Goal: Task Accomplishment & Management: Use online tool/utility

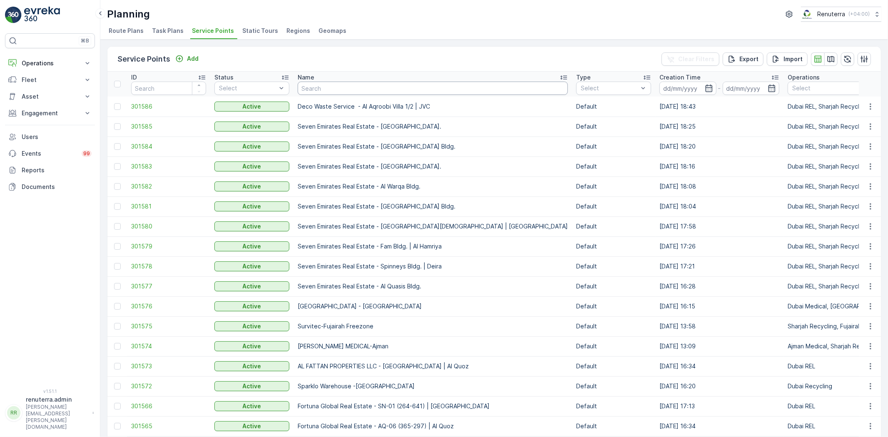
click at [314, 85] on input "text" at bounding box center [433, 88] width 270 height 13
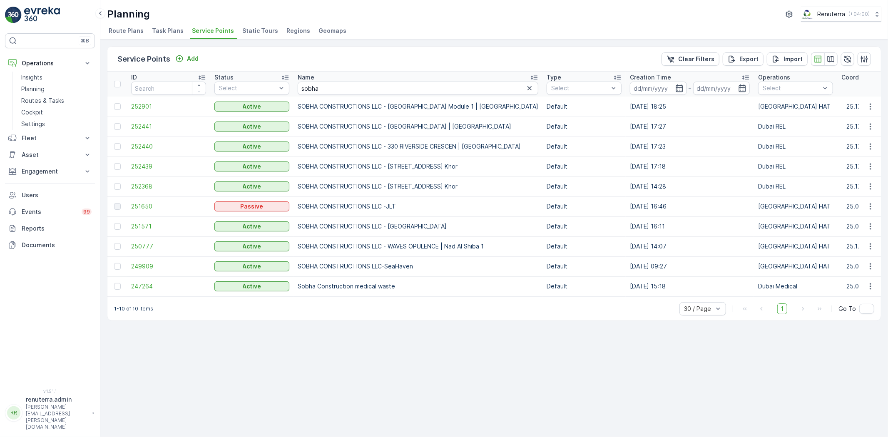
scroll to position [0, 31]
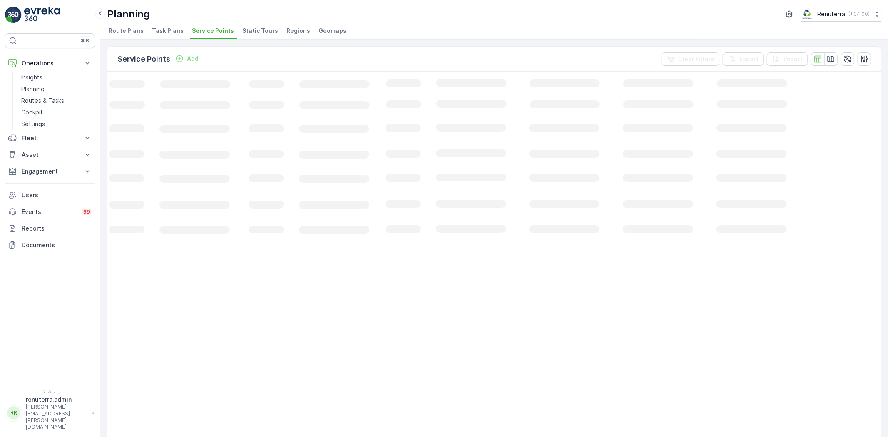
scroll to position [0, 27]
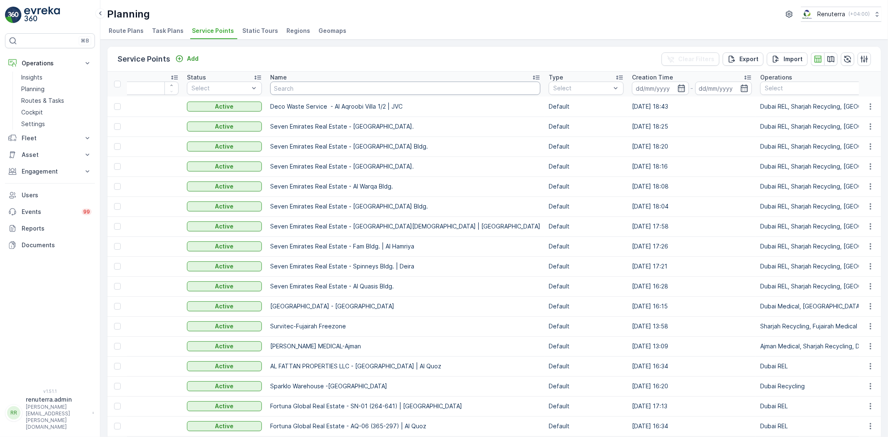
click at [292, 86] on input "text" at bounding box center [405, 88] width 270 height 13
click at [296, 92] on input "text" at bounding box center [405, 88] width 270 height 13
type input "Home"
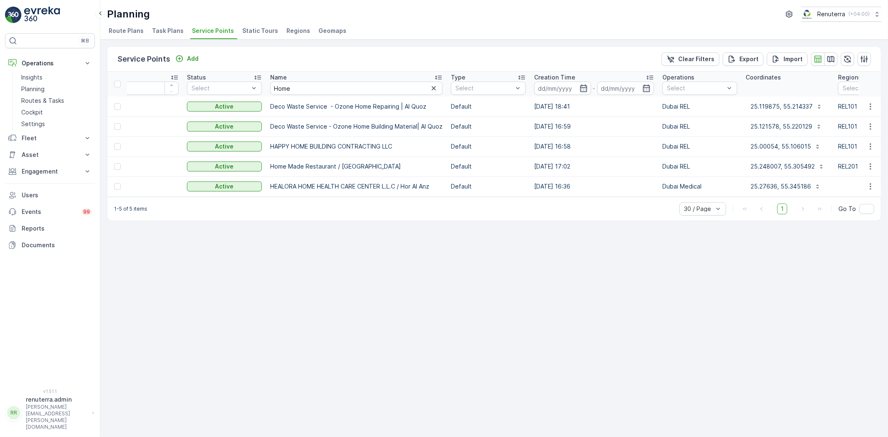
click at [125, 147] on td at bounding box center [117, 147] width 20 height 20
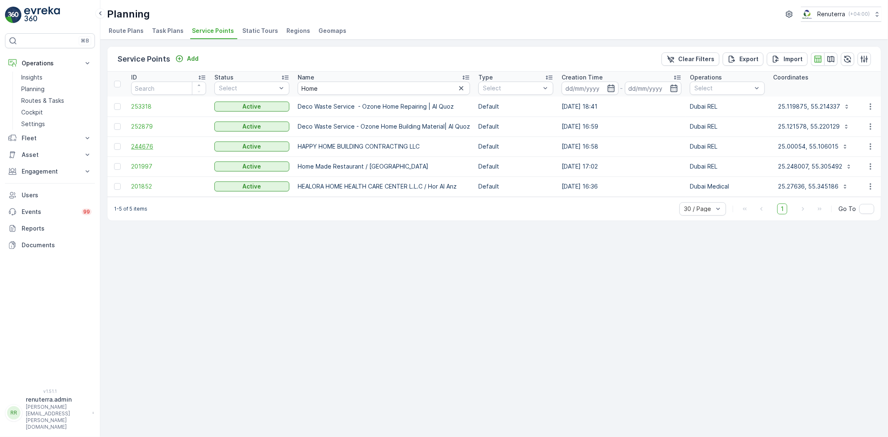
click at [133, 144] on span "244676" at bounding box center [168, 146] width 75 height 8
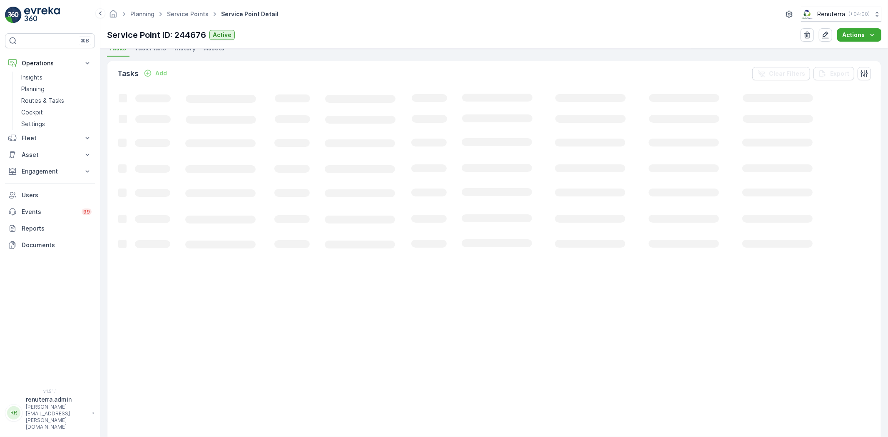
scroll to position [231, 0]
click at [169, 71] on button "Add" at bounding box center [155, 73] width 30 height 10
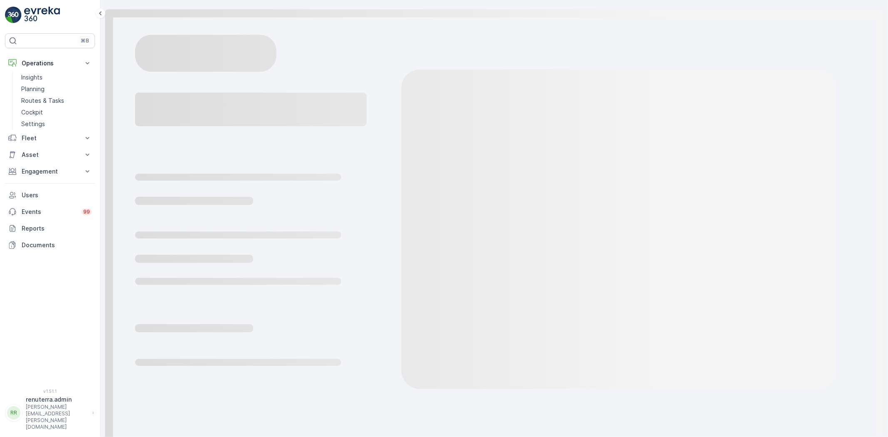
click at [165, 73] on icon "Loading..." at bounding box center [494, 226] width 788 height 452
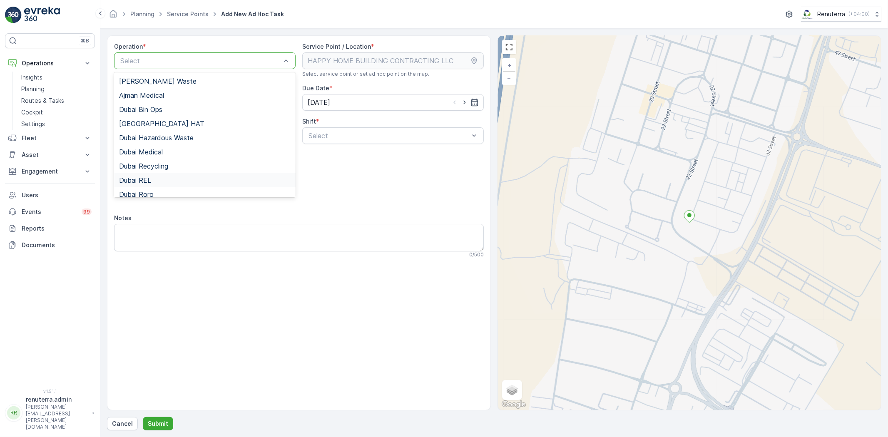
click at [147, 177] on span "Dubai REL" at bounding box center [135, 180] width 32 height 7
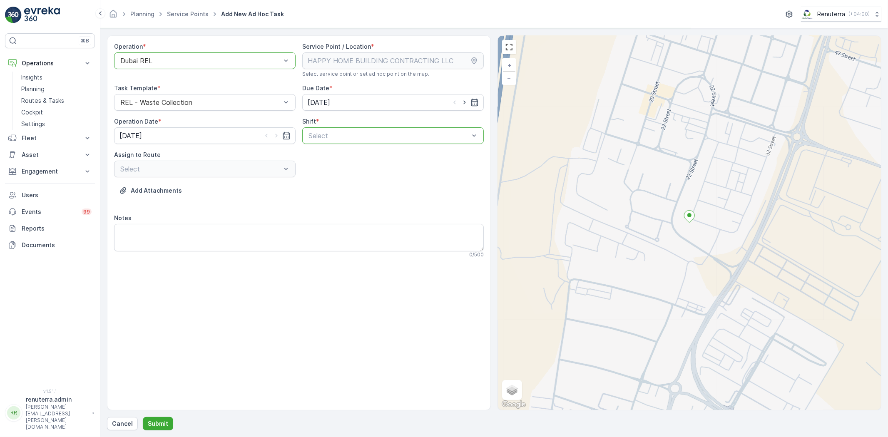
click at [333, 142] on div "Select" at bounding box center [393, 135] width 182 height 17
click at [328, 135] on div at bounding box center [389, 135] width 162 height 7
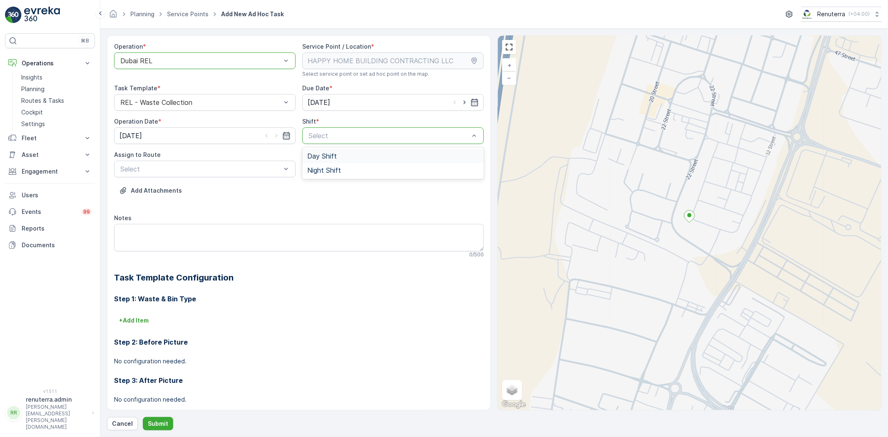
click at [313, 152] on span "Day Shift" at bounding box center [322, 155] width 30 height 7
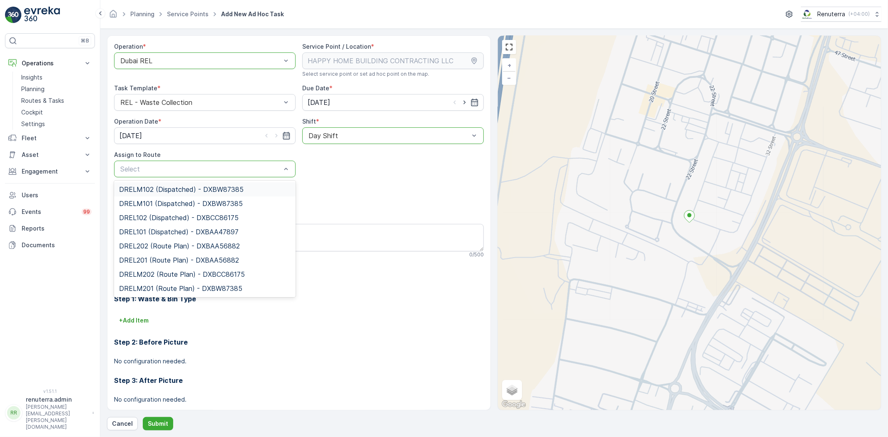
click at [172, 189] on span "DRELM102 (Dispatched) - DXBW87385" at bounding box center [181, 189] width 125 height 7
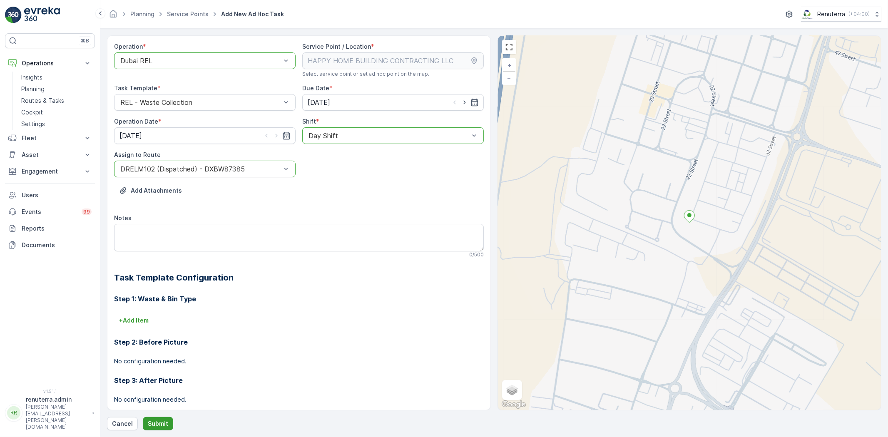
click at [158, 418] on button "Submit" at bounding box center [158, 423] width 30 height 13
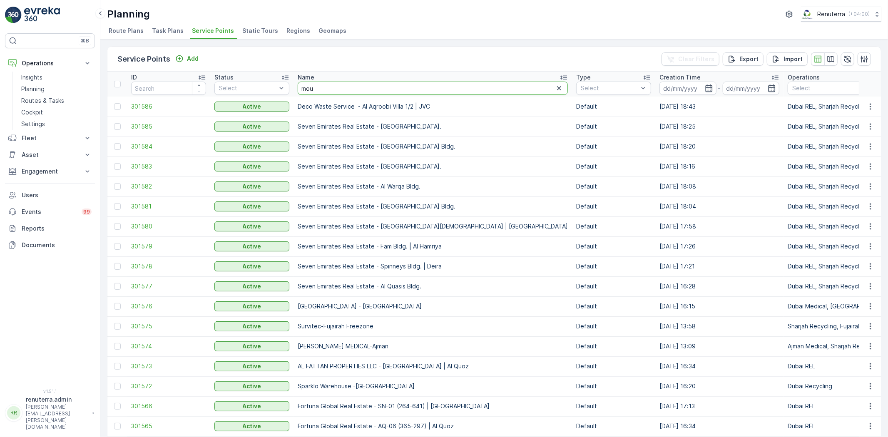
type input "mouj"
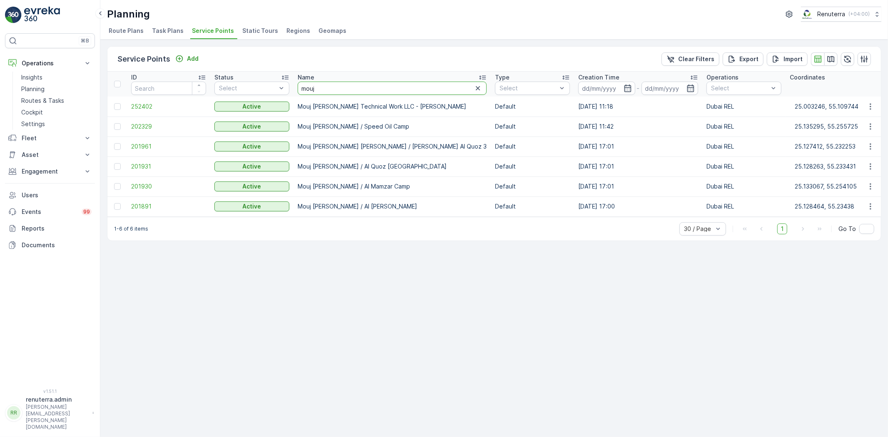
drag, startPoint x: 321, startPoint y: 90, endPoint x: 297, endPoint y: 87, distance: 24.0
click at [298, 87] on input "mouj" at bounding box center [392, 88] width 189 height 13
type input "jadore"
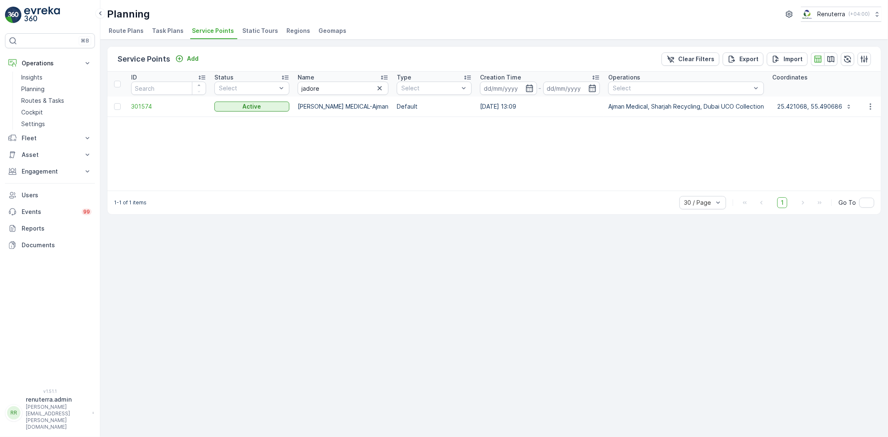
click at [142, 114] on td "301574" at bounding box center [168, 107] width 83 height 20
click at [142, 109] on span "301574" at bounding box center [168, 106] width 75 height 8
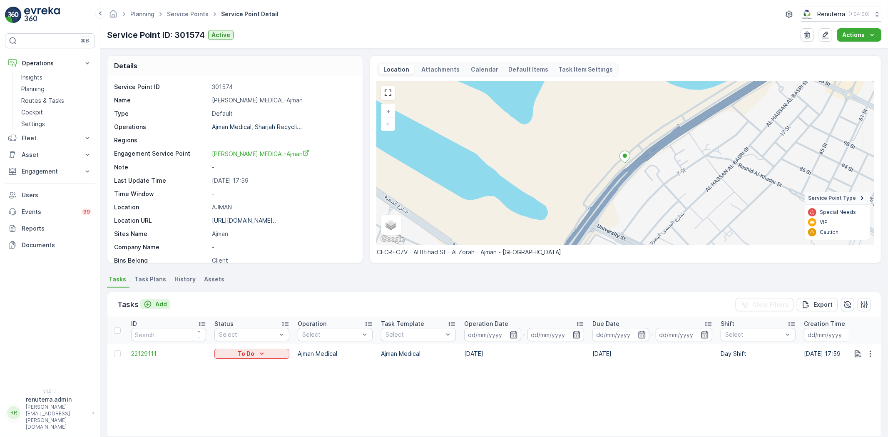
click at [155, 303] on div "Add" at bounding box center [155, 304] width 23 height 8
click at [117, 353] on div at bounding box center [117, 354] width 7 height 7
click at [114, 351] on input "checkbox" at bounding box center [114, 351] width 0 height 0
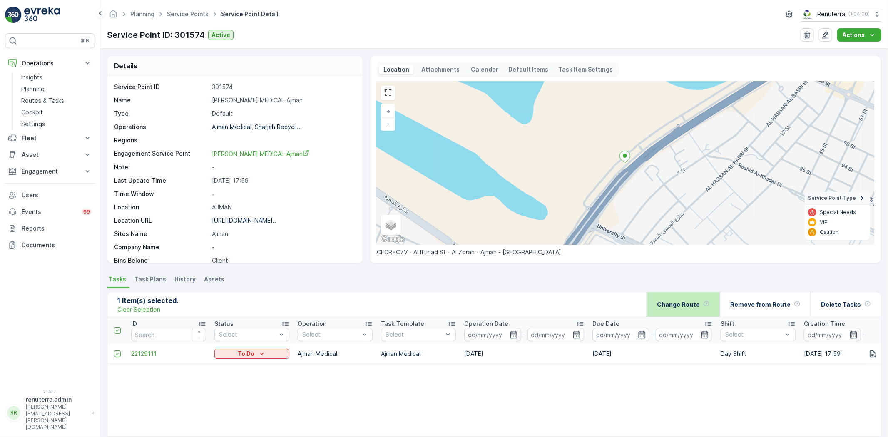
click at [682, 306] on p "Change Route" at bounding box center [678, 305] width 43 height 8
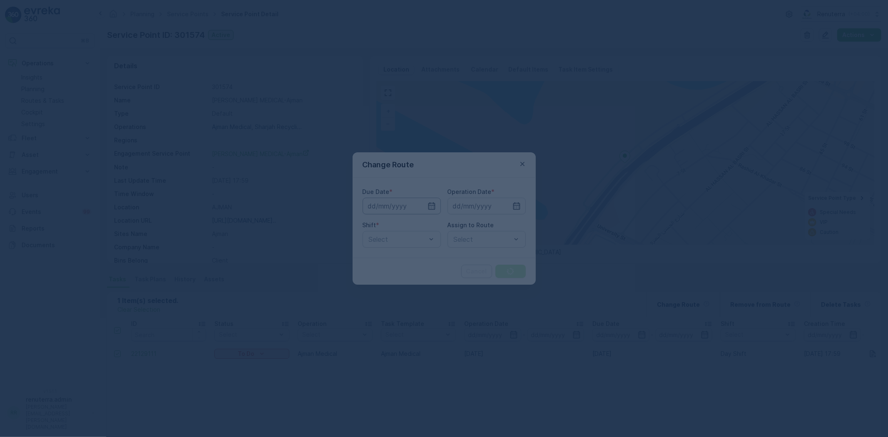
type input "[DATE]"
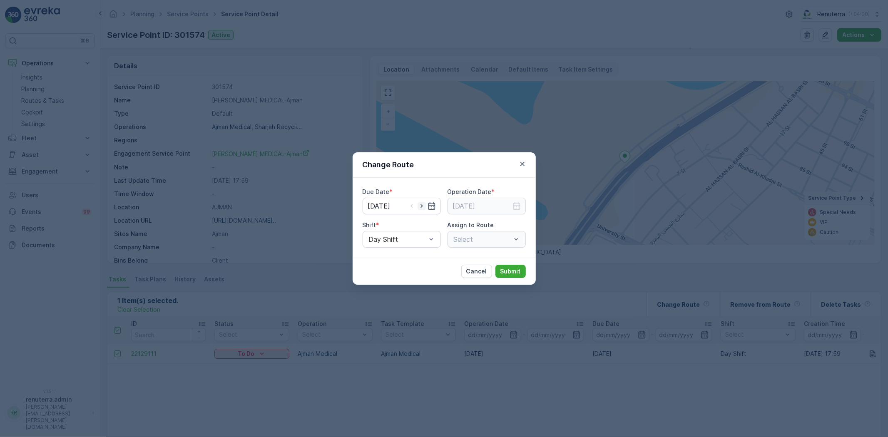
click at [420, 207] on icon "button" at bounding box center [422, 206] width 8 height 8
type input "[DATE]"
click at [514, 209] on icon "button" at bounding box center [517, 206] width 8 height 8
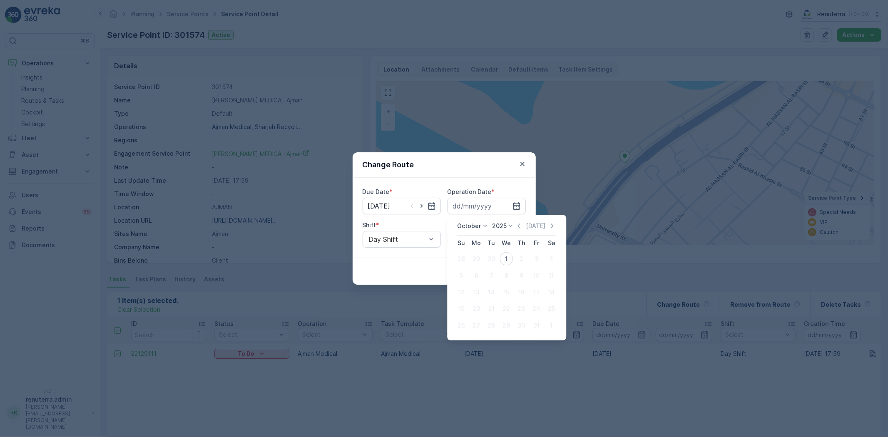
click at [503, 259] on div "1" at bounding box center [506, 258] width 13 height 13
type input "[DATE]"
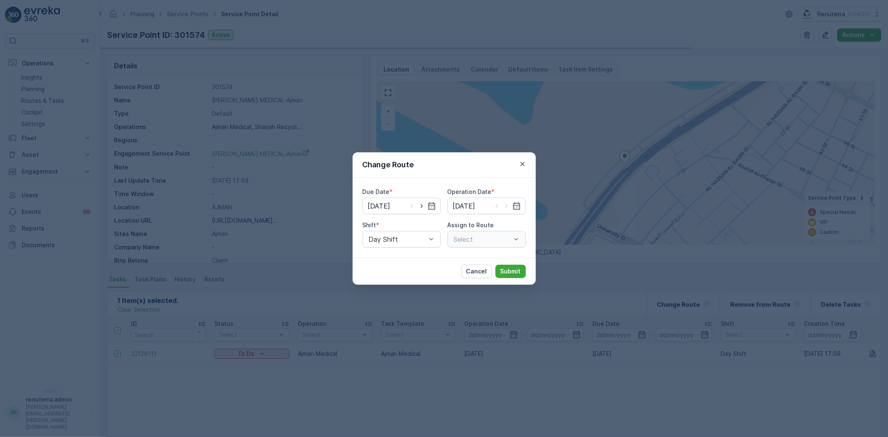
click at [469, 239] on div "Select" at bounding box center [487, 239] width 78 height 17
click at [477, 244] on div "Select" at bounding box center [487, 239] width 78 height 17
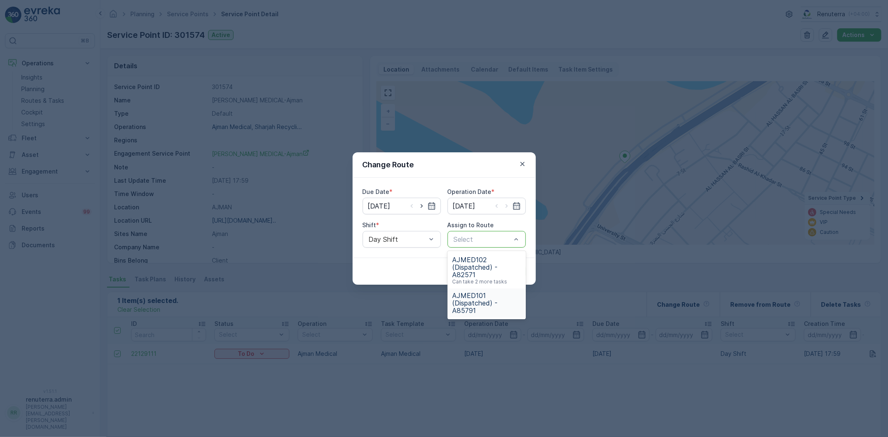
click at [478, 297] on span "AJMED101 (Dispatched) - A85791" at bounding box center [487, 303] width 68 height 22
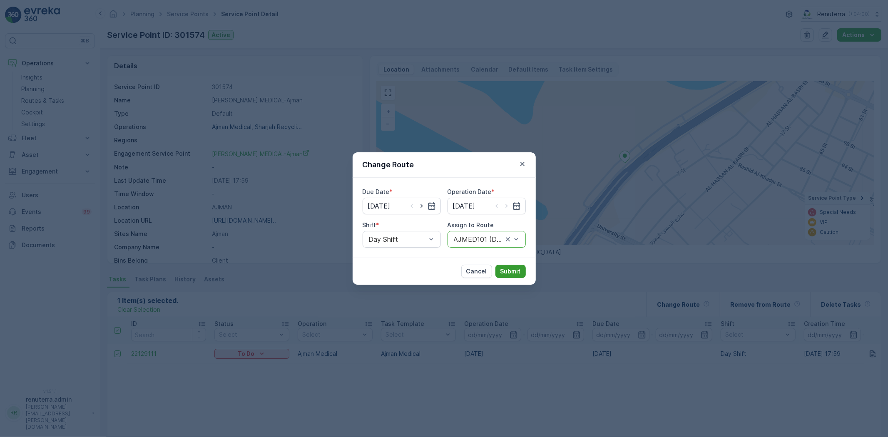
click at [499, 276] on button "Submit" at bounding box center [511, 271] width 30 height 13
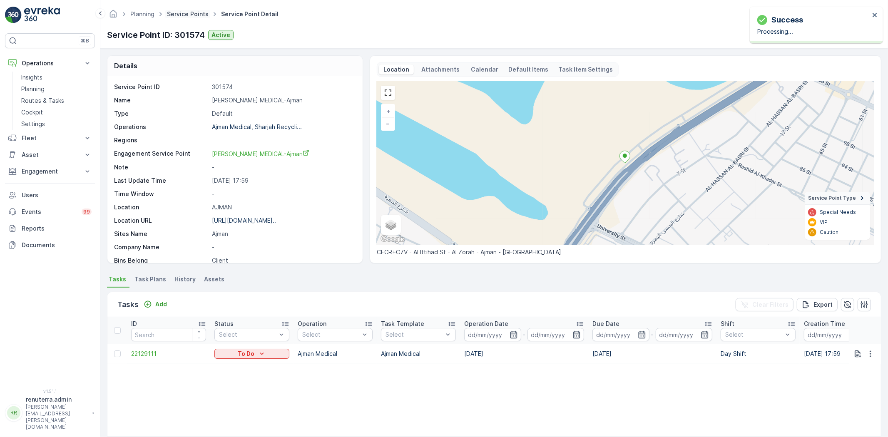
click at [180, 14] on link "Service Points" at bounding box center [188, 13] width 42 height 7
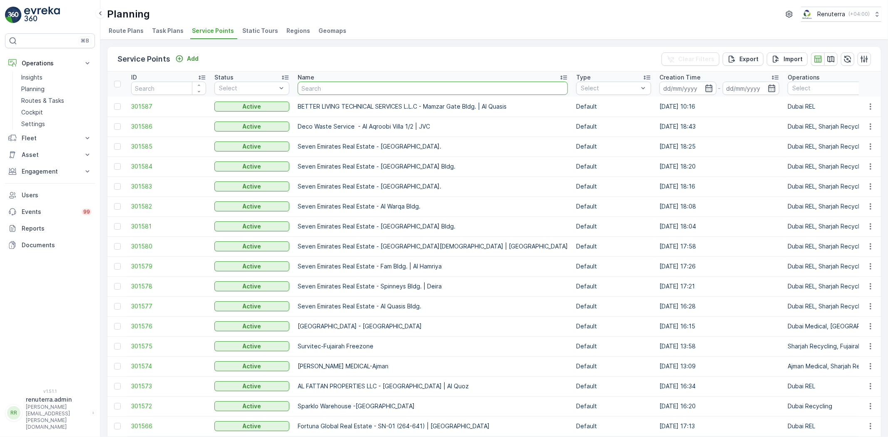
click at [311, 88] on input "text" at bounding box center [433, 88] width 270 height 13
type input "mouj"
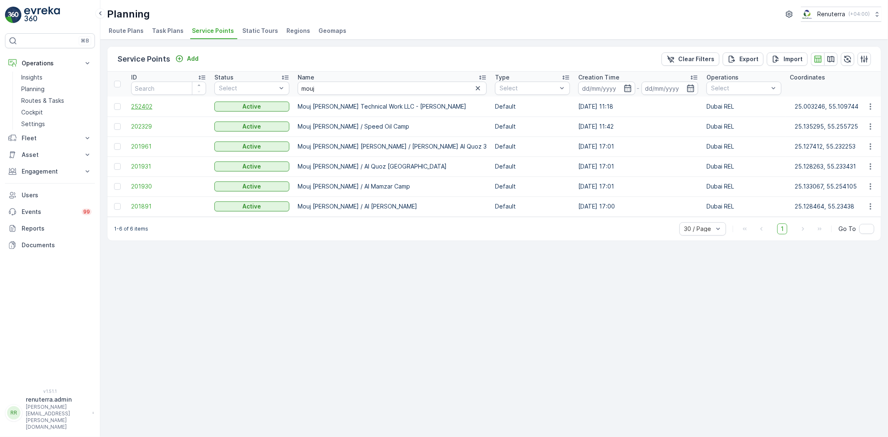
click at [156, 105] on span "252402" at bounding box center [168, 106] width 75 height 8
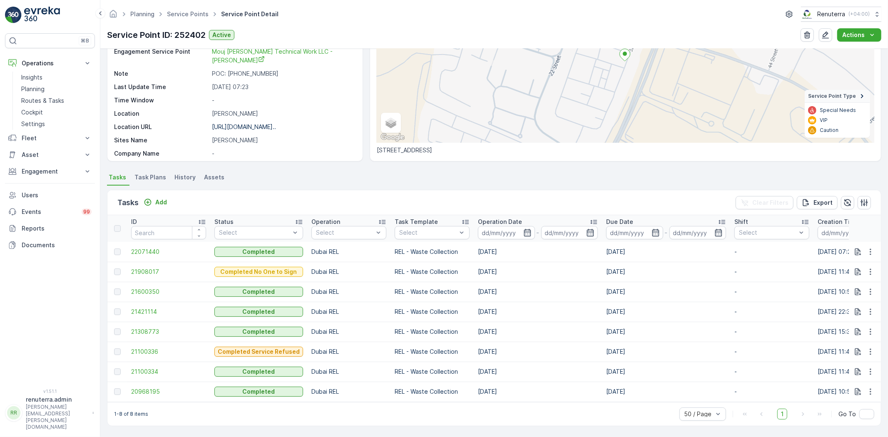
scroll to position [106, 0]
click at [167, 197] on button "Add" at bounding box center [155, 202] width 30 height 10
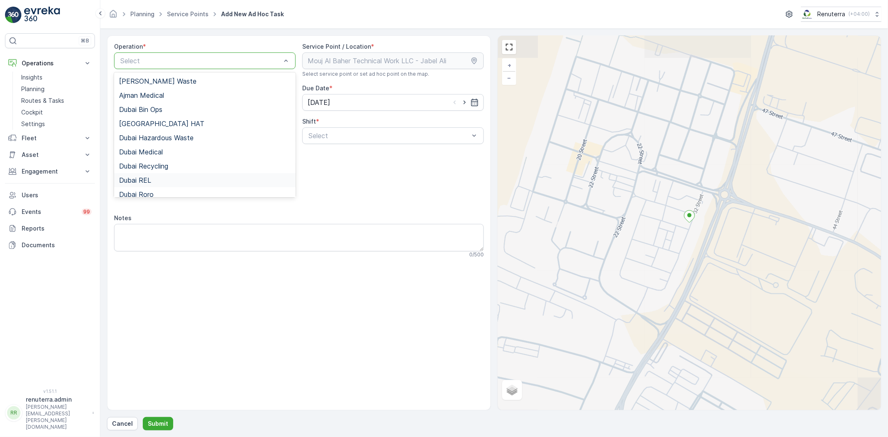
drag, startPoint x: 161, startPoint y: 185, endPoint x: 177, endPoint y: 170, distance: 22.7
click at [160, 185] on div "Dubai REL" at bounding box center [205, 180] width 182 height 14
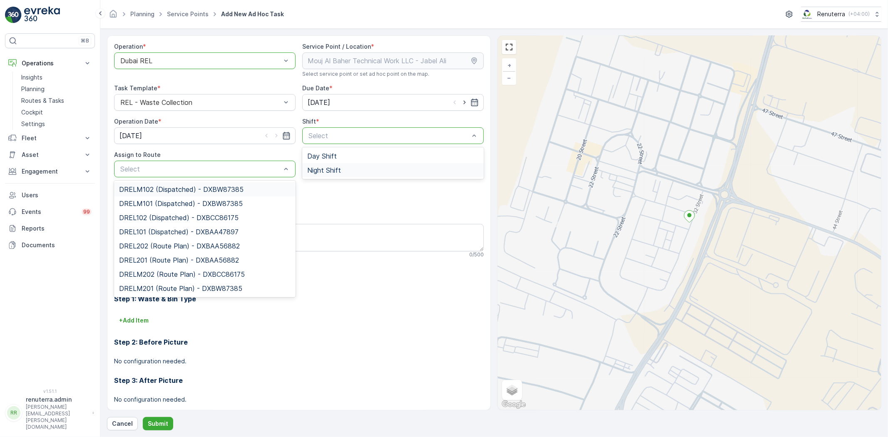
click at [235, 177] on div "Select" at bounding box center [205, 169] width 182 height 17
click at [212, 192] on span "DRELM102 (Dispatched) - DXBW87385" at bounding box center [181, 189] width 125 height 7
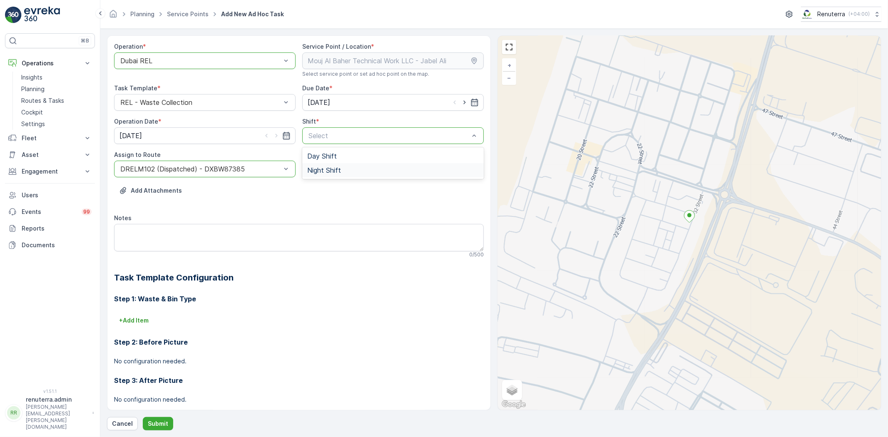
click at [211, 190] on div "Add Attachments" at bounding box center [299, 195] width 370 height 23
click at [304, 155] on div "Day Shift" at bounding box center [393, 156] width 182 height 14
click at [152, 424] on p "Submit" at bounding box center [158, 424] width 20 height 8
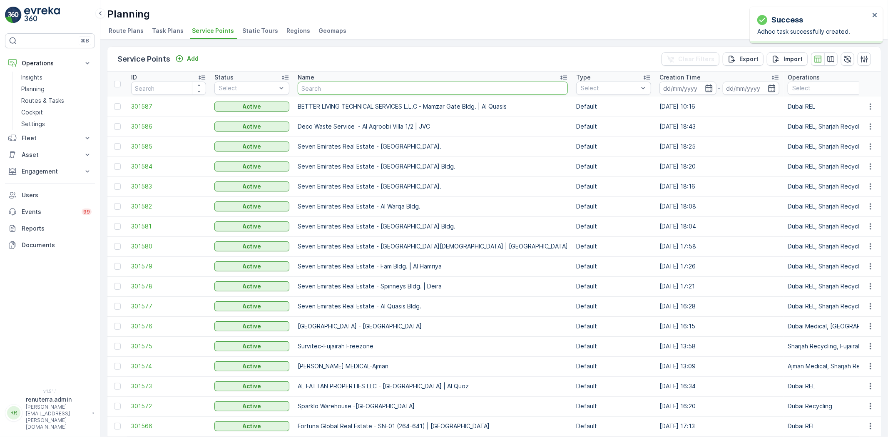
click at [334, 87] on input "text" at bounding box center [433, 88] width 270 height 13
type input "DIP"
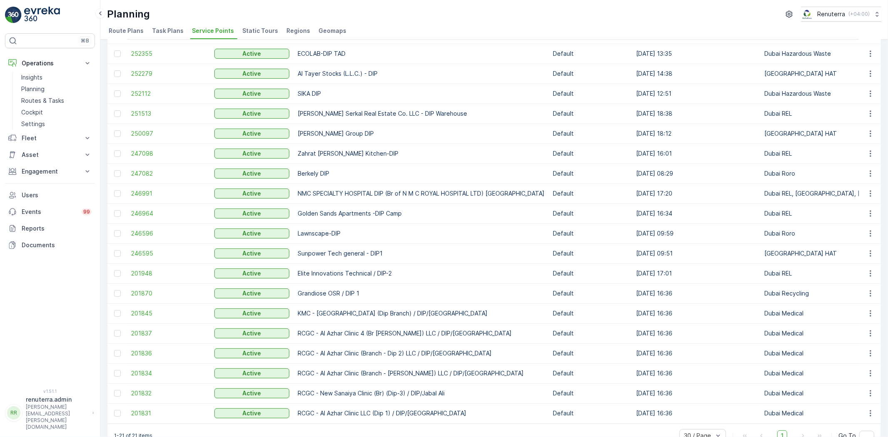
scroll to position [68, 0]
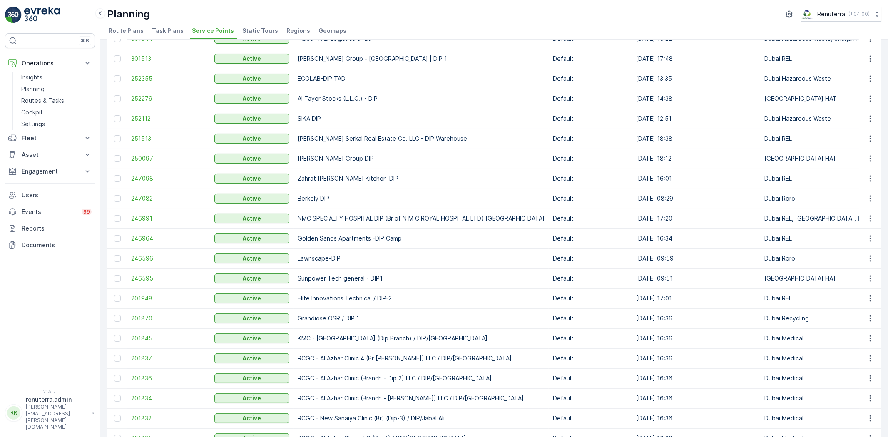
click at [139, 234] on span "246964" at bounding box center [168, 238] width 75 height 8
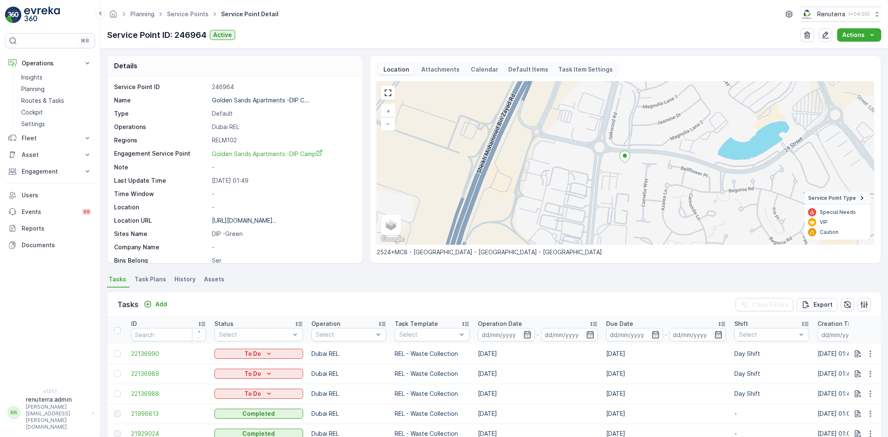
click at [110, 392] on td at bounding box center [117, 394] width 20 height 20
click at [117, 394] on div at bounding box center [117, 394] width 7 height 7
click at [114, 391] on input "checkbox" at bounding box center [114, 391] width 0 height 0
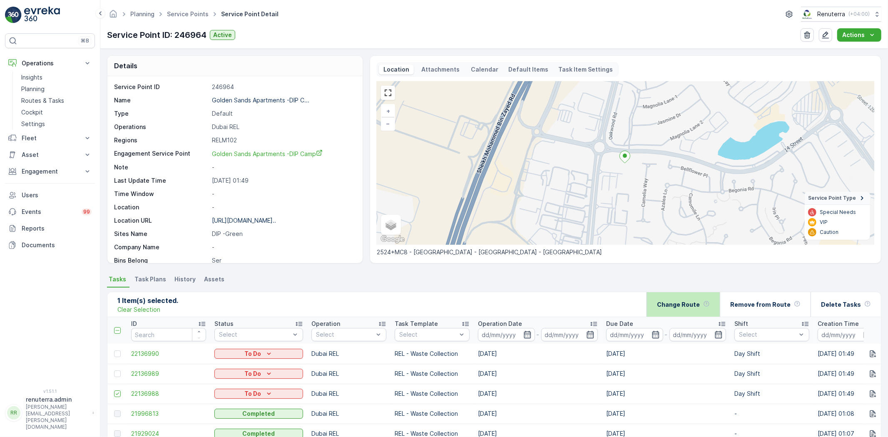
click at [692, 307] on p "Change Route" at bounding box center [678, 305] width 43 height 8
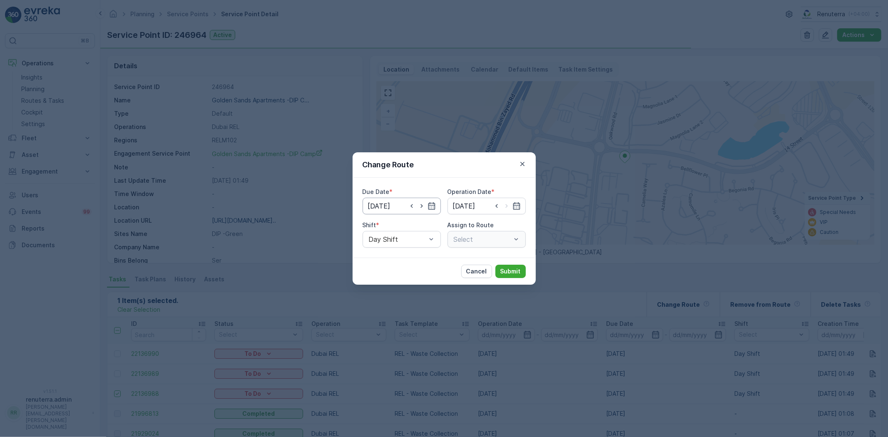
type input "[DATE]"
click at [410, 206] on icon "button" at bounding box center [412, 206] width 8 height 8
type input "[DATE]"
click at [482, 209] on input at bounding box center [487, 206] width 78 height 17
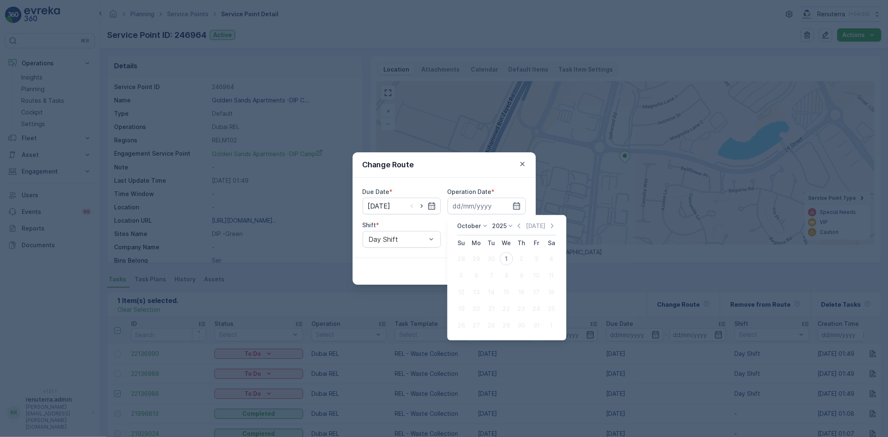
drag, startPoint x: 505, startPoint y: 257, endPoint x: 483, endPoint y: 252, distance: 22.4
click at [505, 257] on div "1" at bounding box center [506, 258] width 13 height 13
type input "[DATE]"
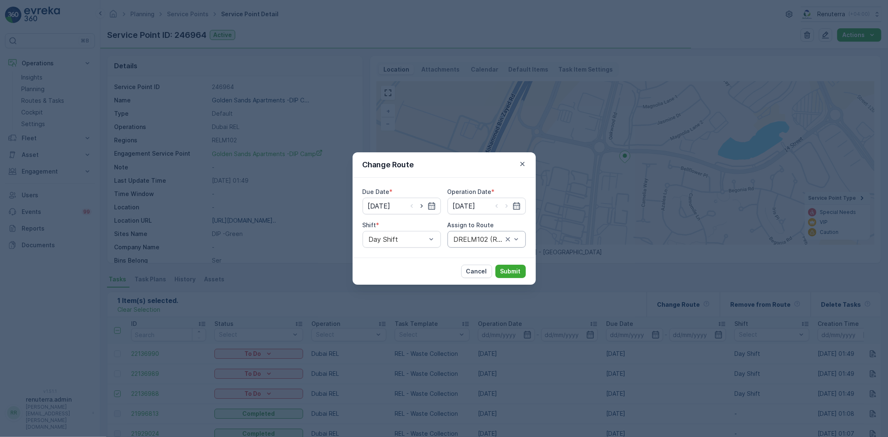
click at [478, 246] on div "DRELM102 (Route Plan) - DXBW87385" at bounding box center [487, 239] width 78 height 17
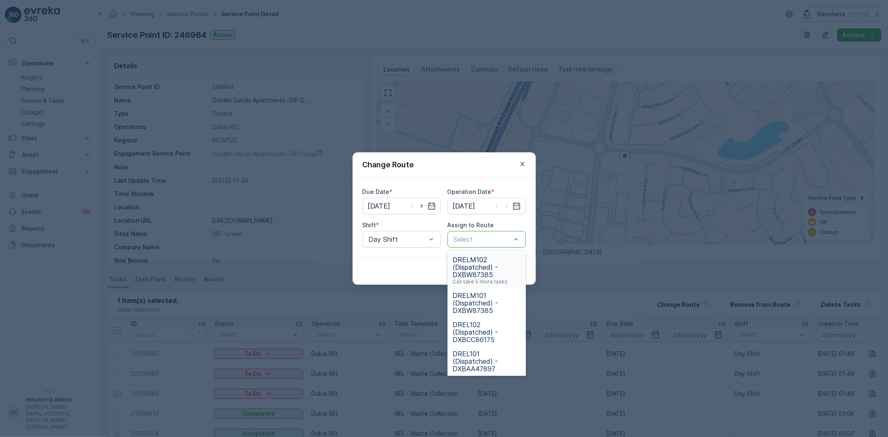
click at [485, 274] on span "DRELM102 (Dispatched) - DXBW87385" at bounding box center [487, 267] width 68 height 22
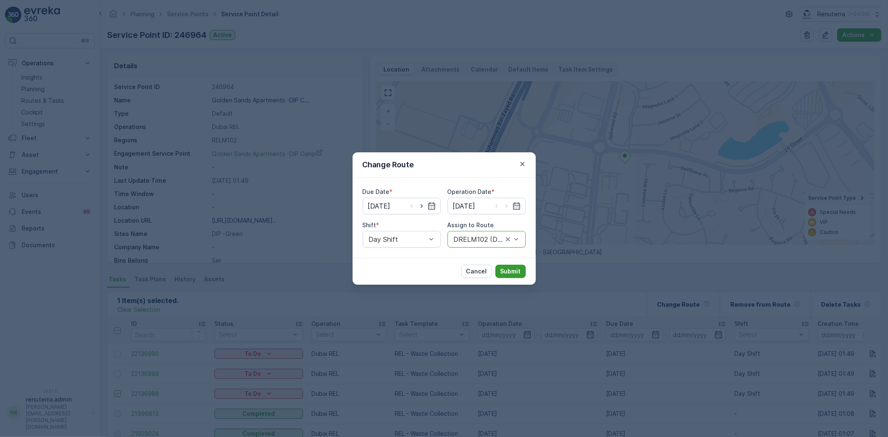
click at [504, 278] on button "Submit" at bounding box center [511, 271] width 30 height 13
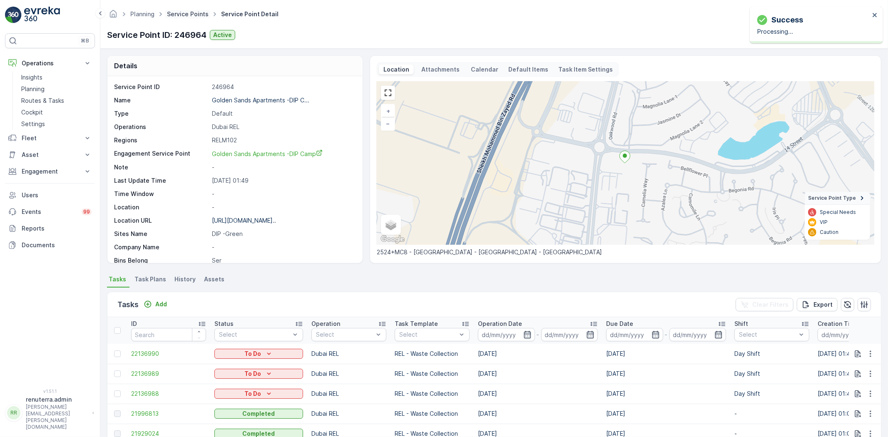
click at [178, 15] on link "Service Points" at bounding box center [188, 13] width 42 height 7
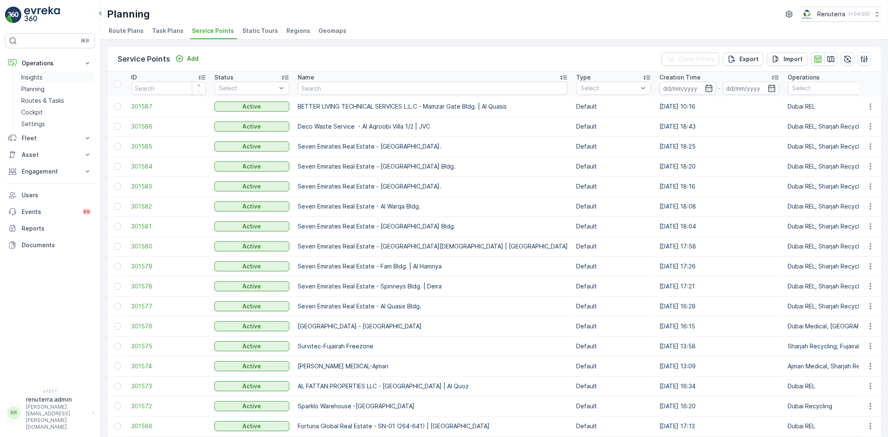
click at [49, 77] on link "Insights" at bounding box center [56, 78] width 77 height 12
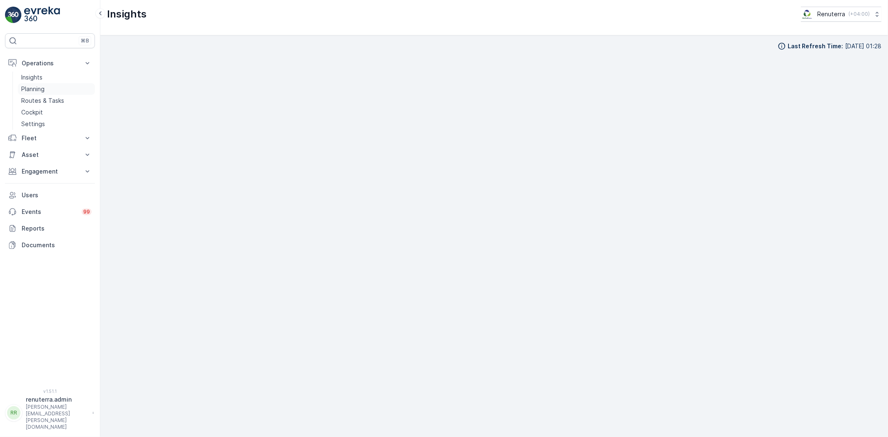
drag, startPoint x: 40, startPoint y: 86, endPoint x: 90, endPoint y: 85, distance: 49.6
click at [41, 86] on p "Planning" at bounding box center [32, 89] width 23 height 8
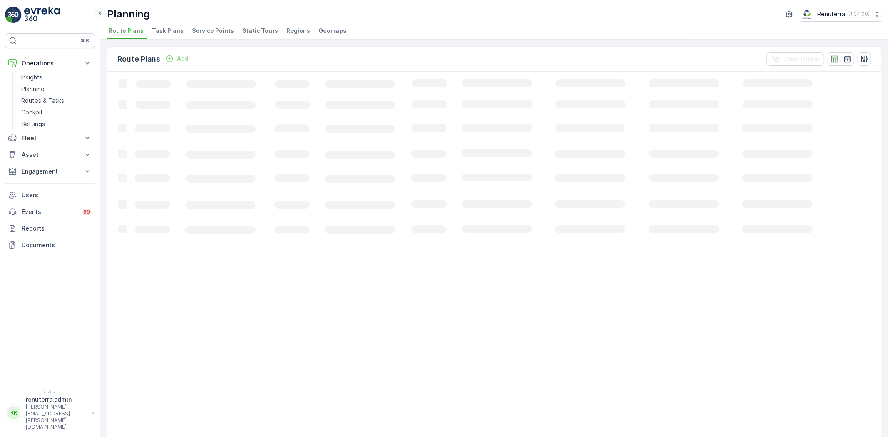
click at [212, 16] on div "Planning Renuterra ( +04:00 )" at bounding box center [494, 14] width 775 height 15
click at [215, 27] on span "Service Points" at bounding box center [213, 31] width 42 height 8
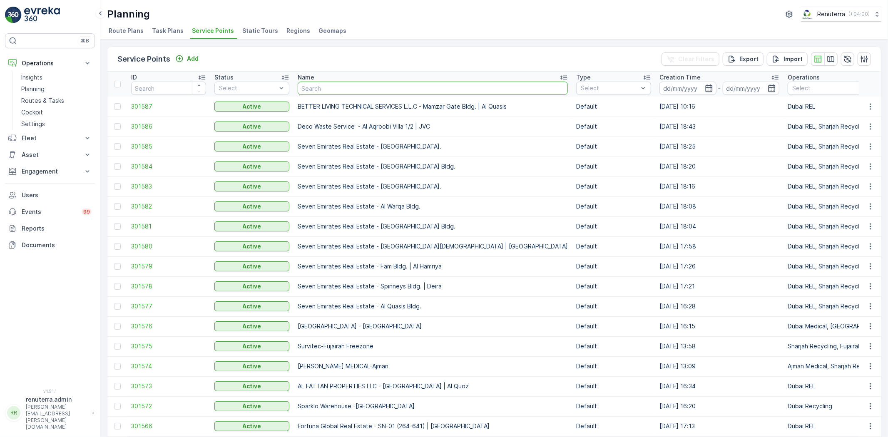
click at [317, 89] on input "text" at bounding box center [433, 88] width 270 height 13
type input "Unicare"
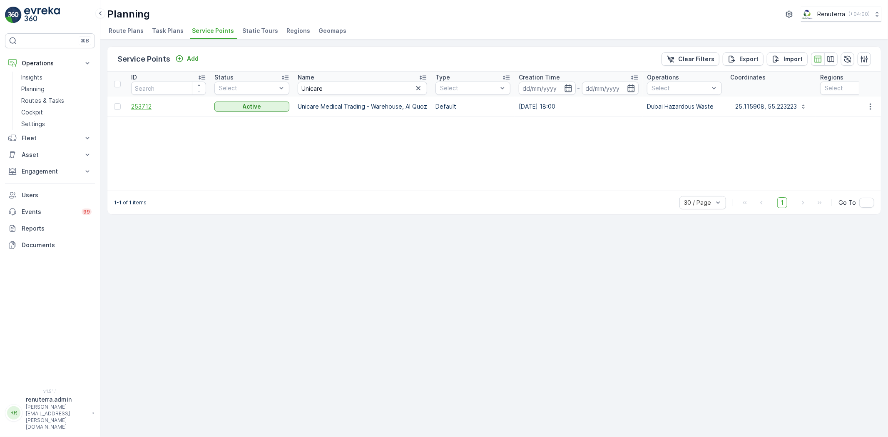
click at [150, 104] on span "253712" at bounding box center [168, 106] width 75 height 8
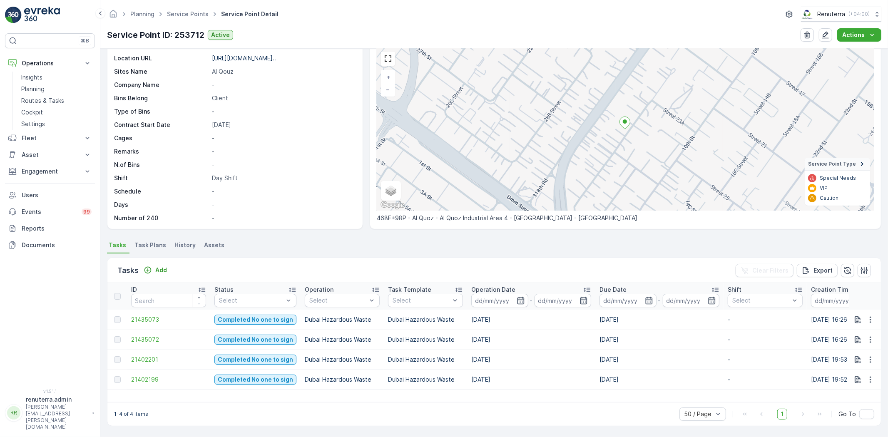
scroll to position [34, 0]
click at [143, 360] on span "21402201" at bounding box center [168, 360] width 75 height 8
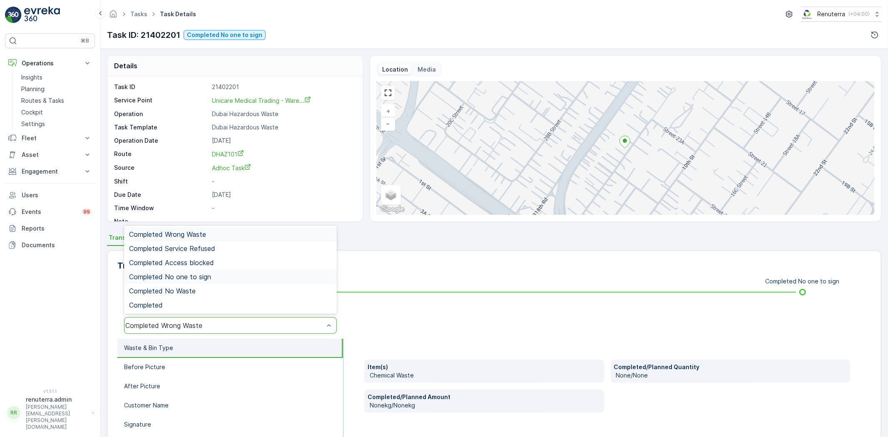
click at [208, 279] on span "Completed No one to sign" at bounding box center [170, 276] width 82 height 7
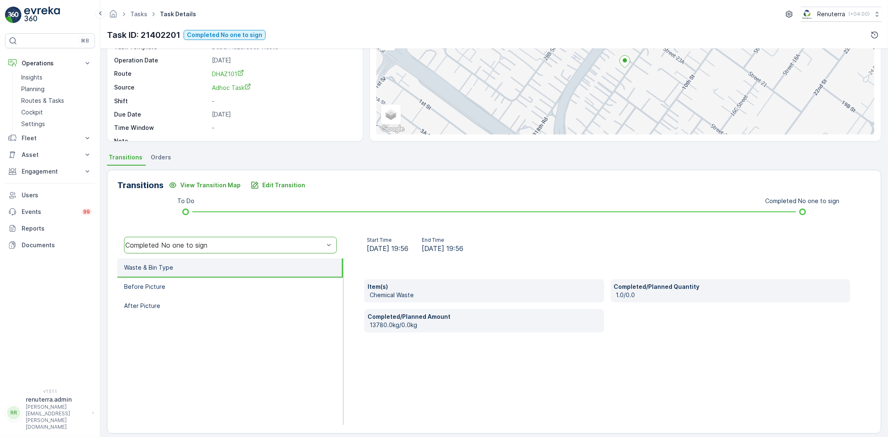
scroll to position [87, 0]
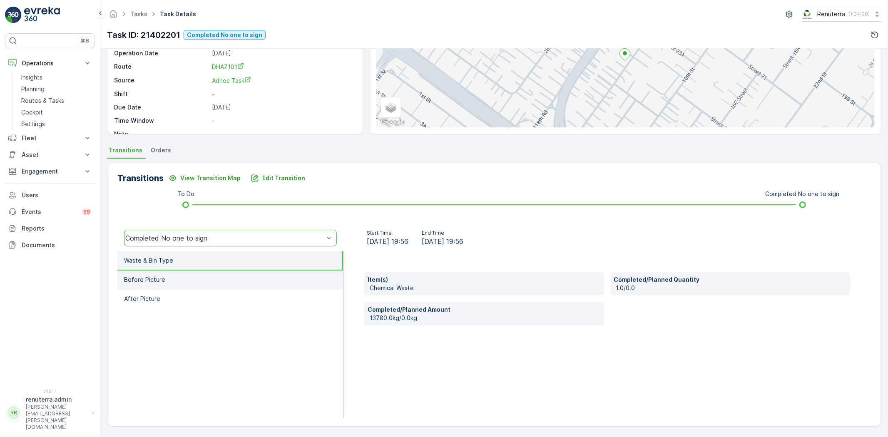
click at [210, 281] on li "Before Picture" at bounding box center [230, 280] width 226 height 19
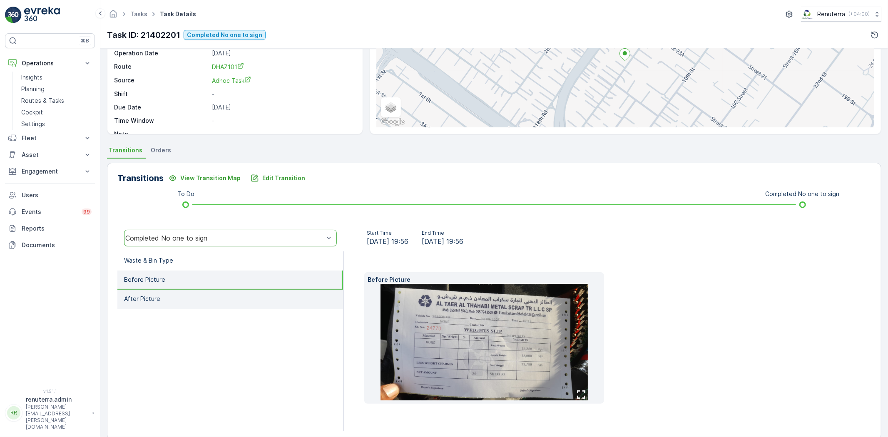
click at [227, 291] on li "After Picture" at bounding box center [230, 299] width 226 height 19
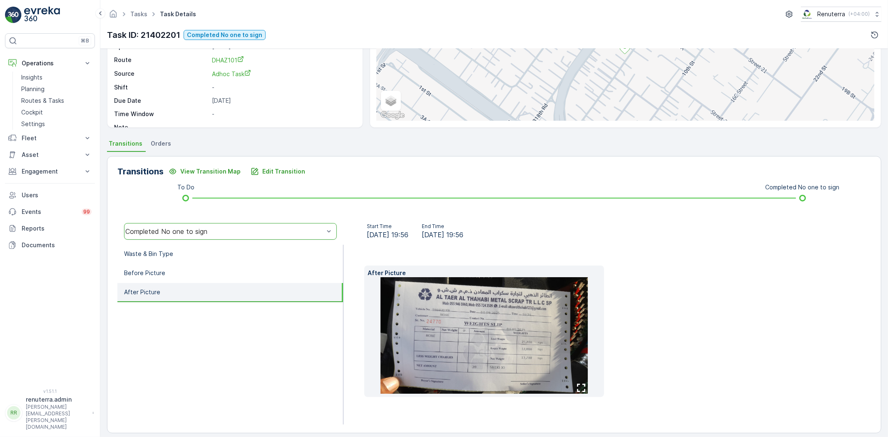
scroll to position [101, 0]
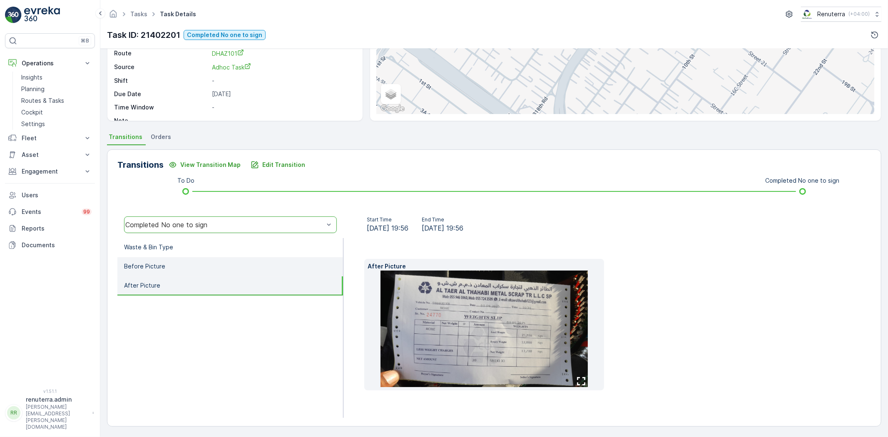
click at [174, 266] on li "Before Picture" at bounding box center [230, 266] width 226 height 19
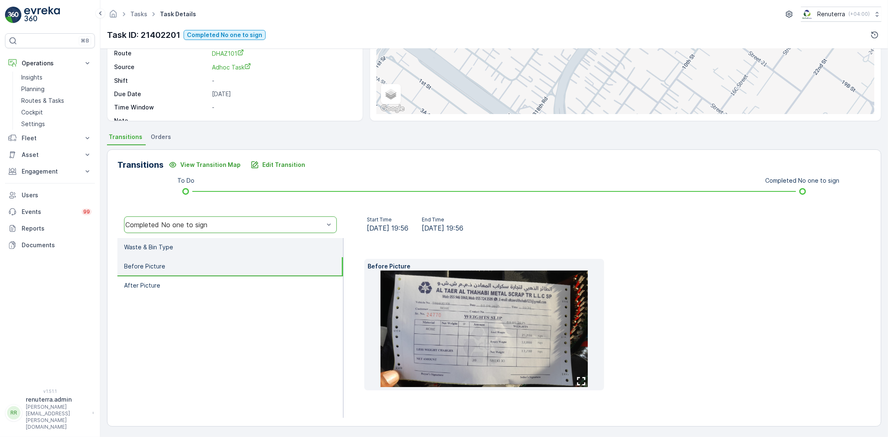
click at [171, 248] on li "Waste & Bin Type" at bounding box center [230, 247] width 226 height 19
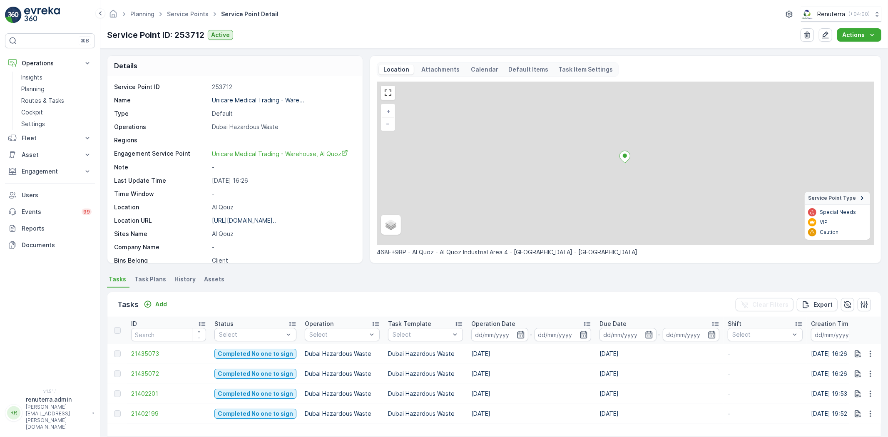
scroll to position [34, 0]
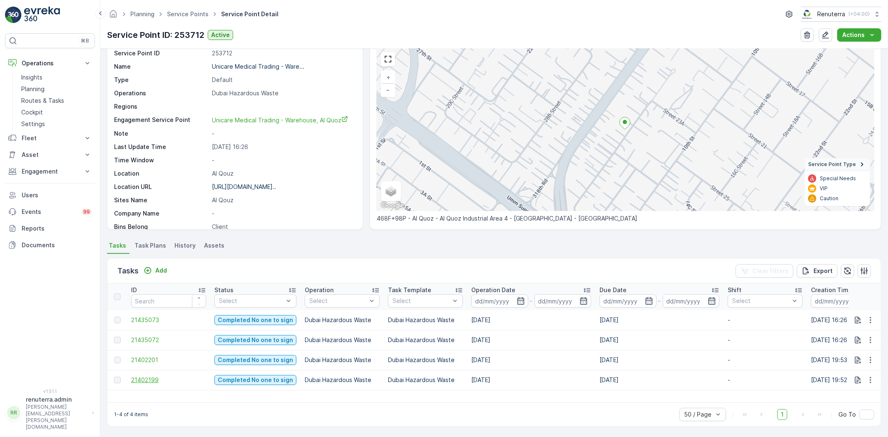
click at [152, 377] on span "21402199" at bounding box center [168, 380] width 75 height 8
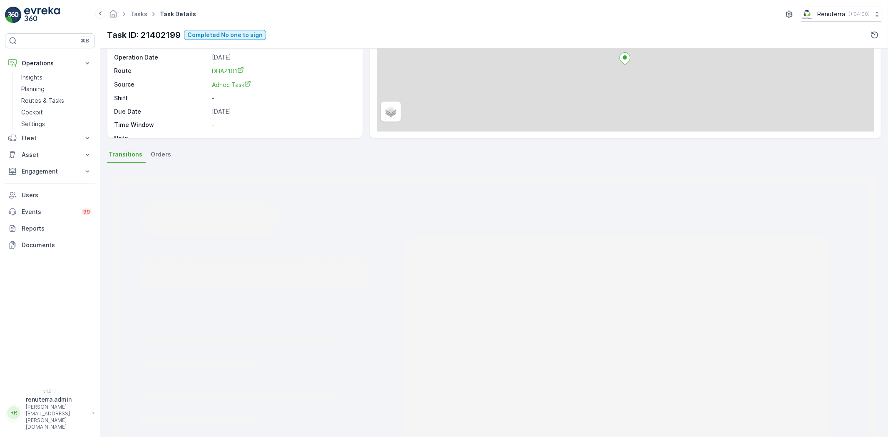
scroll to position [88, 0]
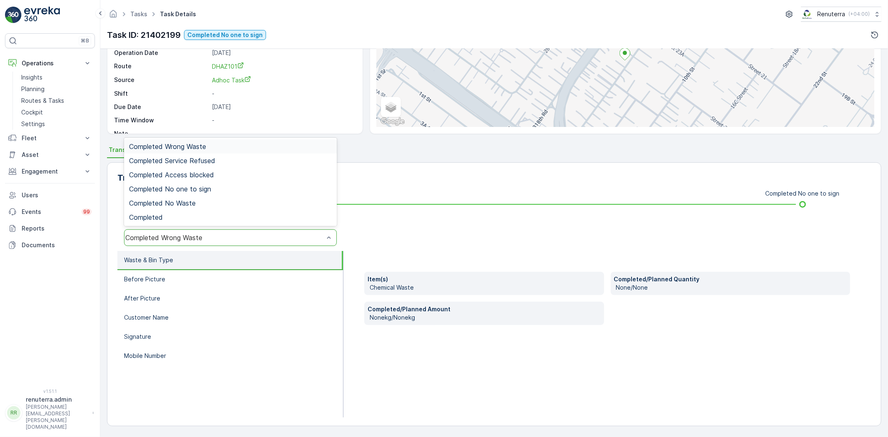
click at [167, 231] on div "Completed Wrong Waste" at bounding box center [230, 237] width 213 height 17
click at [183, 188] on span "Completed No one to sign" at bounding box center [170, 188] width 82 height 7
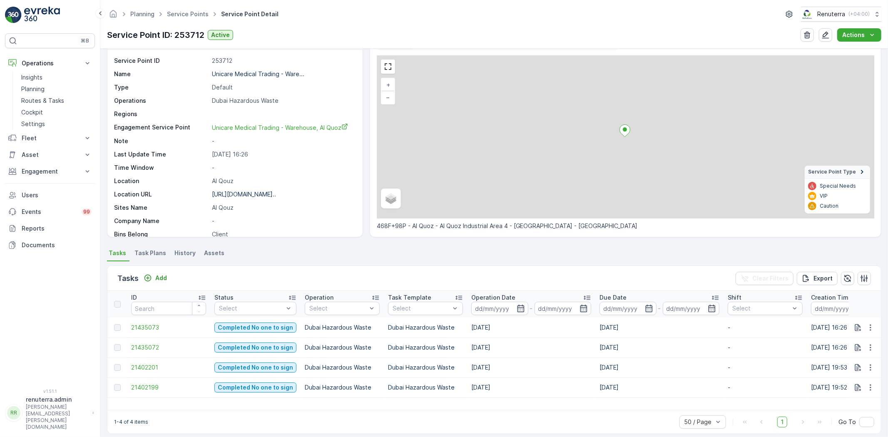
scroll to position [34, 0]
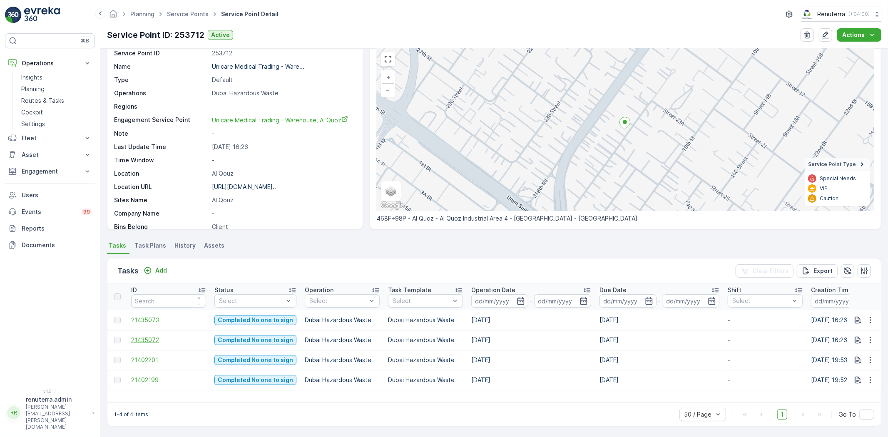
click at [150, 337] on span "21435072" at bounding box center [168, 340] width 75 height 8
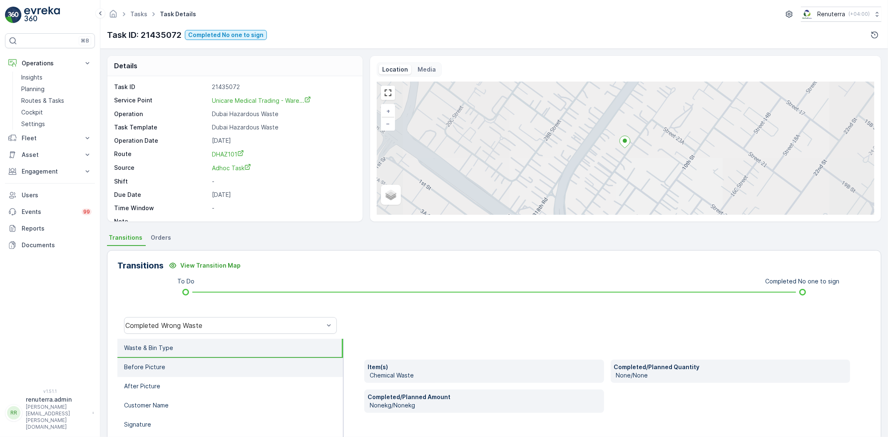
scroll to position [46, 0]
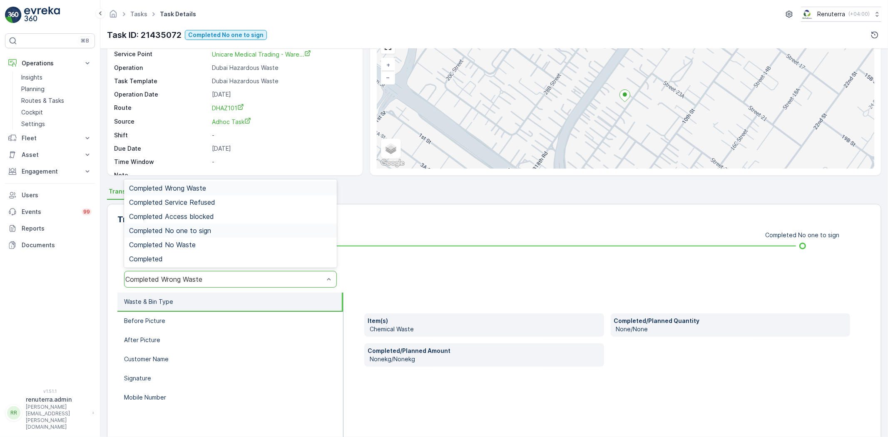
click at [202, 230] on span "Completed No one to sign" at bounding box center [170, 230] width 82 height 7
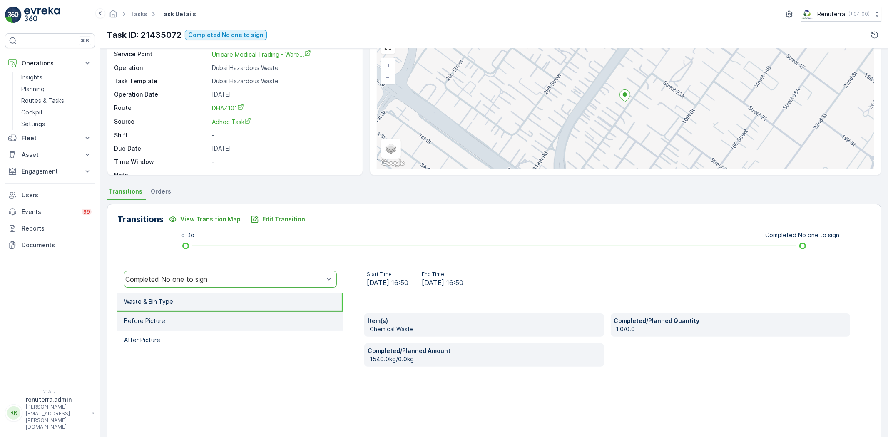
click at [260, 322] on li "Before Picture" at bounding box center [230, 321] width 226 height 19
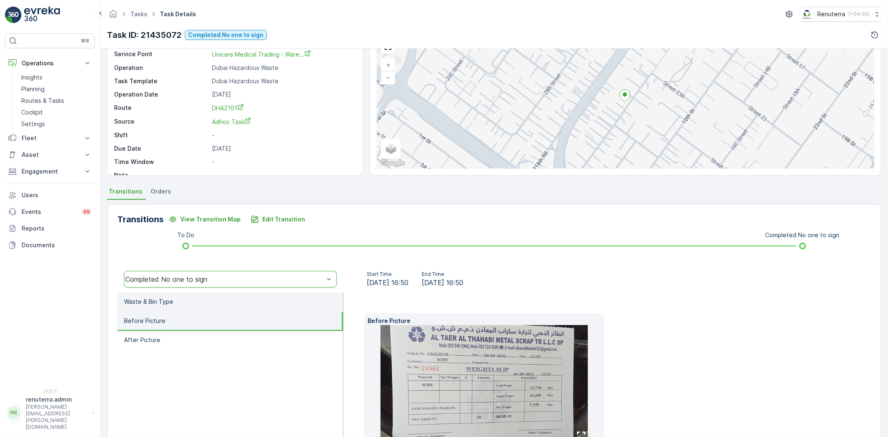
click at [232, 307] on li "Waste & Bin Type" at bounding box center [230, 302] width 226 height 19
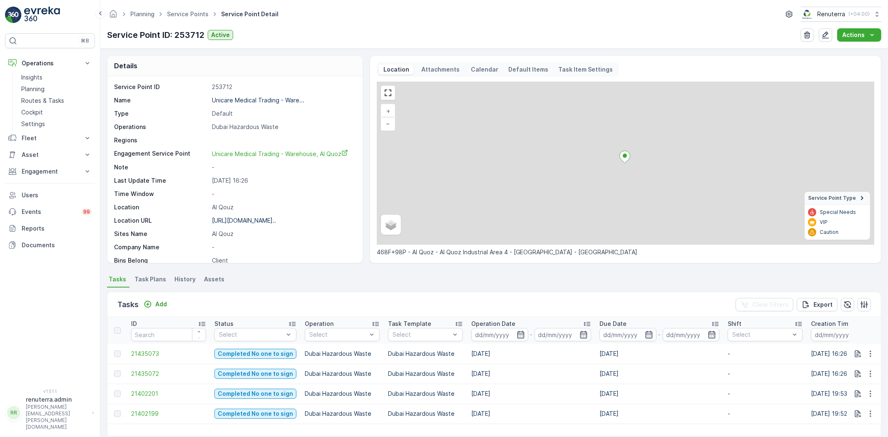
scroll to position [34, 0]
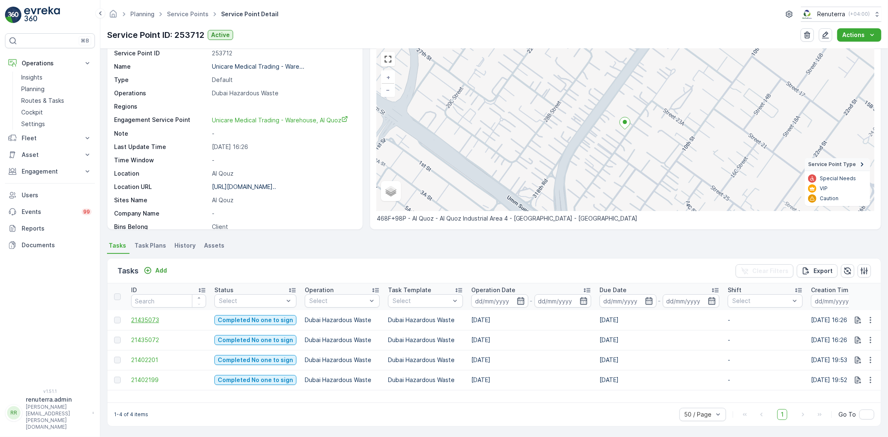
click at [152, 318] on span "21435073" at bounding box center [168, 320] width 75 height 8
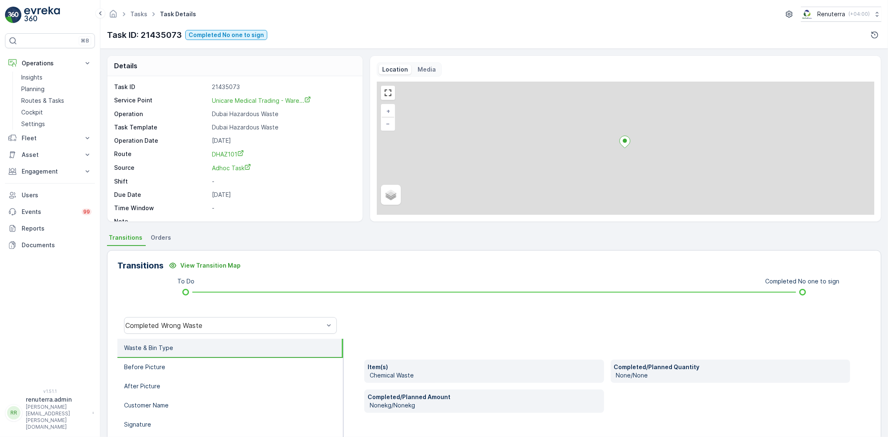
scroll to position [46, 0]
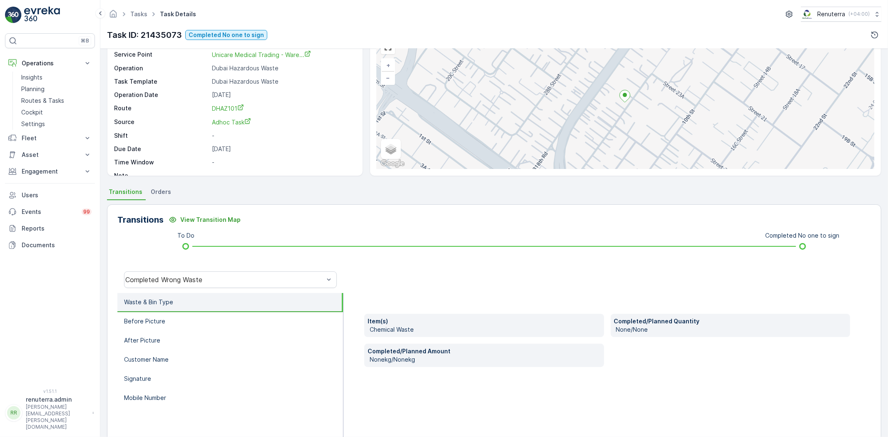
click at [211, 307] on li "Waste & Bin Type" at bounding box center [230, 302] width 226 height 19
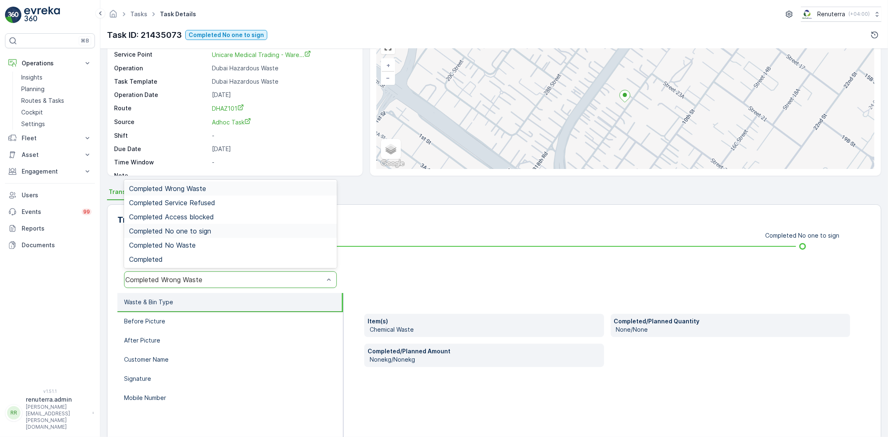
click at [201, 226] on div "Completed No one to sign" at bounding box center [230, 231] width 213 height 14
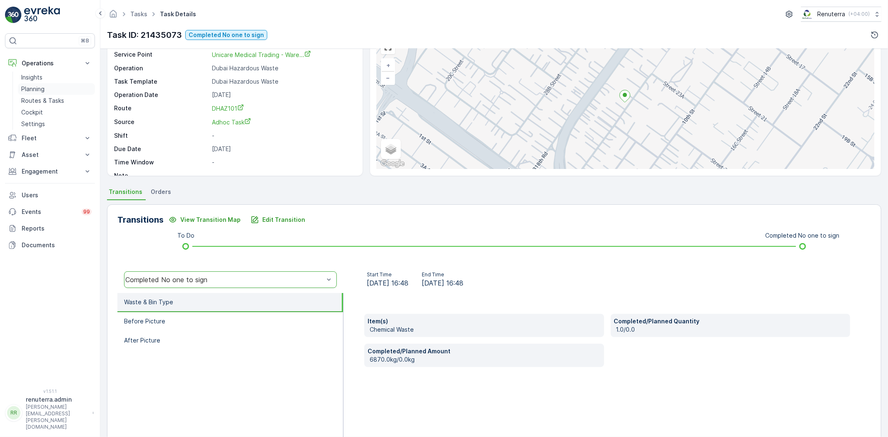
click at [37, 88] on p "Planning" at bounding box center [32, 89] width 23 height 8
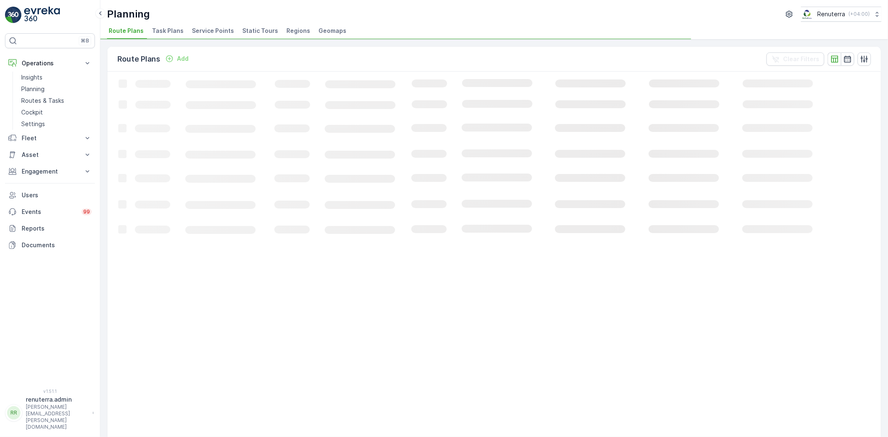
click at [198, 31] on span "Service Points" at bounding box center [213, 31] width 42 height 8
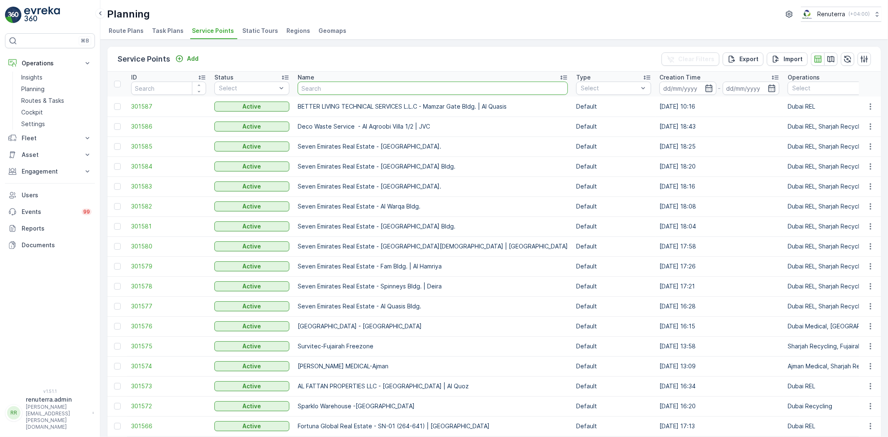
click at [308, 92] on input "text" at bounding box center [433, 88] width 270 height 13
type input "gulf"
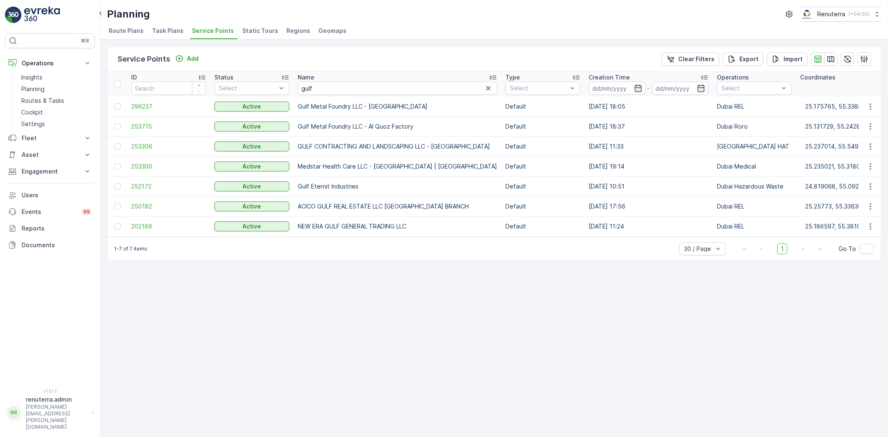
click at [155, 177] on td "252172" at bounding box center [168, 187] width 83 height 20
click at [149, 185] on span "252172" at bounding box center [168, 186] width 75 height 8
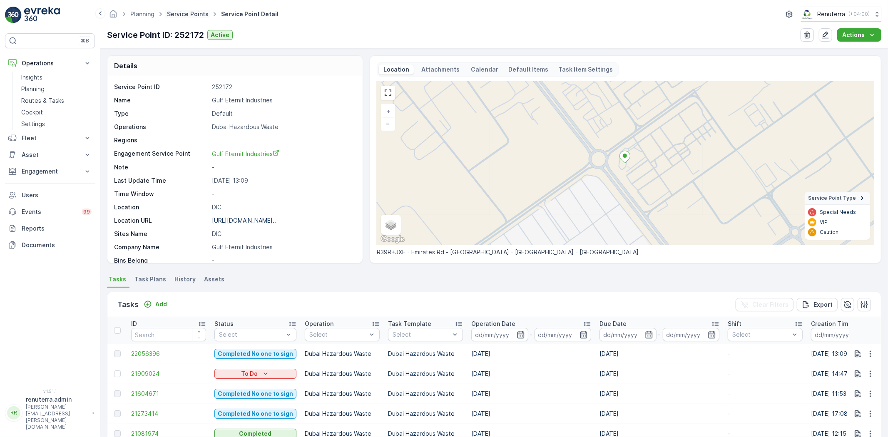
click at [189, 10] on link "Service Points" at bounding box center [188, 13] width 42 height 7
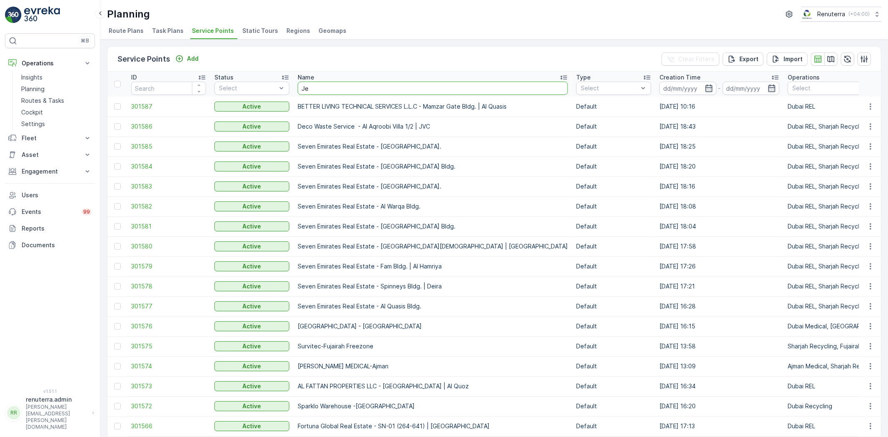
type input "Jet"
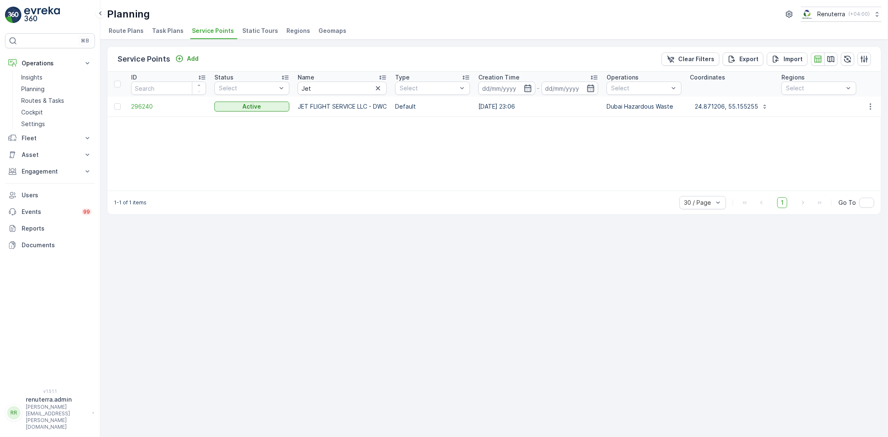
click at [155, 111] on td "296240" at bounding box center [168, 107] width 83 height 20
click at [152, 111] on td "296240" at bounding box center [168, 107] width 83 height 20
click at [150, 109] on span "296240" at bounding box center [168, 106] width 75 height 8
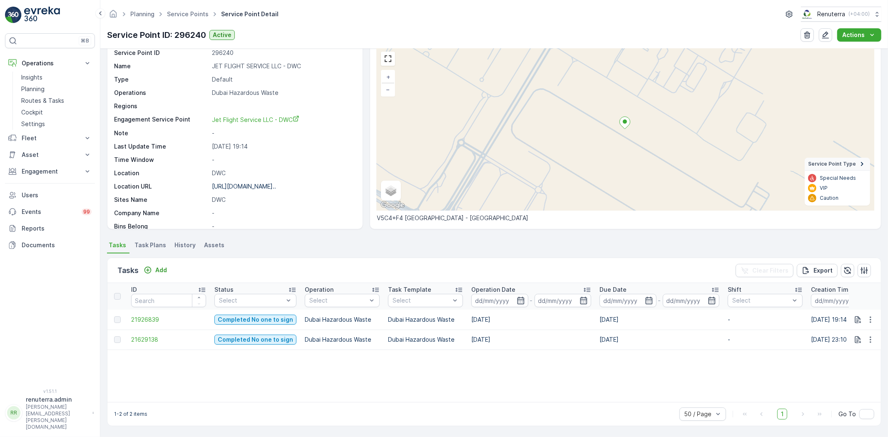
scroll to position [34, 0]
click at [152, 340] on span "21629138" at bounding box center [168, 340] width 75 height 8
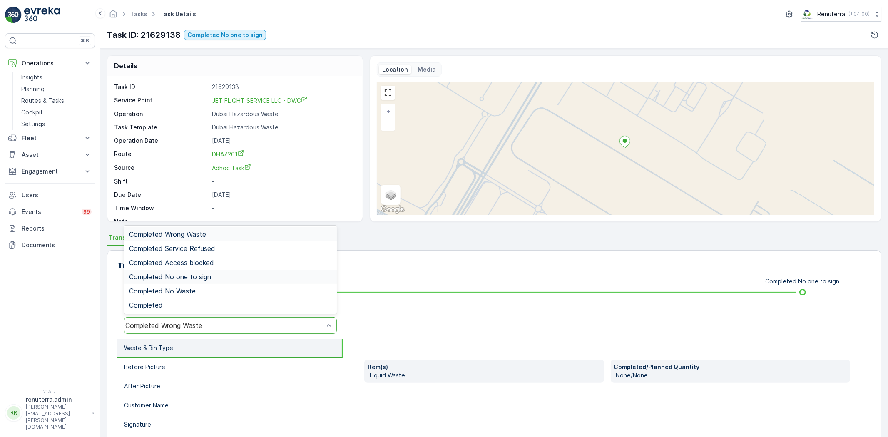
click at [224, 276] on div "Completed No one to sign" at bounding box center [230, 276] width 203 height 7
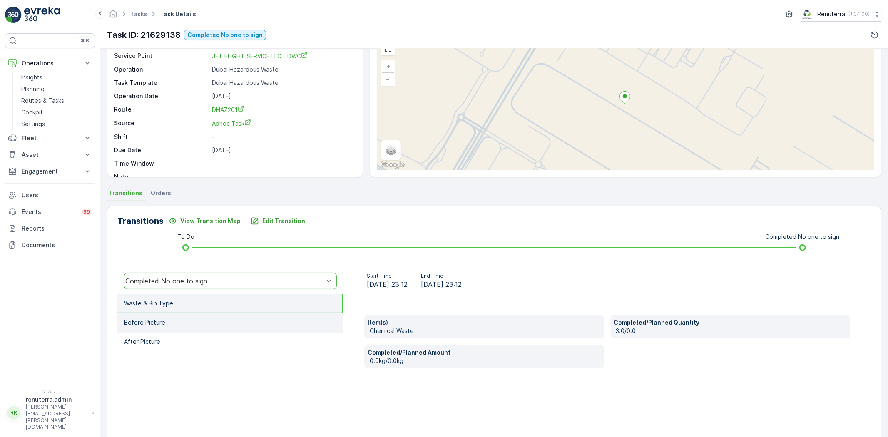
scroll to position [46, 0]
click at [194, 310] on li "Waste & Bin Type" at bounding box center [230, 302] width 226 height 19
click at [197, 319] on li "Before Picture" at bounding box center [230, 321] width 226 height 19
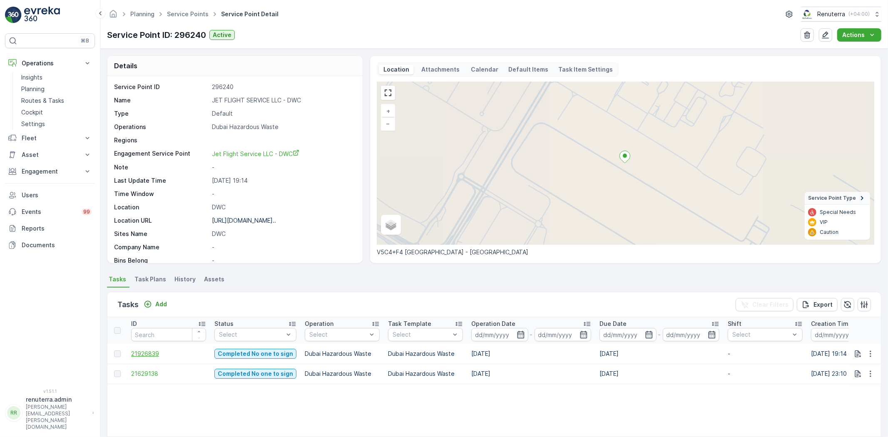
click at [152, 354] on span "21926839" at bounding box center [168, 354] width 75 height 8
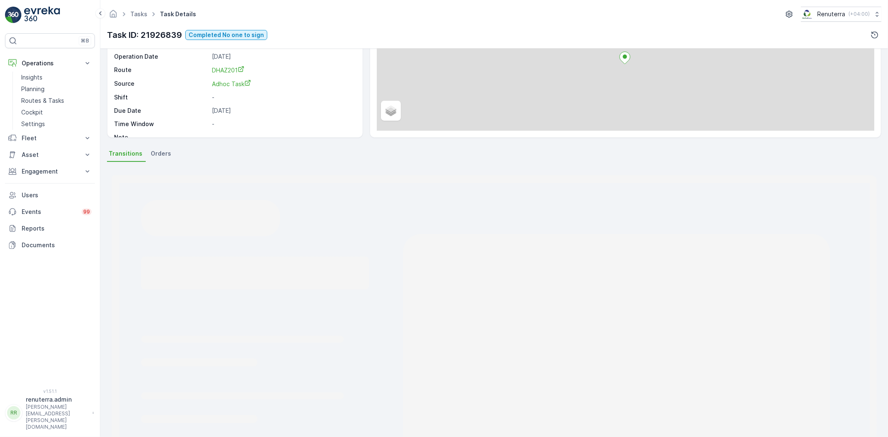
scroll to position [87, 0]
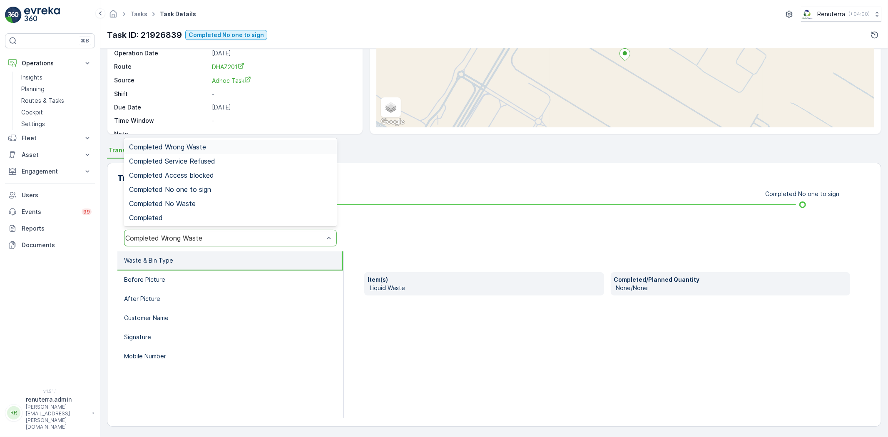
click at [196, 242] on div "Completed Wrong Waste" at bounding box center [230, 238] width 213 height 17
click at [185, 186] on span "Completed No one to sign" at bounding box center [170, 189] width 82 height 7
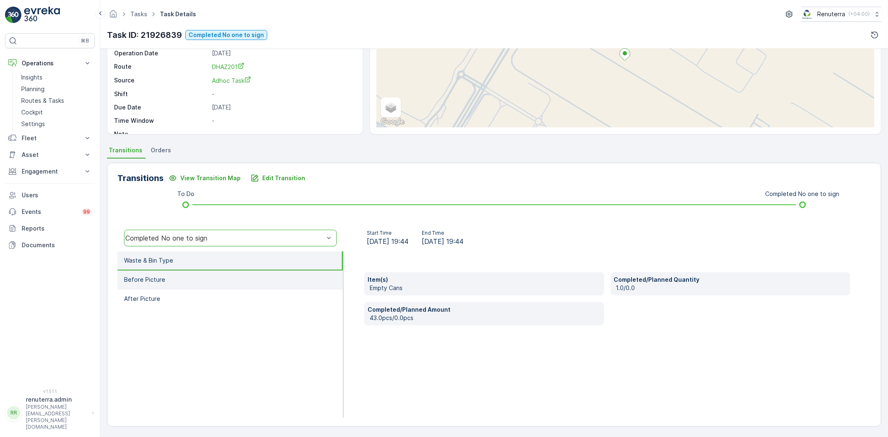
click at [175, 281] on li "Before Picture" at bounding box center [230, 280] width 226 height 19
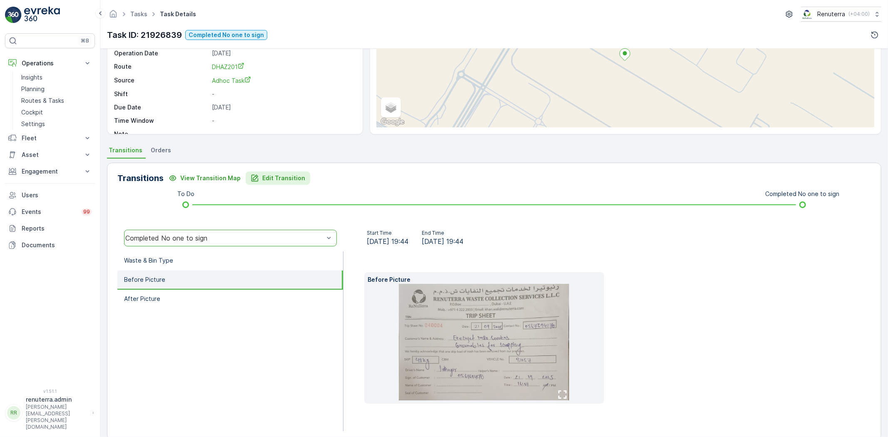
click at [288, 180] on p "Edit Transition" at bounding box center [283, 178] width 43 height 8
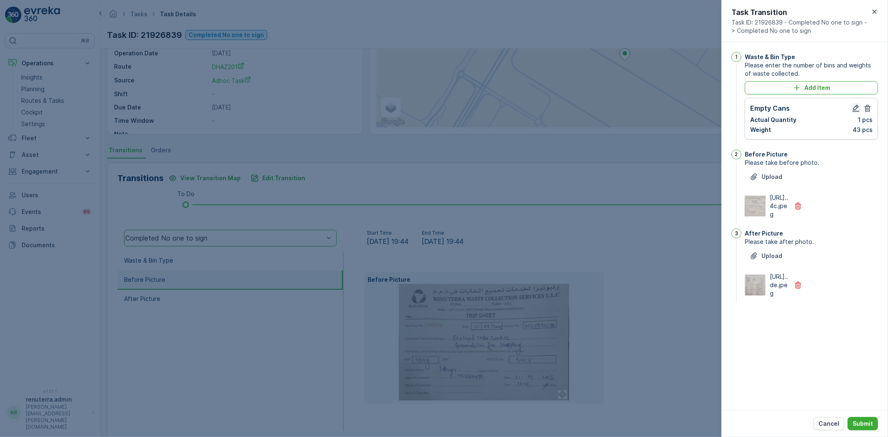
click at [856, 108] on icon "button" at bounding box center [856, 108] width 8 height 8
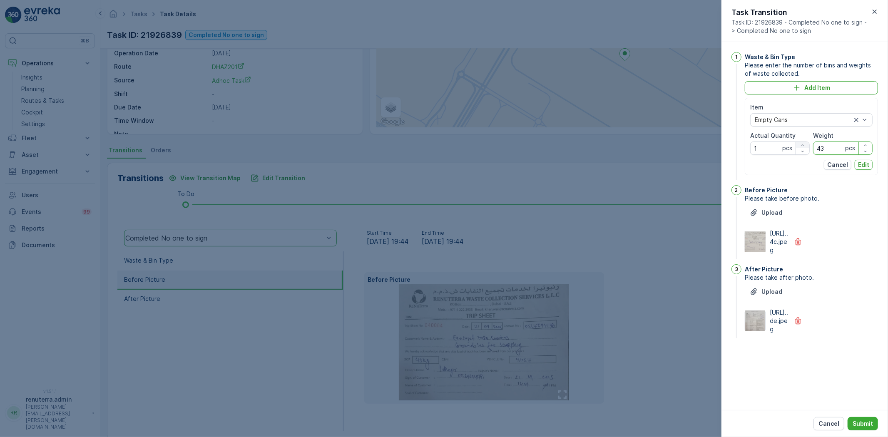
drag, startPoint x: 831, startPoint y: 146, endPoint x: 805, endPoint y: 143, distance: 26.9
click at [805, 143] on div "Item Empty Cans Actual Quantity 1 pcs Weight 43 pcs" at bounding box center [812, 129] width 122 height 52
drag, startPoint x: 757, startPoint y: 146, endPoint x: 742, endPoint y: 143, distance: 15.2
click at [742, 143] on div "1 Waste & Bin Type Please enter the number of bins and weights of waste collect…" at bounding box center [805, 117] width 147 height 130
type Quantity "43"
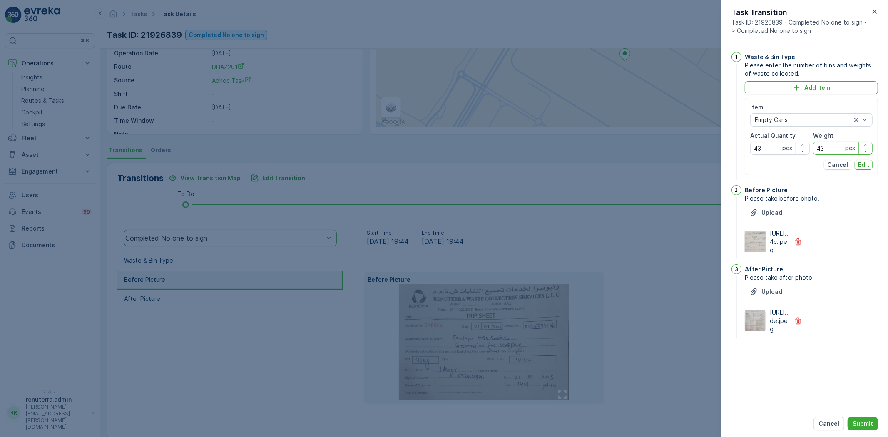
drag, startPoint x: 835, startPoint y: 152, endPoint x: 815, endPoint y: 148, distance: 20.8
click at [815, 148] on input "43" at bounding box center [843, 148] width 60 height 13
type input "1"
click at [862, 162] on p "Edit" at bounding box center [863, 165] width 11 height 8
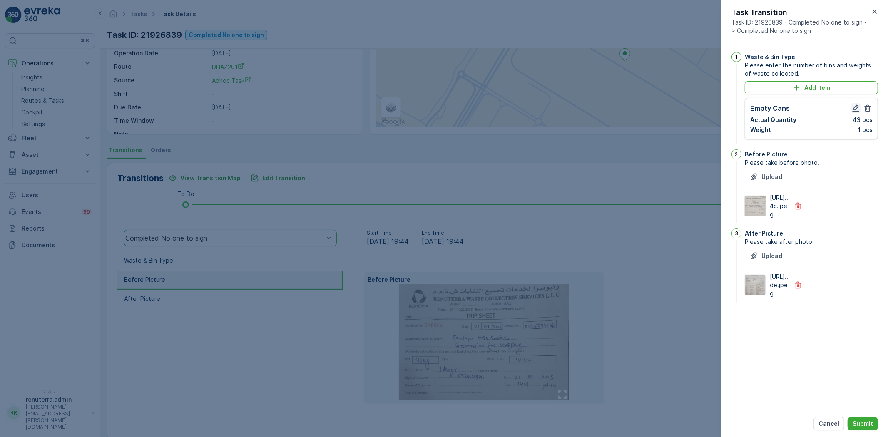
click at [856, 104] on icon "button" at bounding box center [856, 108] width 8 height 8
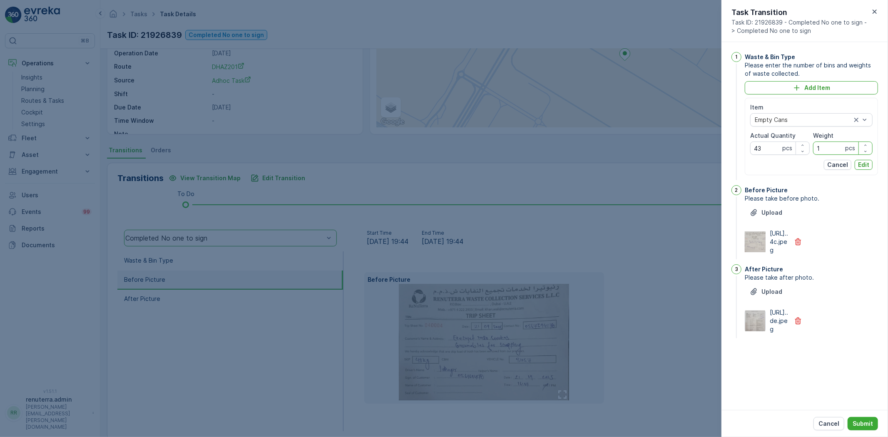
click at [818, 146] on input "1" at bounding box center [843, 148] width 60 height 13
click at [866, 153] on icon "button" at bounding box center [865, 151] width 5 height 5
click at [864, 145] on icon "button" at bounding box center [865, 145] width 5 height 5
click at [851, 146] on p "pcs" at bounding box center [851, 148] width 10 height 8
click at [864, 147] on icon "button" at bounding box center [865, 145] width 5 height 5
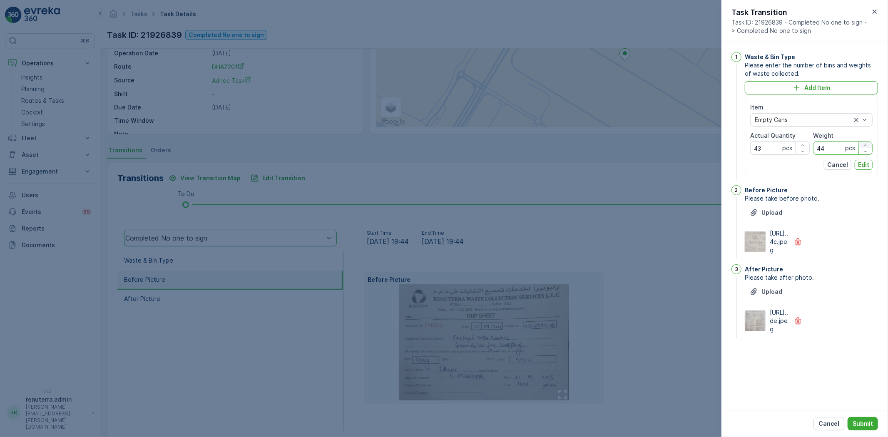
click at [864, 147] on icon "button" at bounding box center [865, 145] width 5 height 5
click at [865, 147] on icon "button" at bounding box center [865, 145] width 5 height 5
click at [832, 153] on input "46" at bounding box center [843, 148] width 60 height 13
click at [838, 148] on input "46" at bounding box center [843, 148] width 60 height 13
click at [838, 147] on input "46" at bounding box center [843, 148] width 60 height 13
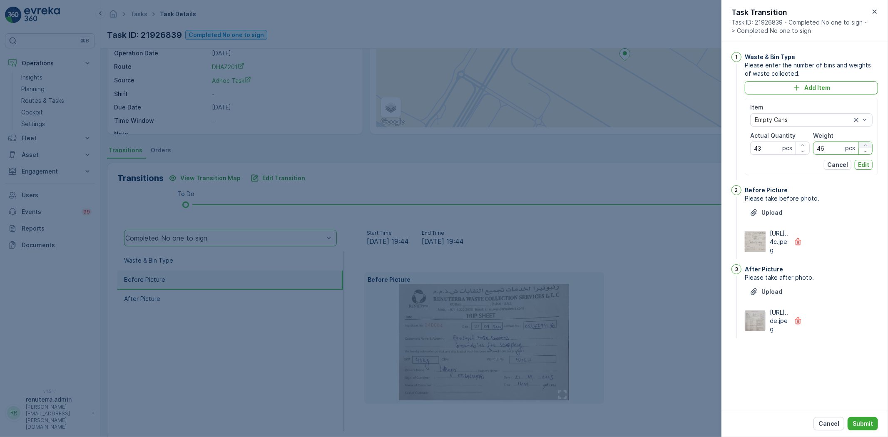
click at [864, 143] on icon "button" at bounding box center [865, 145] width 5 height 5
click at [865, 151] on icon "button" at bounding box center [866, 151] width 2 height 1
click at [865, 151] on icon "button" at bounding box center [865, 151] width 5 height 5
drag, startPoint x: 846, startPoint y: 147, endPoint x: 856, endPoint y: 147, distance: 10.0
click at [856, 147] on div "pcs" at bounding box center [852, 148] width 13 height 8
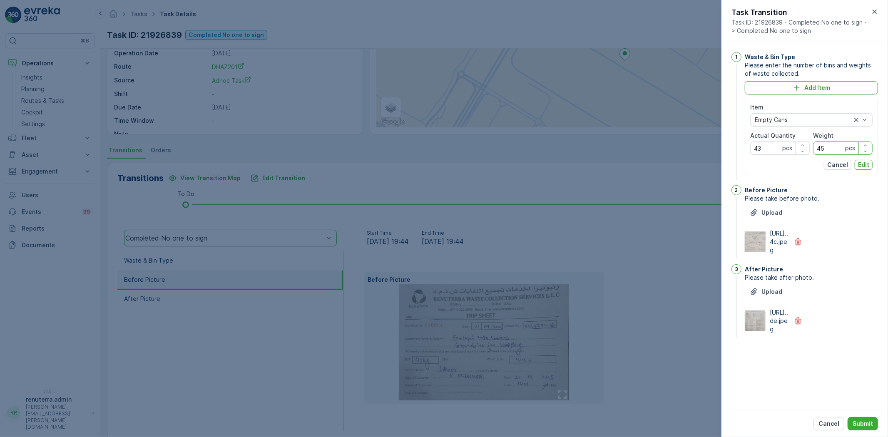
click at [832, 146] on input "45" at bounding box center [843, 148] width 60 height 13
type input "43"
drag, startPoint x: 767, startPoint y: 147, endPoint x: 734, endPoint y: 140, distance: 33.7
click at [733, 141] on div "1 Waste & Bin Type Please enter the number of bins and weights of waste collect…" at bounding box center [805, 117] width 147 height 130
type Quantity "1"
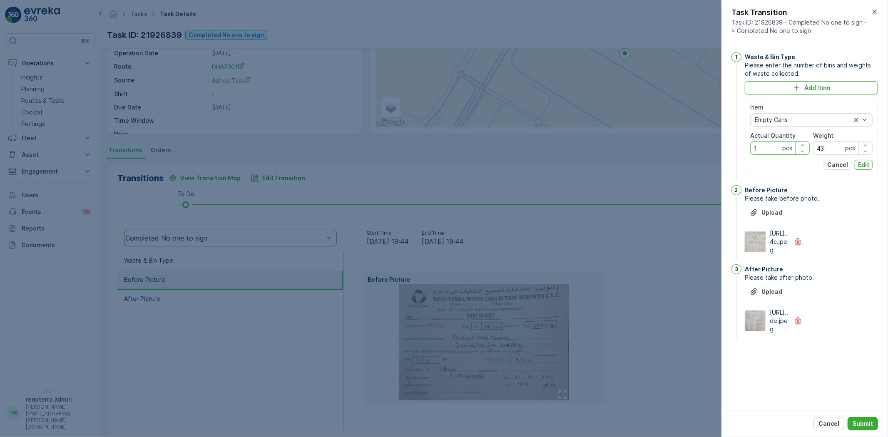
drag, startPoint x: 866, startPoint y: 165, endPoint x: 871, endPoint y: 166, distance: 4.3
click at [867, 165] on p "Edit" at bounding box center [863, 165] width 11 height 8
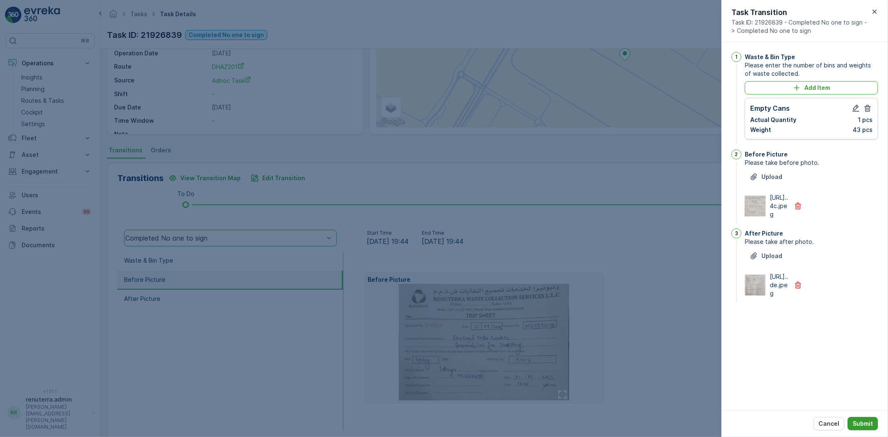
click at [869, 417] on button "Submit" at bounding box center [863, 423] width 30 height 13
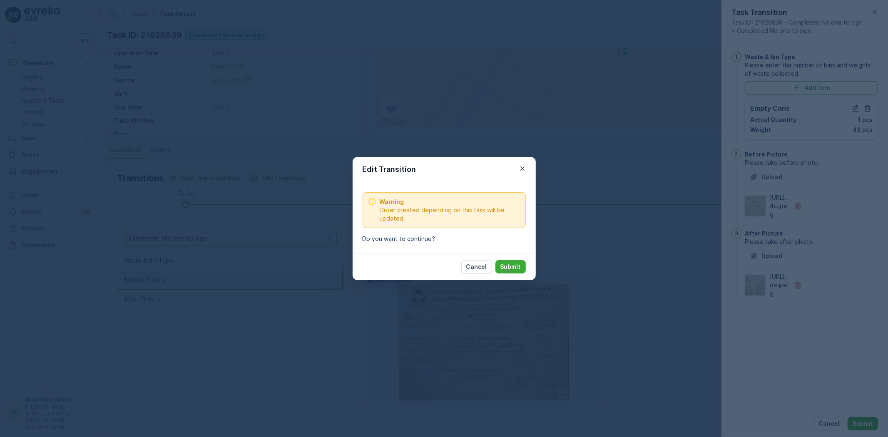
click at [513, 273] on button "Submit" at bounding box center [511, 266] width 30 height 13
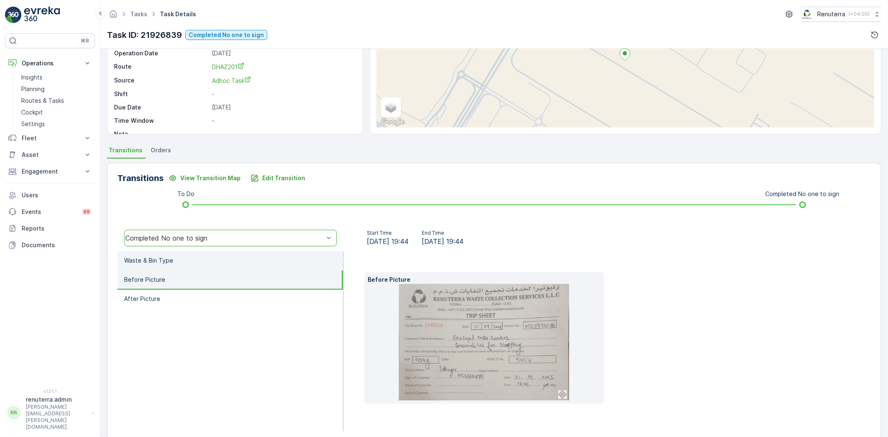
click at [205, 258] on li "Waste & Bin Type" at bounding box center [230, 261] width 226 height 19
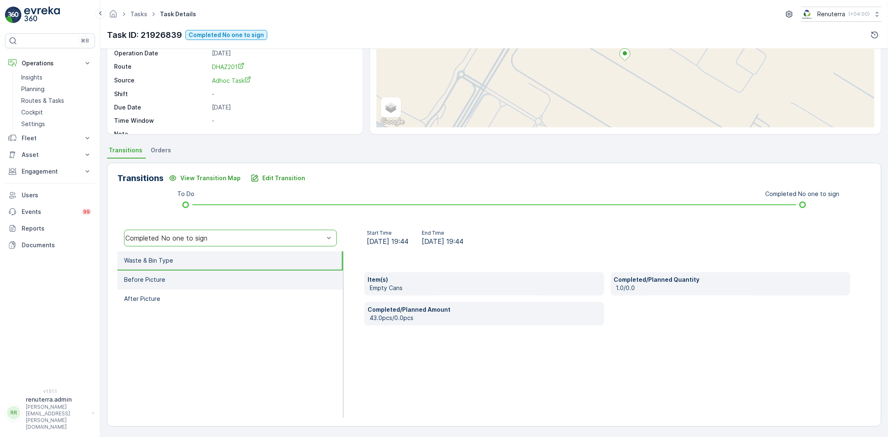
click at [192, 276] on li "Before Picture" at bounding box center [230, 280] width 226 height 19
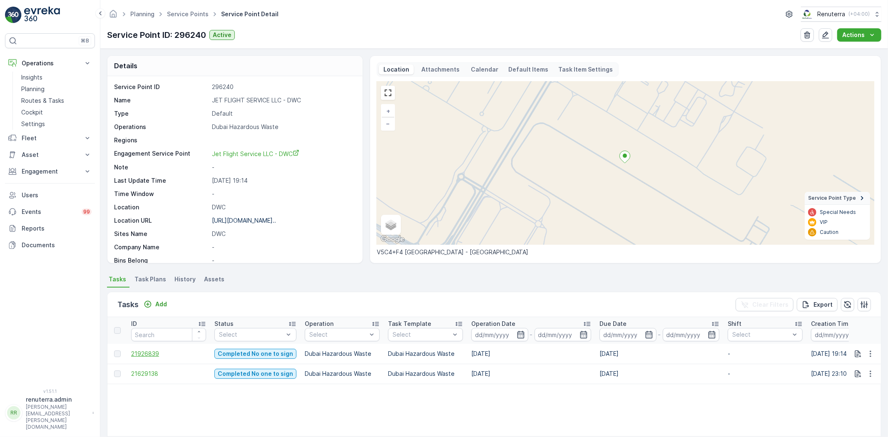
click at [152, 357] on span "21926839" at bounding box center [168, 354] width 75 height 8
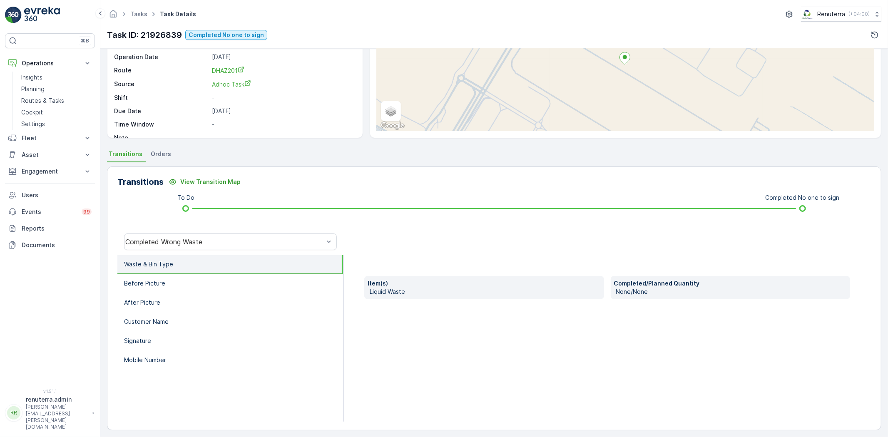
scroll to position [87, 0]
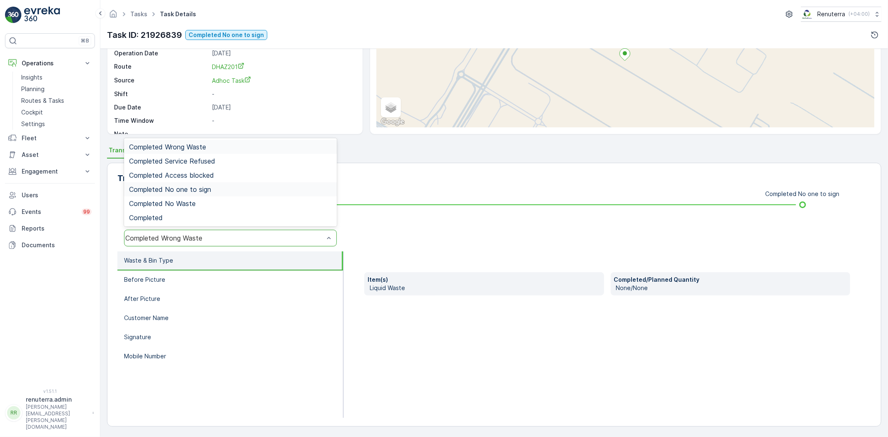
click at [174, 188] on span "Completed No one to sign" at bounding box center [170, 189] width 82 height 7
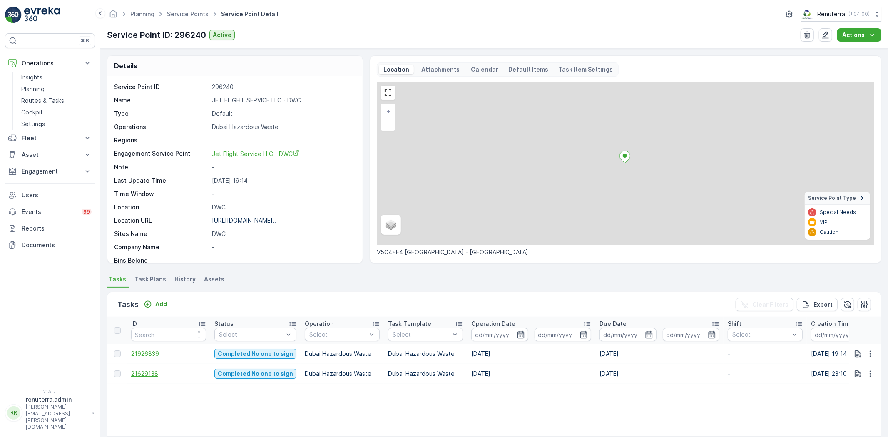
click at [156, 377] on td "21629138" at bounding box center [168, 374] width 83 height 20
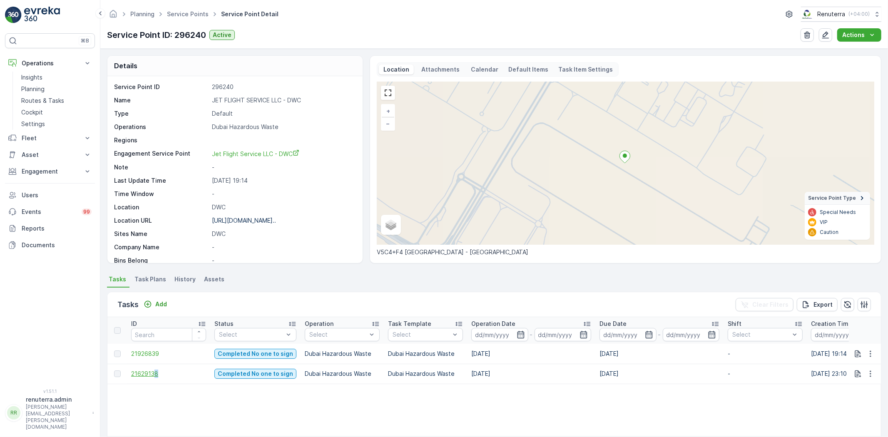
click at [153, 375] on span "21629138" at bounding box center [168, 374] width 75 height 8
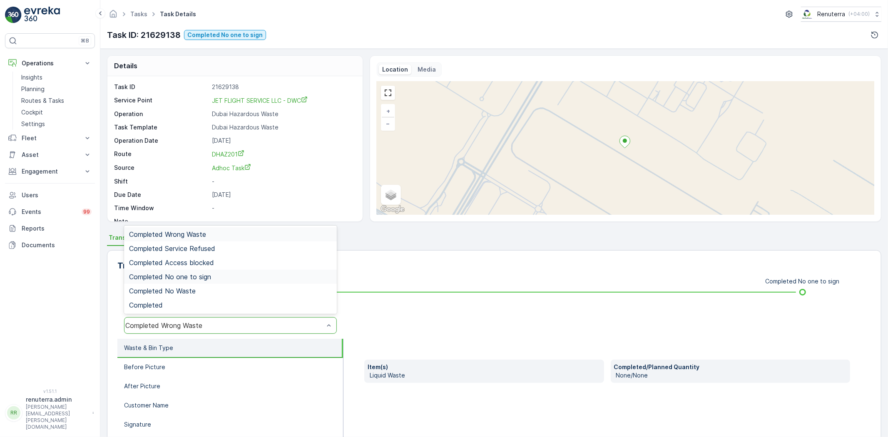
click at [196, 276] on span "Completed No one to sign" at bounding box center [170, 276] width 82 height 7
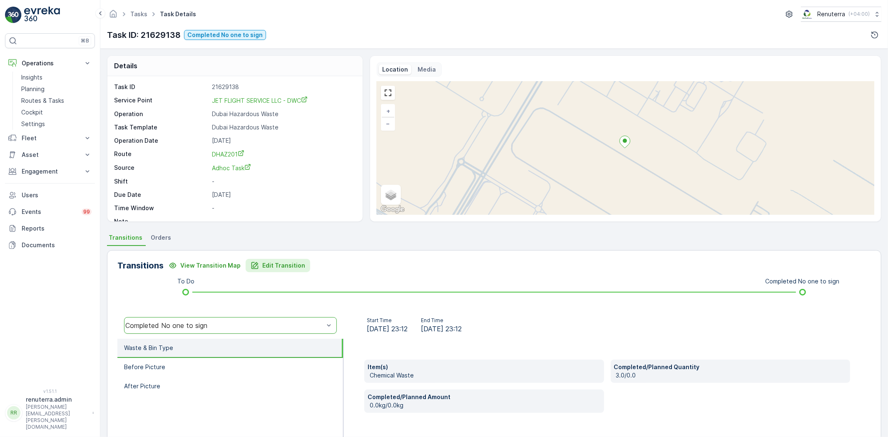
click at [269, 272] on div "Transitions View Transition Map Edit Transition To Do Completed No one to sign …" at bounding box center [494, 382] width 775 height 264
click at [267, 266] on p "Edit Transition" at bounding box center [283, 266] width 43 height 8
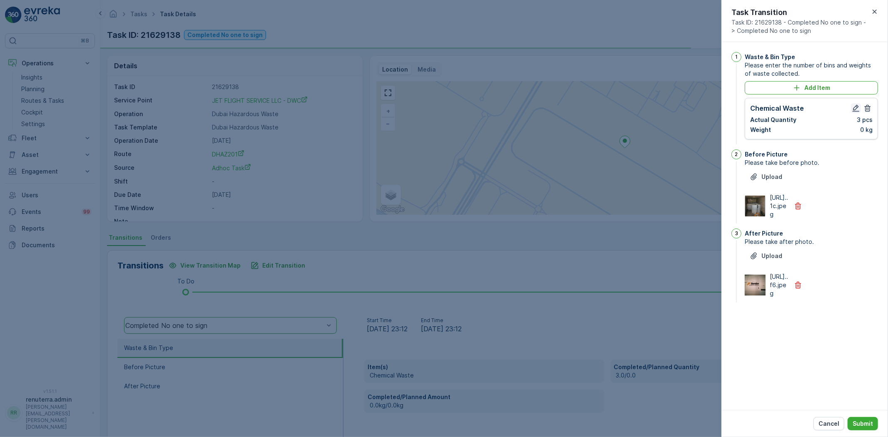
click at [859, 108] on icon "button" at bounding box center [856, 108] width 8 height 8
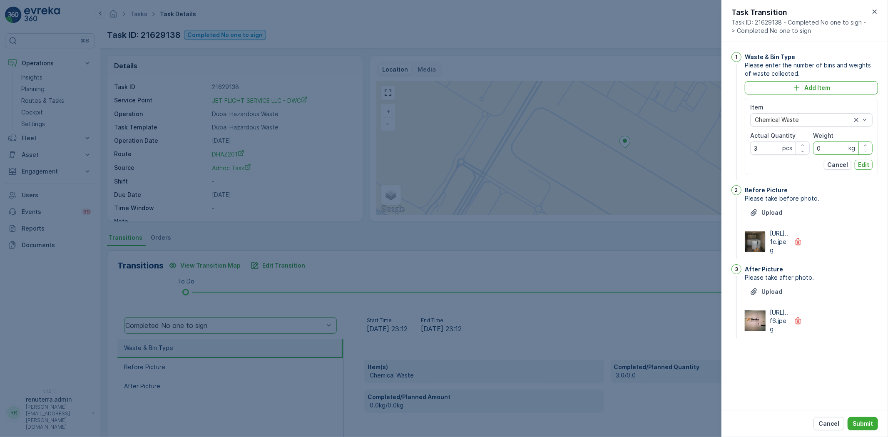
drag, startPoint x: 834, startPoint y: 148, endPoint x: 816, endPoint y: 147, distance: 18.3
click at [816, 147] on input "0" at bounding box center [843, 148] width 60 height 13
type input "3400"
click at [863, 163] on p "Edit" at bounding box center [863, 165] width 11 height 8
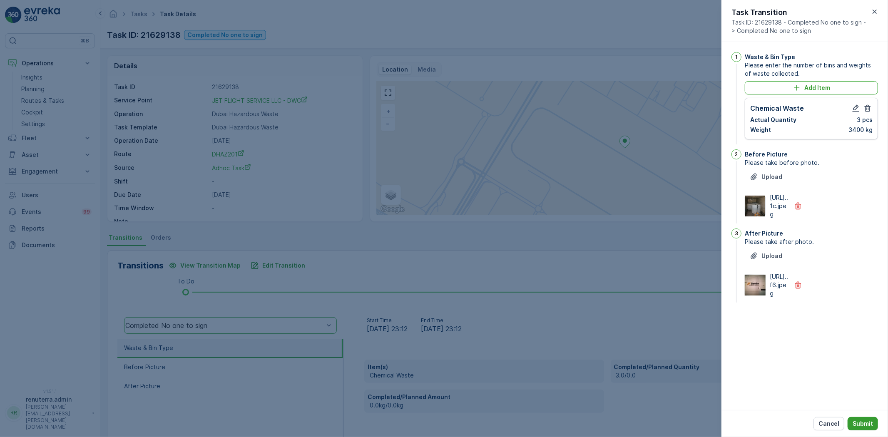
click at [872, 422] on p "Submit" at bounding box center [863, 424] width 20 height 8
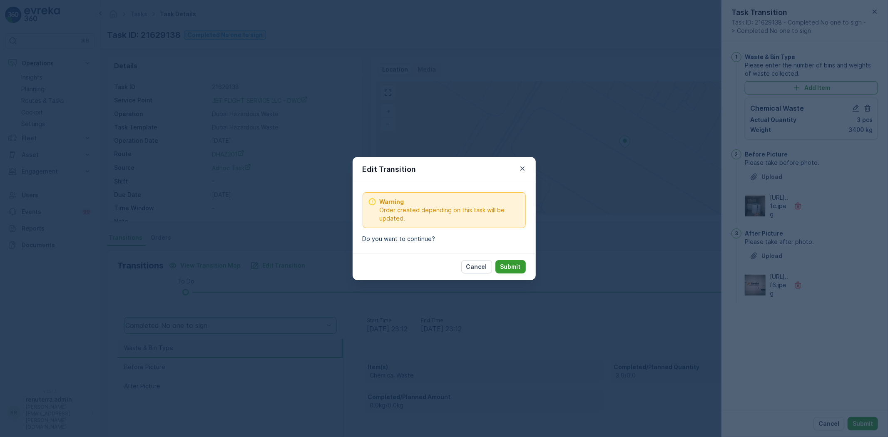
click at [515, 267] on p "Submit" at bounding box center [511, 267] width 20 height 8
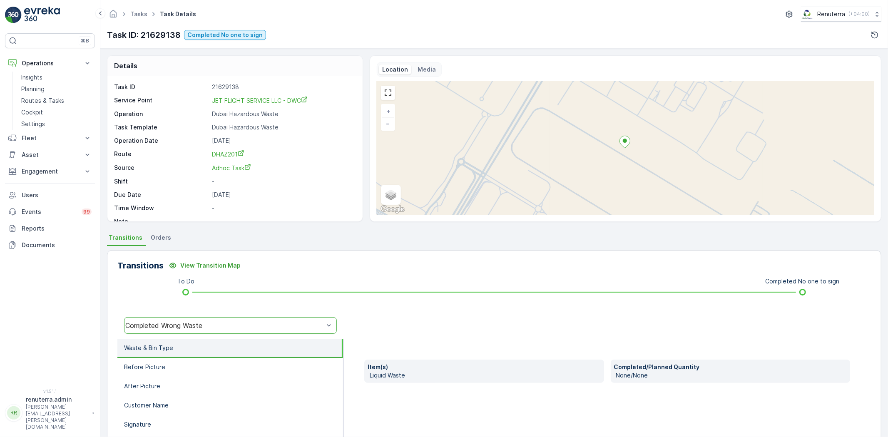
click at [223, 319] on div "Completed Wrong Waste" at bounding box center [230, 325] width 213 height 17
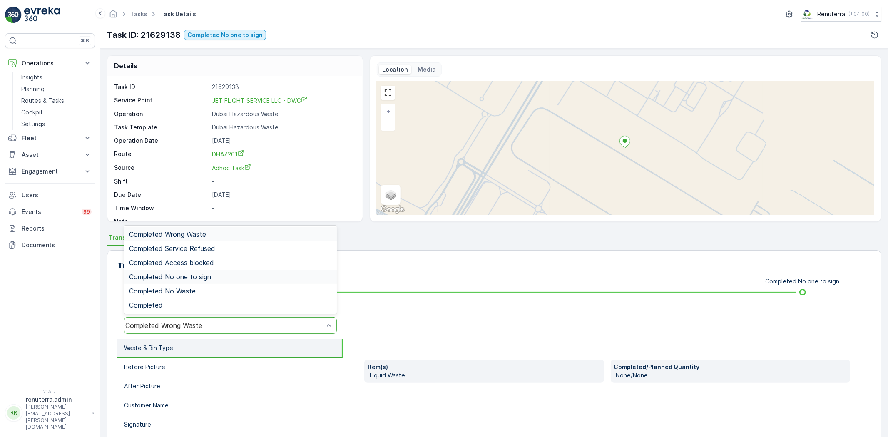
click at [197, 270] on div "Completed No one to sign" at bounding box center [230, 277] width 213 height 14
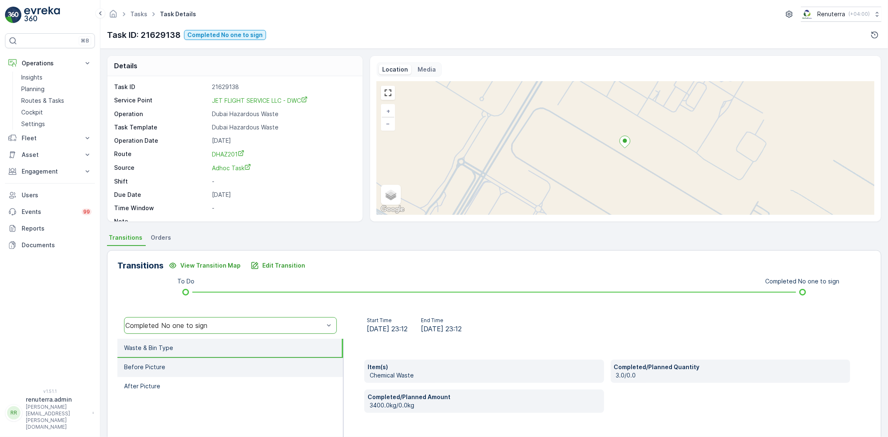
click at [207, 365] on li "Before Picture" at bounding box center [230, 367] width 226 height 19
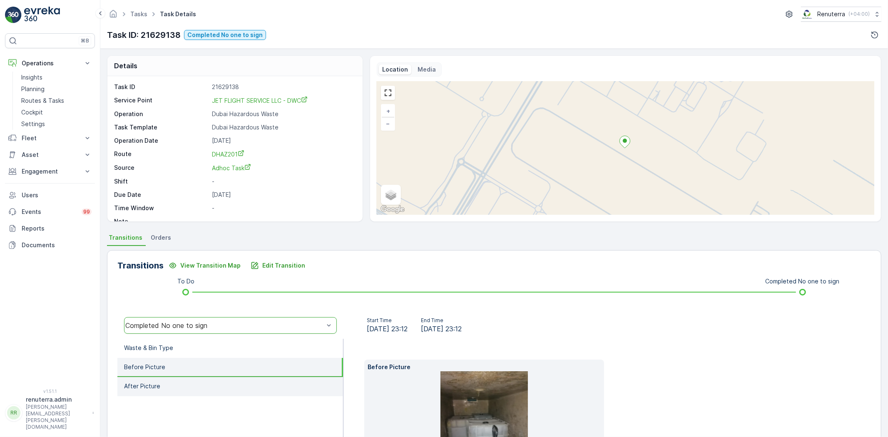
click at [213, 379] on li "After Picture" at bounding box center [230, 386] width 226 height 19
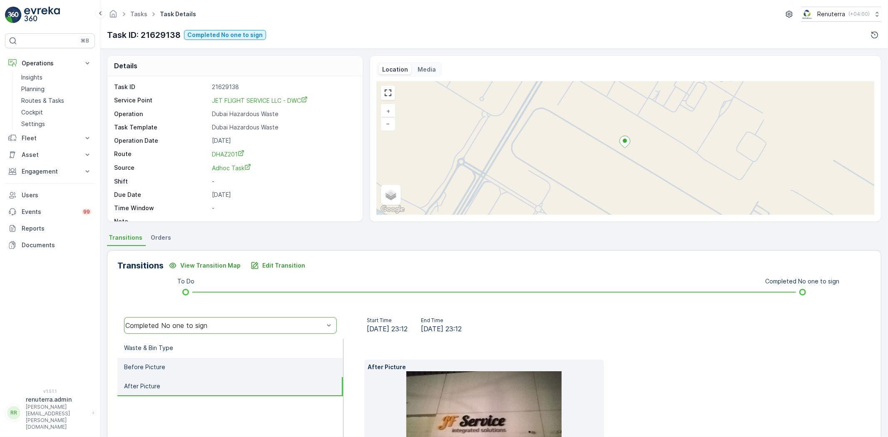
click at [203, 369] on li "Before Picture" at bounding box center [230, 367] width 226 height 19
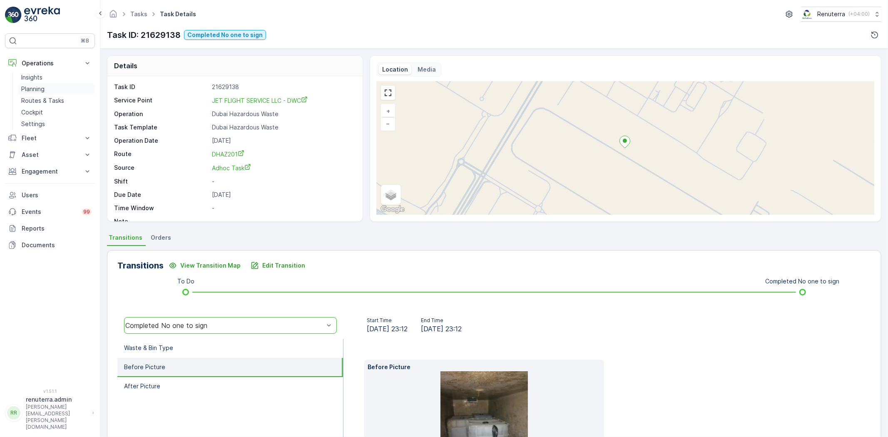
click at [41, 88] on p "Planning" at bounding box center [32, 89] width 23 height 8
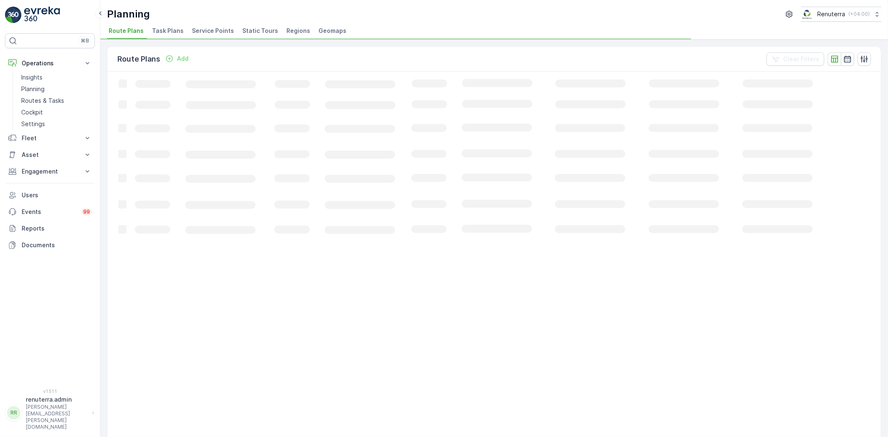
click at [214, 28] on span "Service Points" at bounding box center [213, 31] width 42 height 8
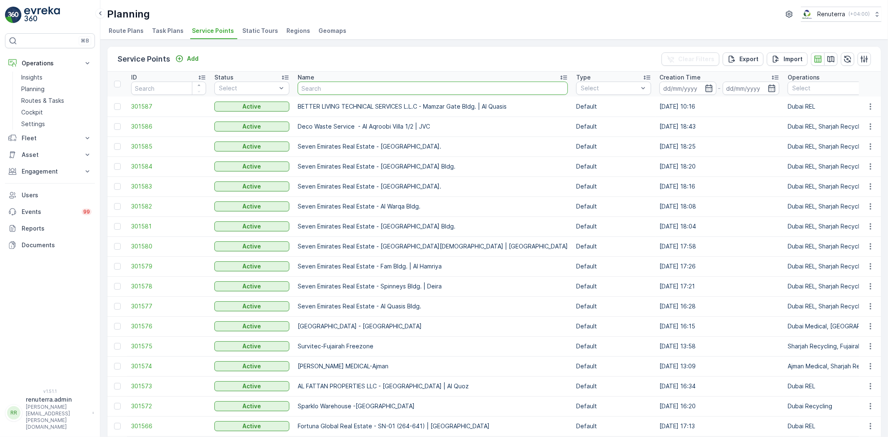
click at [302, 89] on input "text" at bounding box center [433, 88] width 270 height 13
paste input "Centara Mirage Beach Resort -Dubai FZCO"
type input "Centara Mirage Beach Resort -Dubai FZCO"
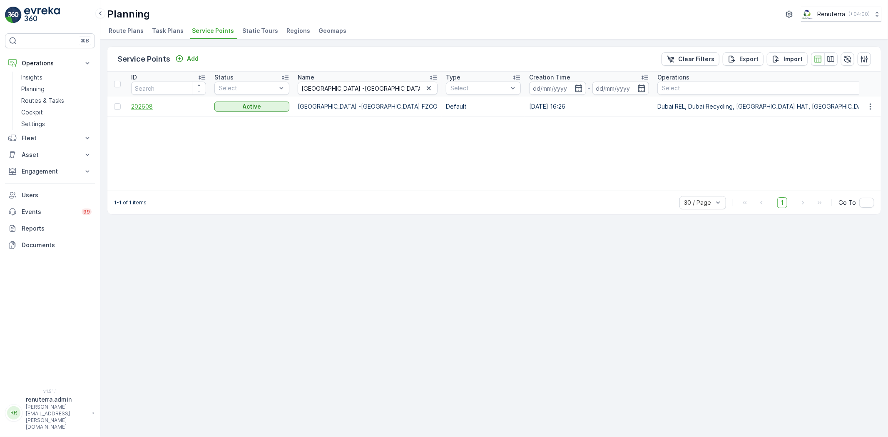
click at [160, 102] on span "202608" at bounding box center [168, 106] width 75 height 8
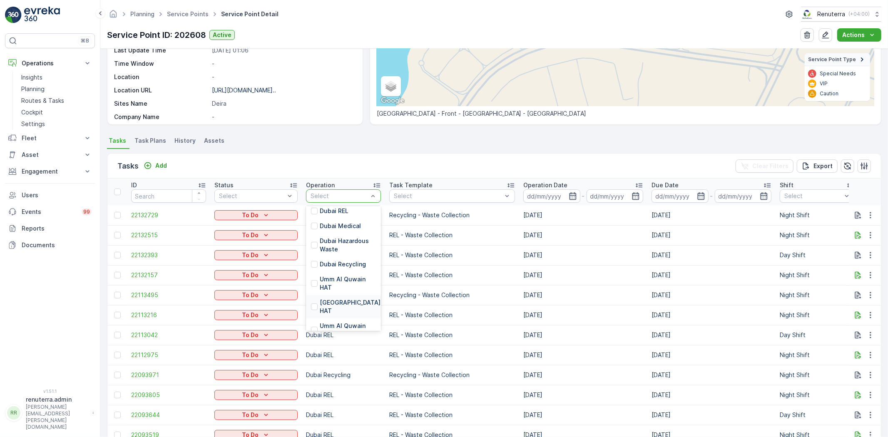
scroll to position [92, 0]
click at [344, 242] on p "Dubai Hazardous Waste" at bounding box center [348, 242] width 56 height 17
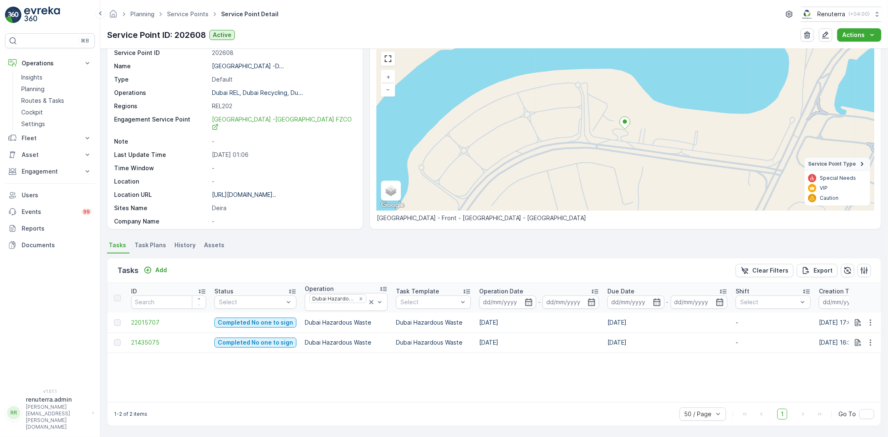
scroll to position [34, 0]
click at [153, 322] on span "22015707" at bounding box center [168, 323] width 75 height 8
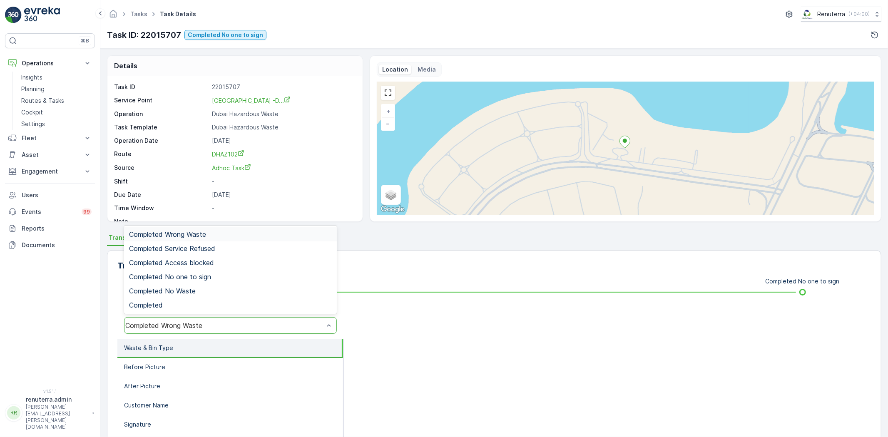
click at [221, 321] on div "Completed Wrong Waste" at bounding box center [230, 325] width 213 height 17
click at [207, 273] on span "Completed No one to sign" at bounding box center [170, 276] width 82 height 7
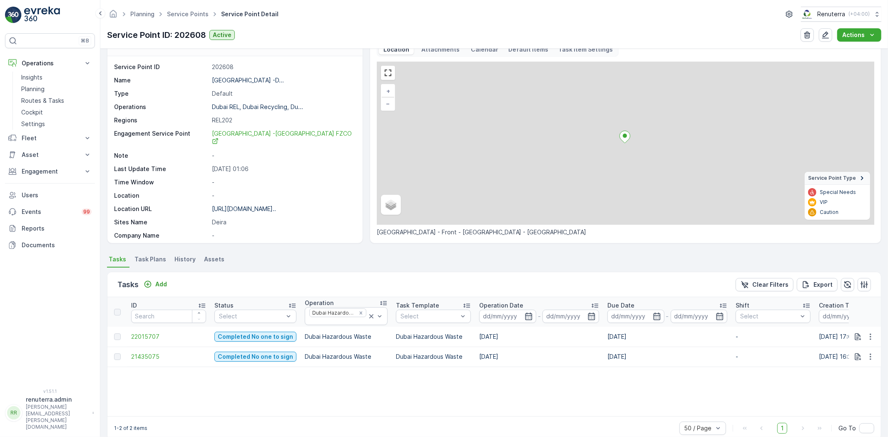
scroll to position [34, 0]
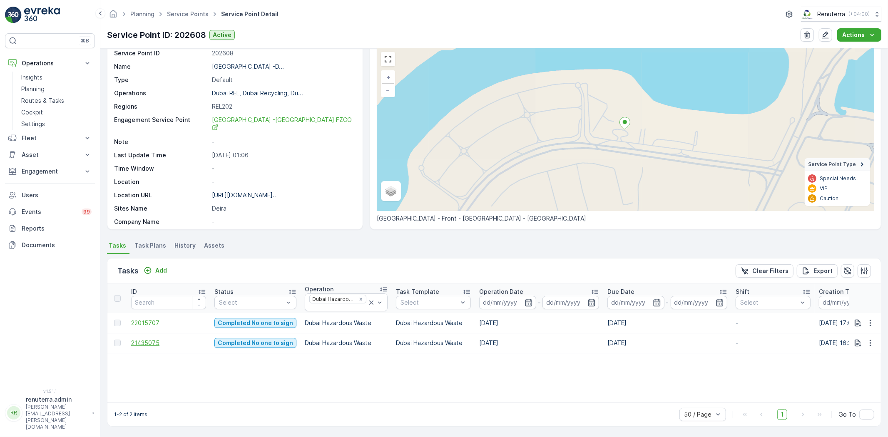
click at [157, 346] on span "21435075" at bounding box center [168, 343] width 75 height 8
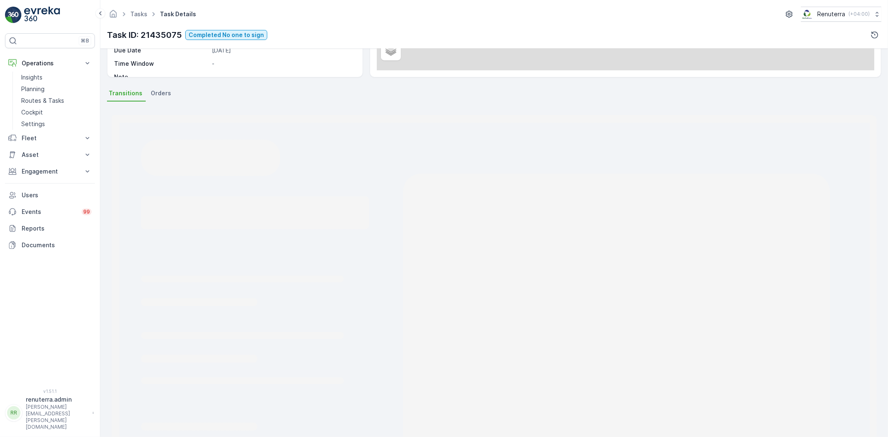
scroll to position [88, 0]
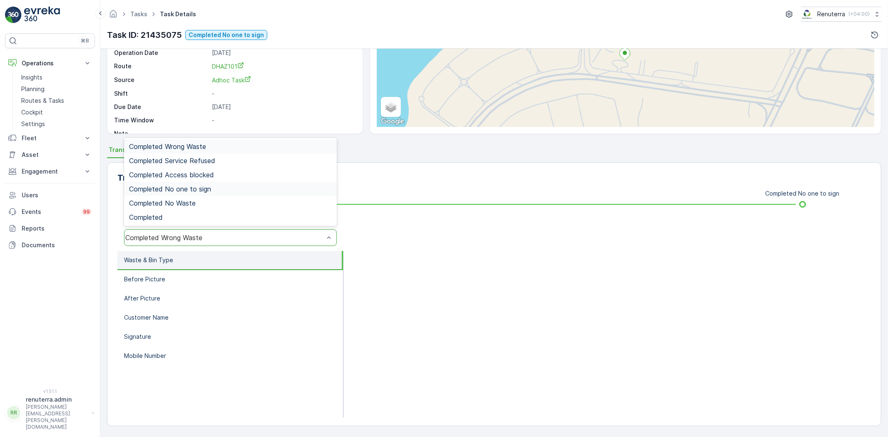
click at [199, 185] on span "Completed No one to sign" at bounding box center [170, 188] width 82 height 7
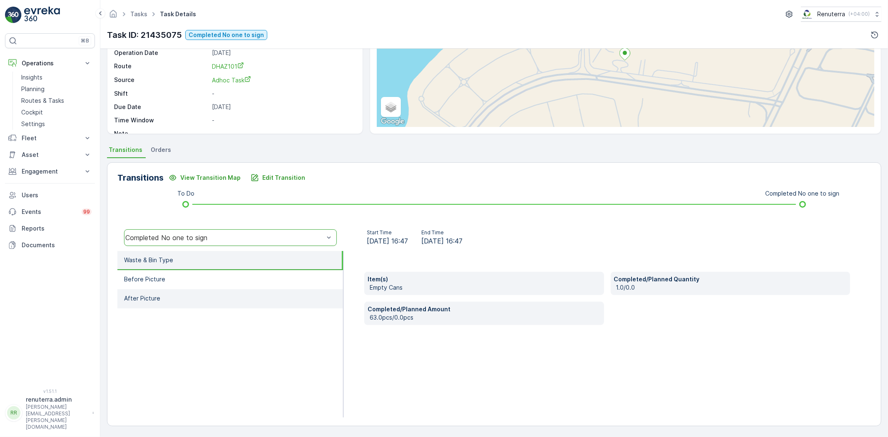
click at [203, 291] on li "After Picture" at bounding box center [230, 298] width 226 height 19
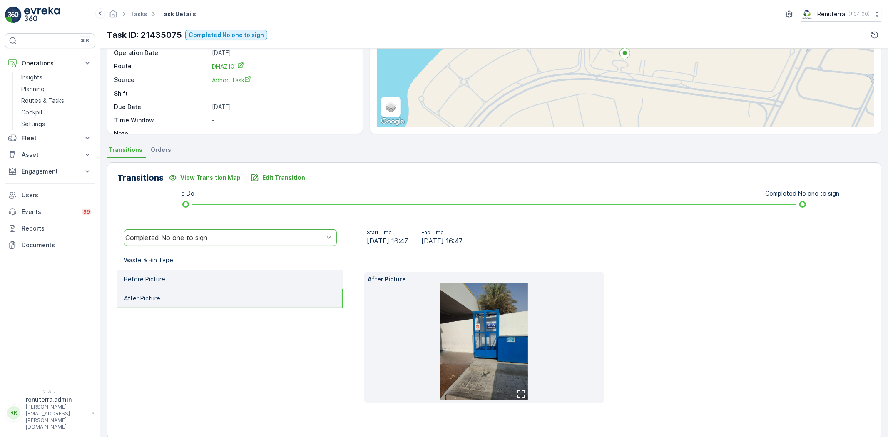
click at [194, 278] on li "Before Picture" at bounding box center [230, 279] width 226 height 19
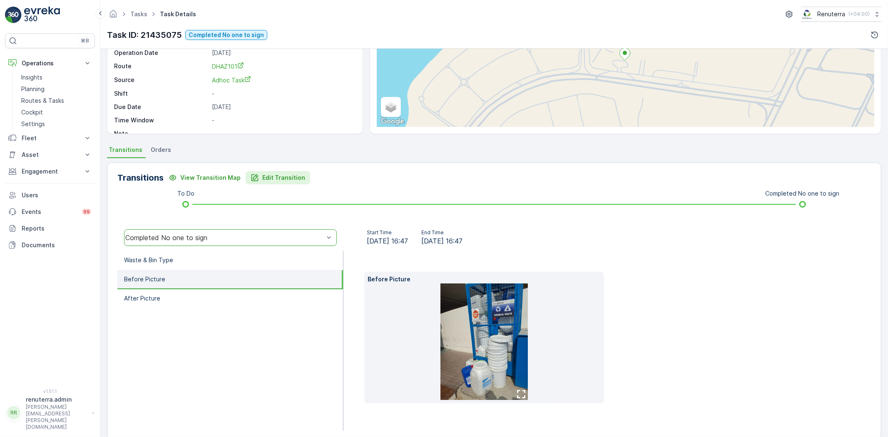
click at [273, 178] on p "Edit Transition" at bounding box center [283, 178] width 43 height 8
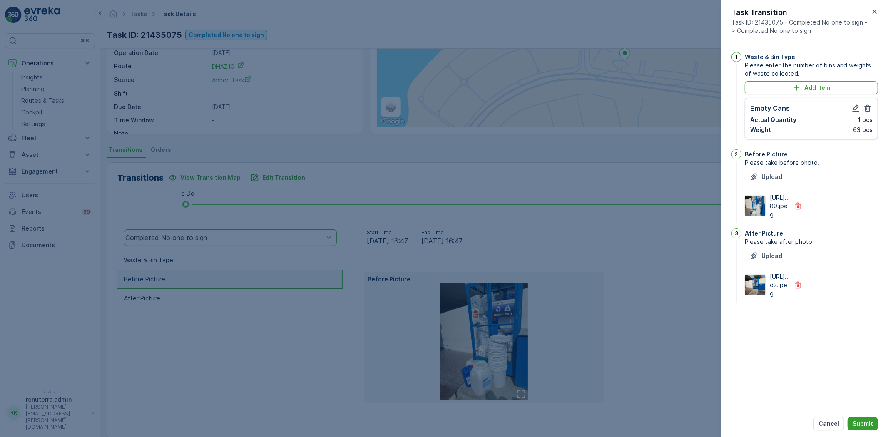
click at [861, 428] on button "Submit" at bounding box center [863, 423] width 30 height 13
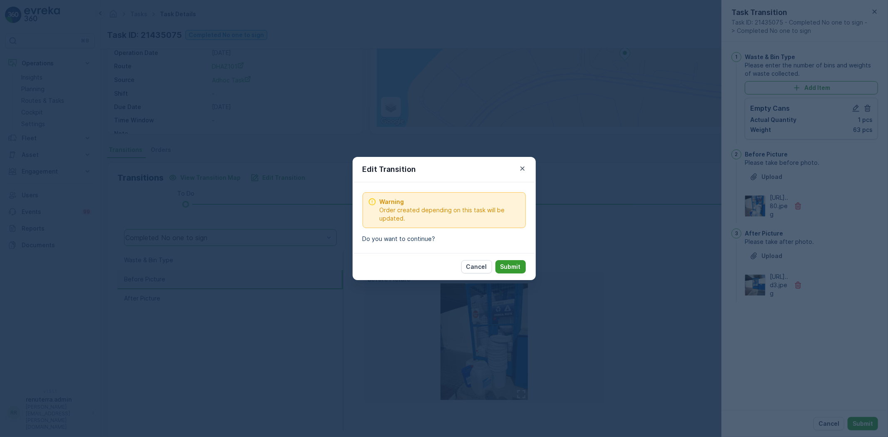
drag, startPoint x: 511, startPoint y: 281, endPoint x: 506, endPoint y: 269, distance: 13.6
click at [509, 280] on div "Edit Transition Warning Order created depending on this task will be updated. D…" at bounding box center [444, 218] width 888 height 437
click at [502, 265] on p "Submit" at bounding box center [511, 267] width 20 height 8
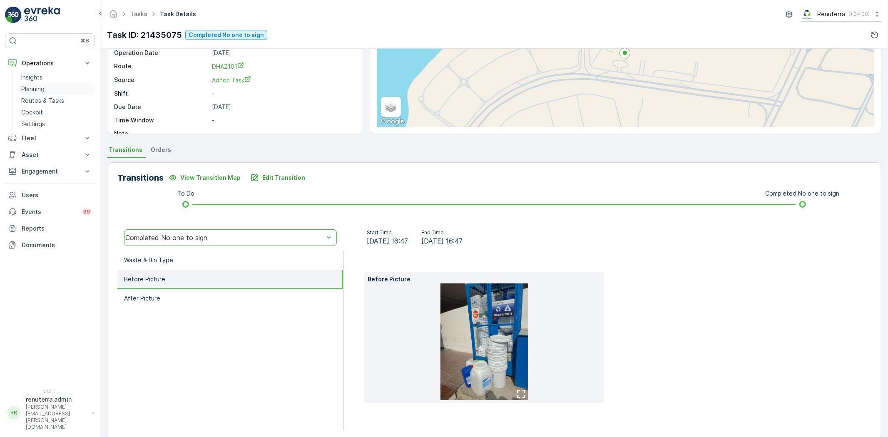
click at [35, 93] on link "Planning" at bounding box center [56, 89] width 77 height 12
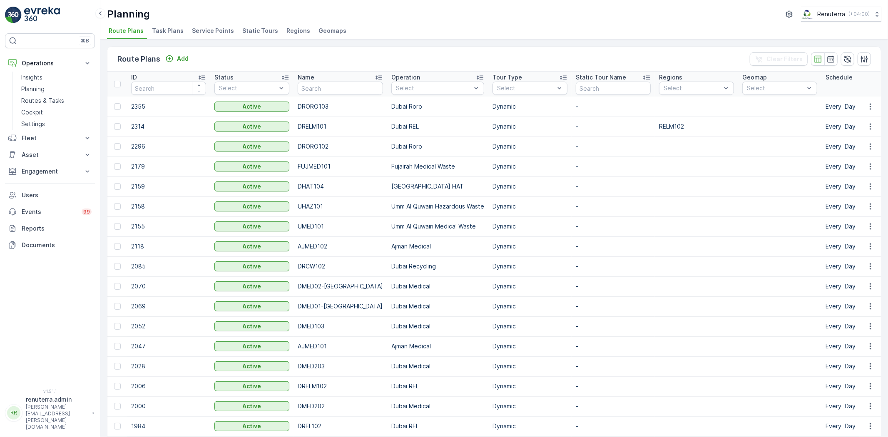
click at [209, 29] on span "Service Points" at bounding box center [213, 31] width 42 height 8
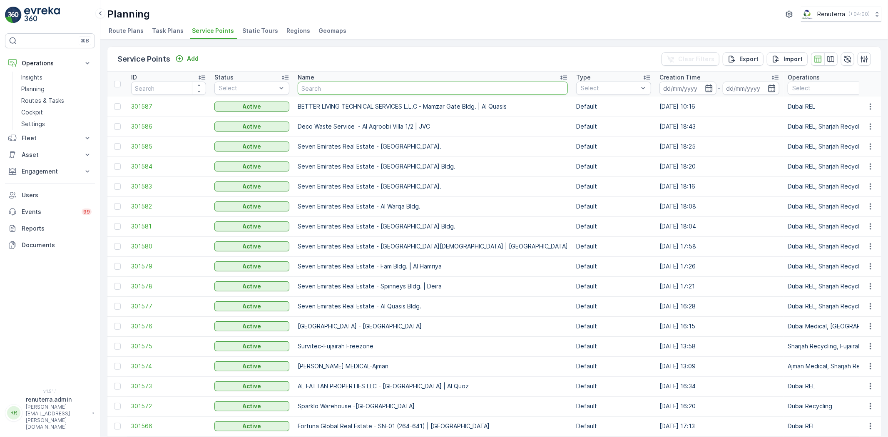
click at [322, 89] on input "text" at bounding box center [433, 88] width 270 height 13
type input "Gulf"
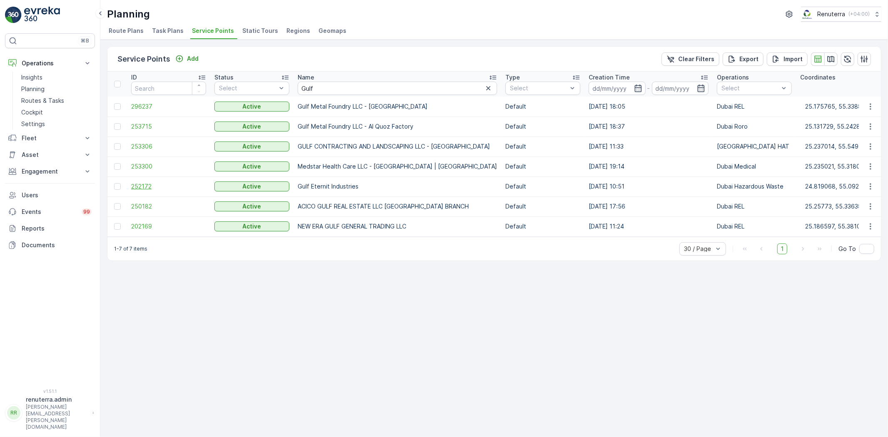
click at [140, 184] on span "252172" at bounding box center [168, 186] width 75 height 8
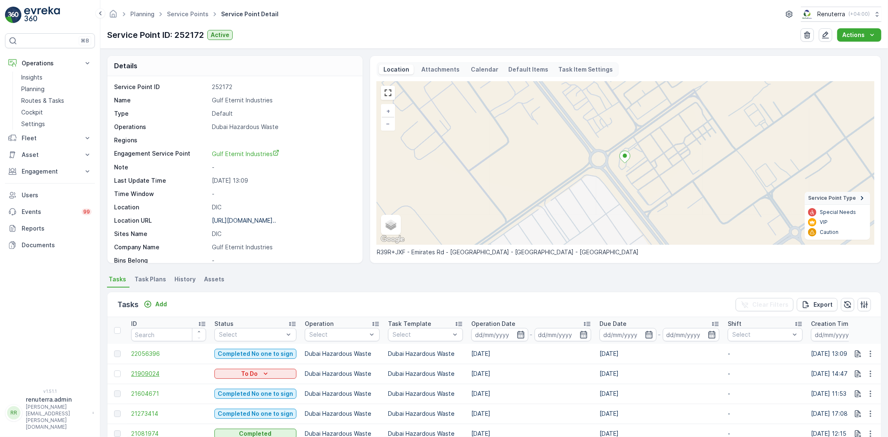
click at [140, 374] on span "21909024" at bounding box center [168, 374] width 75 height 8
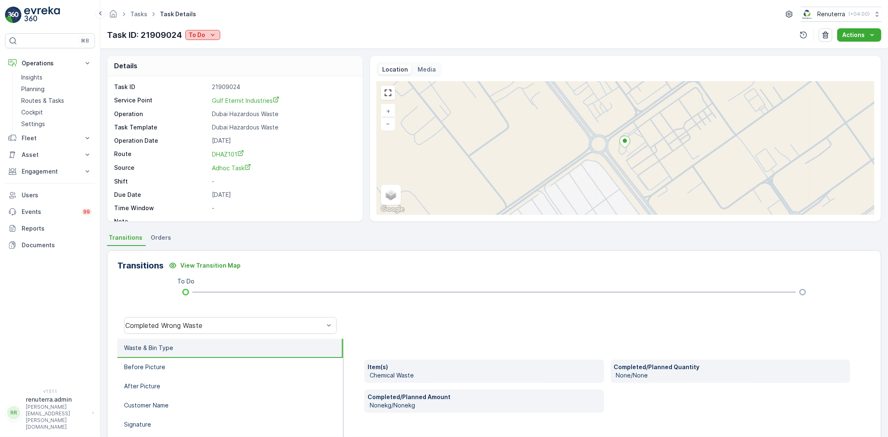
click at [193, 35] on p "To Do" at bounding box center [197, 35] width 17 height 8
click at [233, 69] on span "Completed No one to sign" at bounding box center [228, 71] width 74 height 8
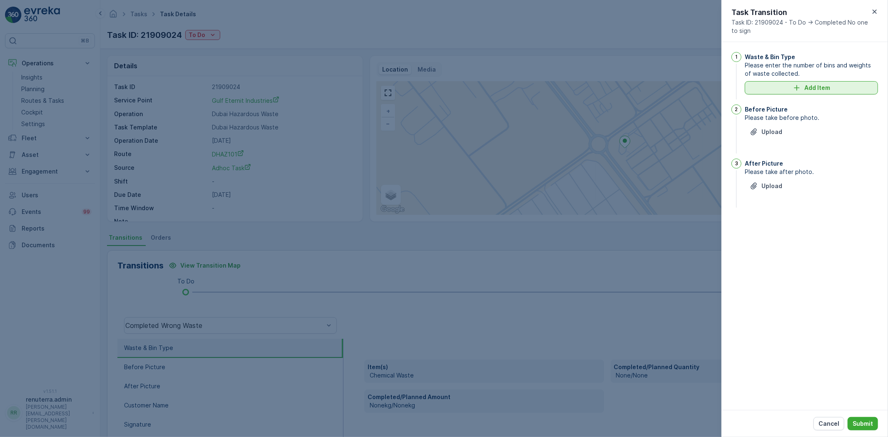
click at [783, 92] on button "Add Item" at bounding box center [811, 87] width 133 height 13
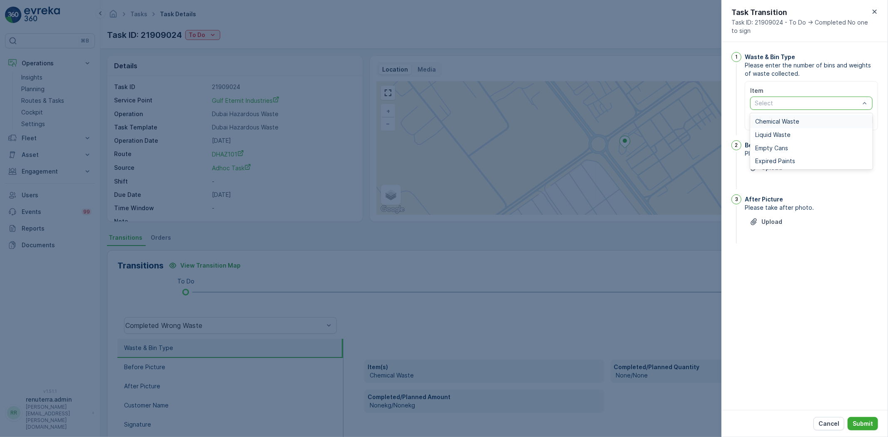
click at [769, 120] on span "Chemical Waste" at bounding box center [778, 121] width 44 height 7
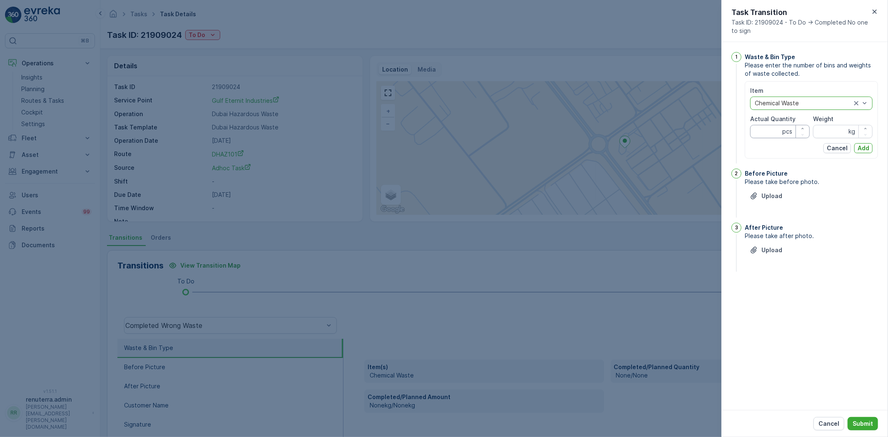
click at [774, 128] on Quantity "Actual Quantity" at bounding box center [781, 131] width 60 height 13
type Quantity "1"
click at [831, 132] on input "Weight" at bounding box center [843, 131] width 60 height 13
type input "20370"
click at [868, 145] on p "Add" at bounding box center [864, 148] width 12 height 8
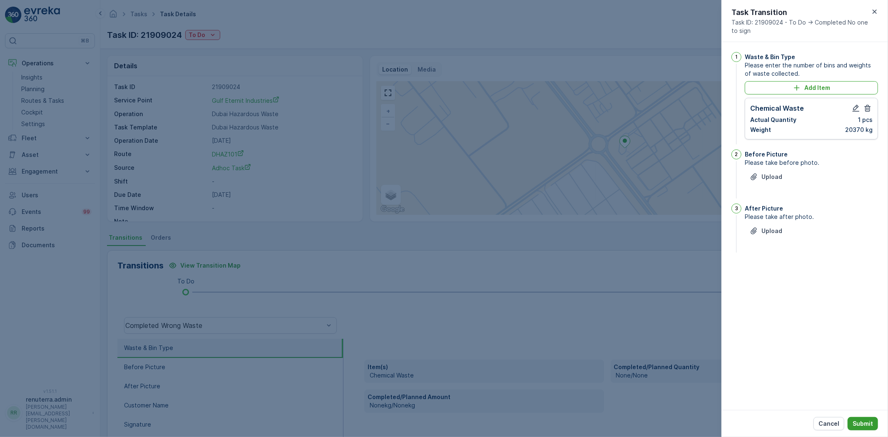
click at [866, 423] on p "Submit" at bounding box center [863, 424] width 20 height 8
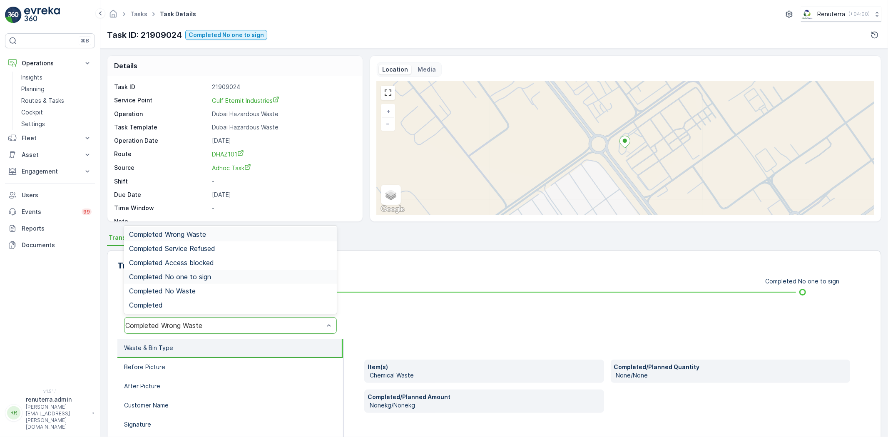
click at [190, 274] on span "Completed No one to sign" at bounding box center [170, 276] width 82 height 7
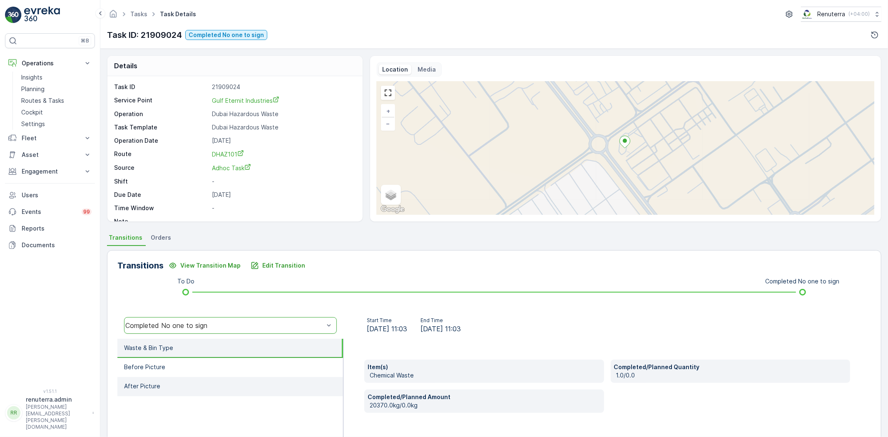
click at [186, 377] on li "After Picture" at bounding box center [230, 386] width 226 height 19
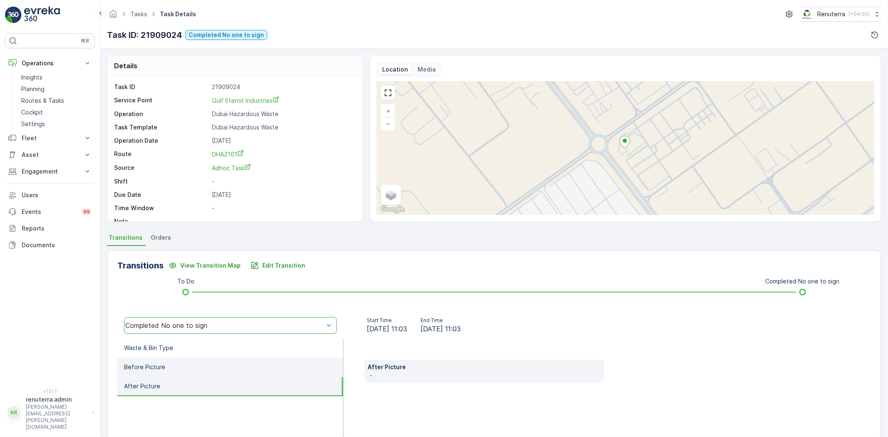
click at [177, 368] on li "Before Picture" at bounding box center [230, 367] width 226 height 19
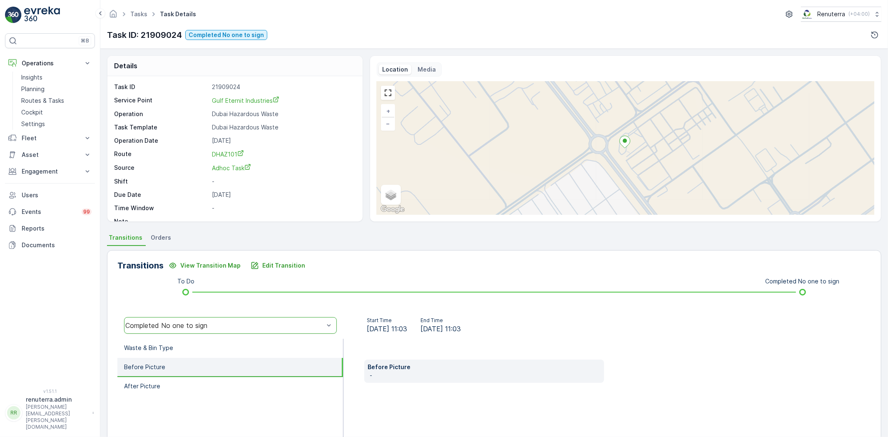
click at [202, 327] on div "Completed No one to sign" at bounding box center [224, 325] width 199 height 7
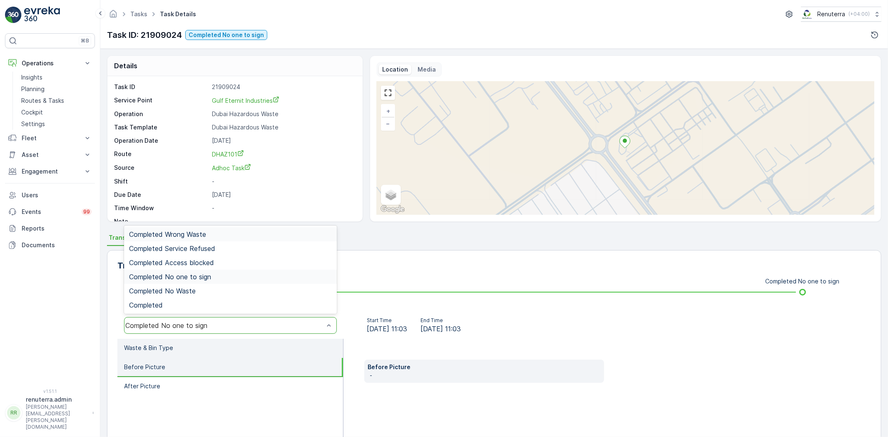
click at [187, 340] on li "Waste & Bin Type" at bounding box center [230, 348] width 226 height 19
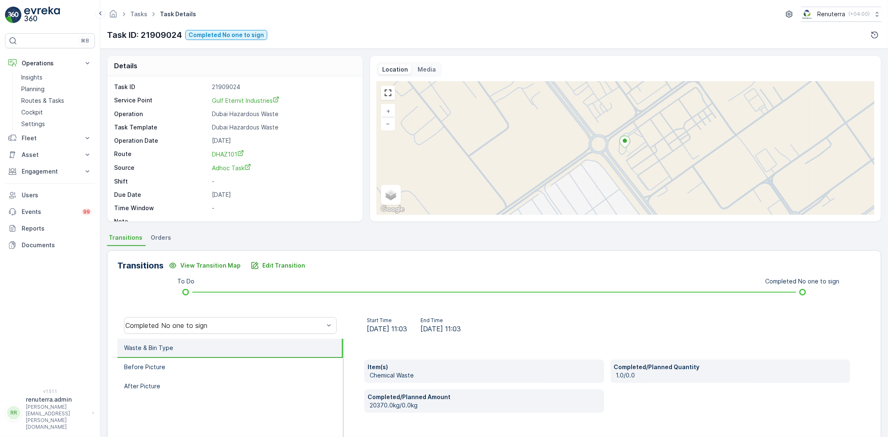
click at [131, 7] on div "Tasks Task Details Renuterra ( +04:00 )" at bounding box center [494, 14] width 775 height 15
click at [137, 12] on link "Tasks" at bounding box center [138, 13] width 17 height 7
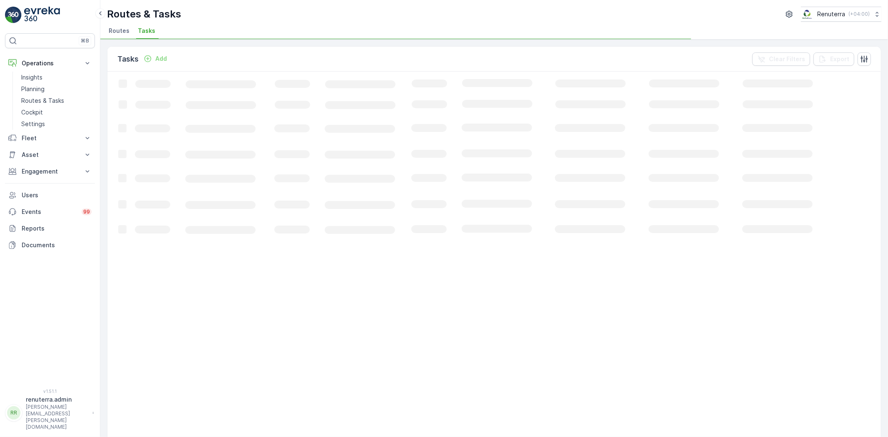
click at [119, 31] on span "Routes" at bounding box center [119, 31] width 21 height 8
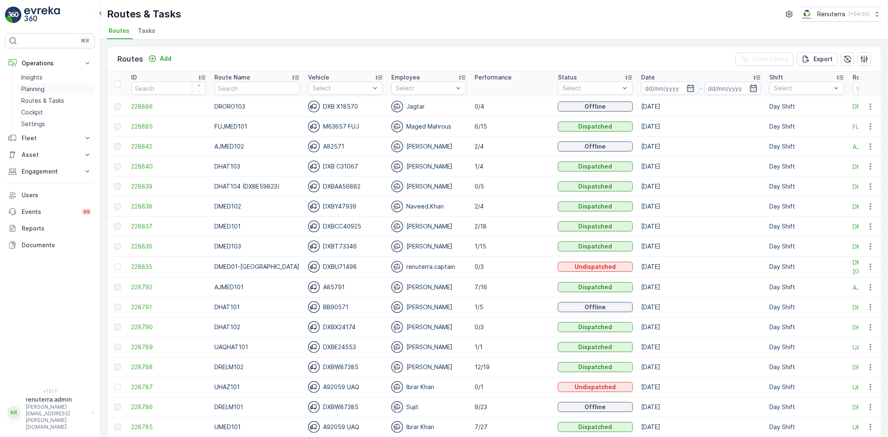
click at [35, 86] on p "Planning" at bounding box center [32, 89] width 23 height 8
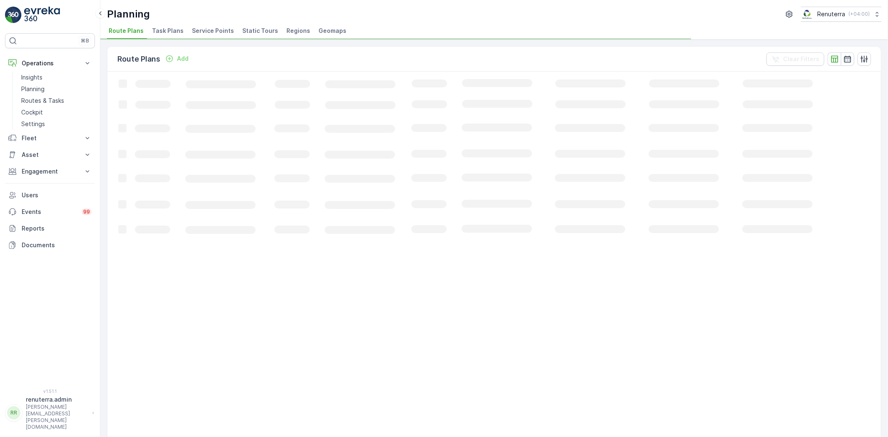
click at [210, 37] on li "Service Points" at bounding box center [213, 32] width 47 height 14
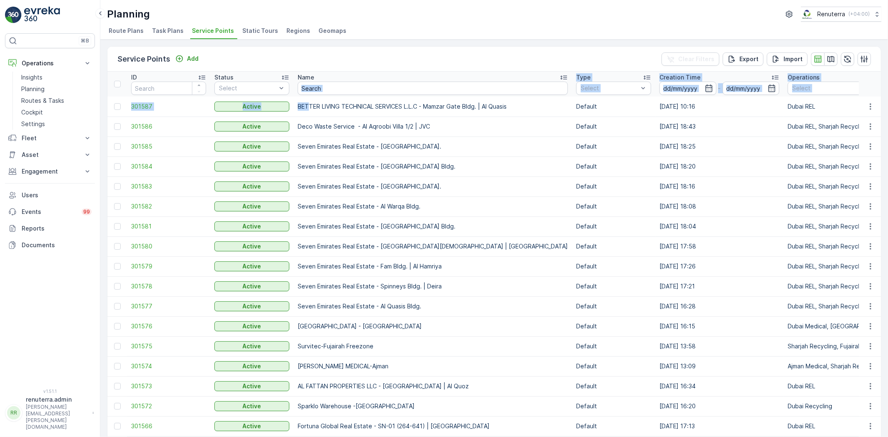
click at [309, 90] on input "text" at bounding box center [433, 88] width 270 height 13
click at [311, 90] on input "text" at bounding box center [433, 88] width 270 height 13
type input "mother"
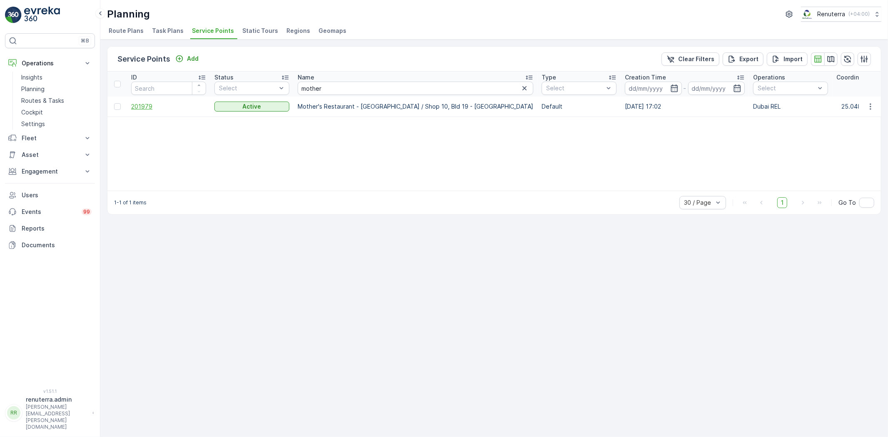
click at [163, 107] on span "201979" at bounding box center [168, 106] width 75 height 8
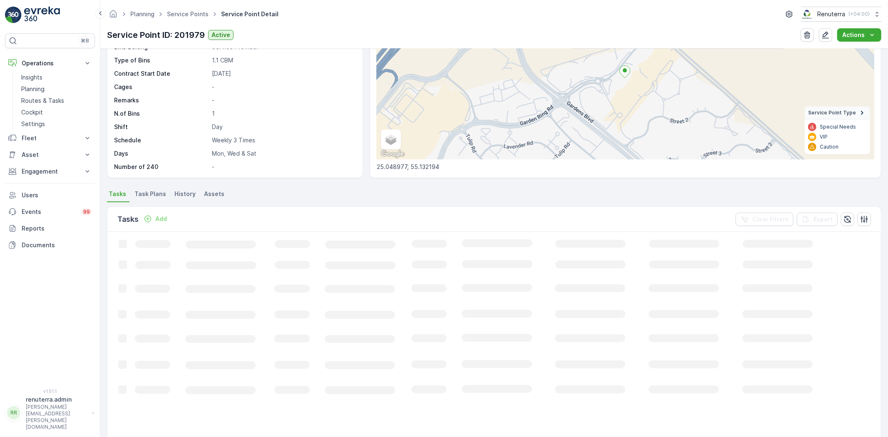
scroll to position [92, 0]
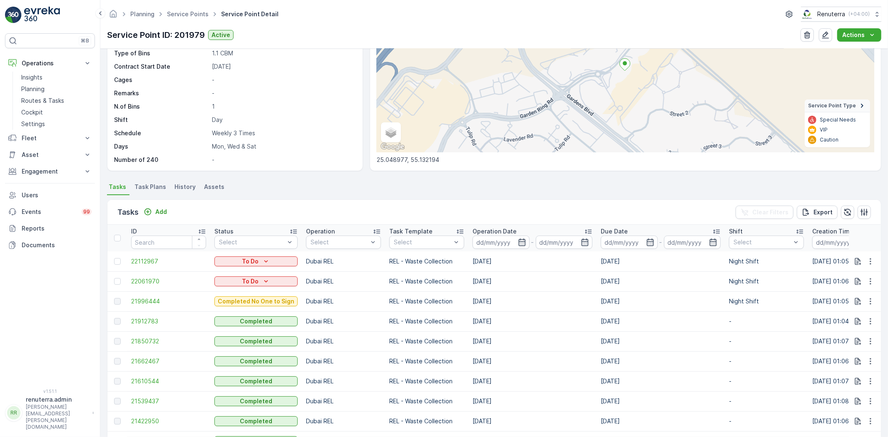
click at [147, 296] on td "21996444" at bounding box center [168, 302] width 83 height 20
click at [148, 300] on span "21996444" at bounding box center [168, 301] width 75 height 8
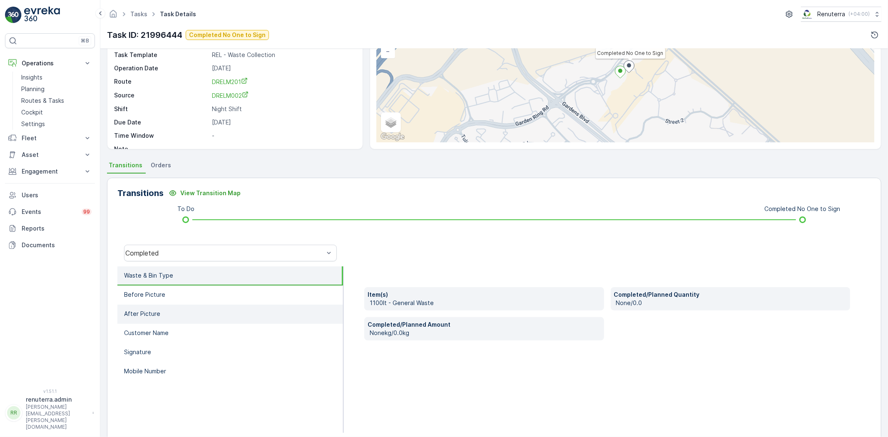
scroll to position [87, 0]
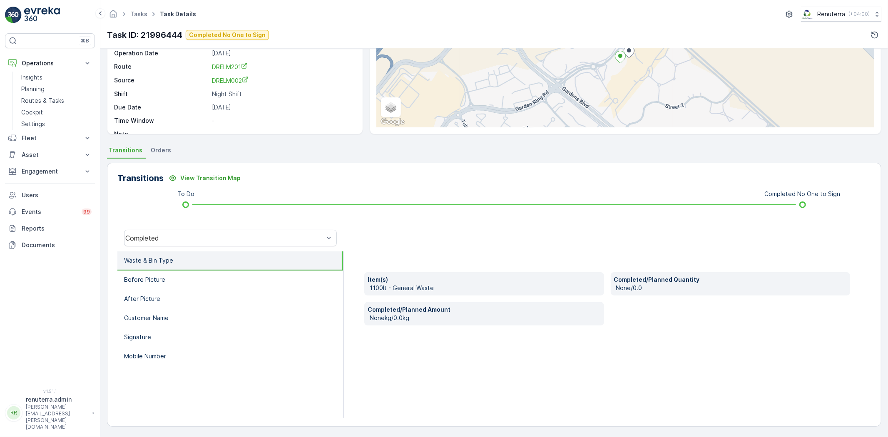
click at [208, 256] on li "Waste & Bin Type" at bounding box center [230, 261] width 226 height 19
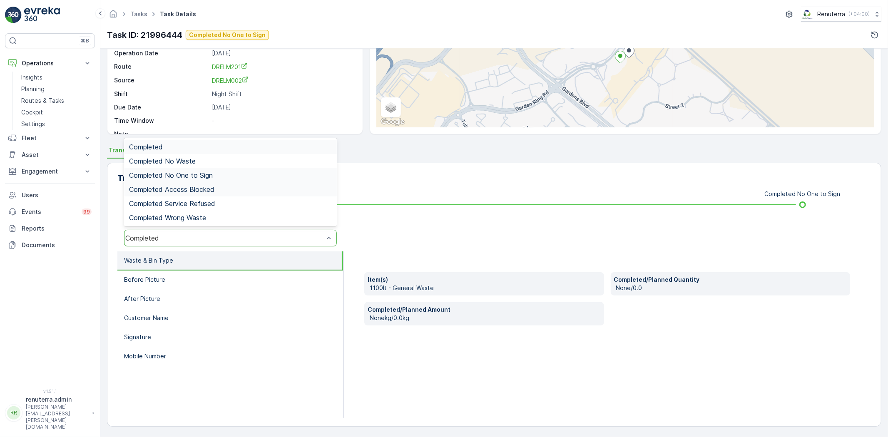
click at [211, 176] on span "Completed No One to Sign" at bounding box center [171, 175] width 84 height 7
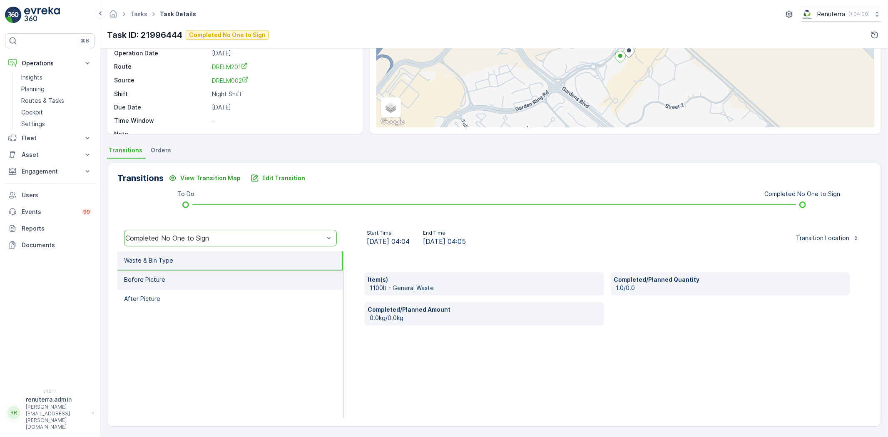
click at [223, 274] on li "Before Picture" at bounding box center [230, 280] width 226 height 19
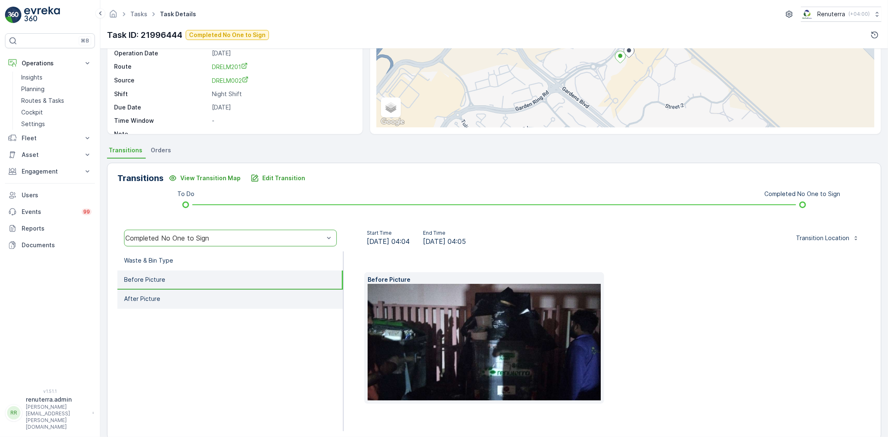
click at [226, 296] on li "After Picture" at bounding box center [230, 299] width 226 height 19
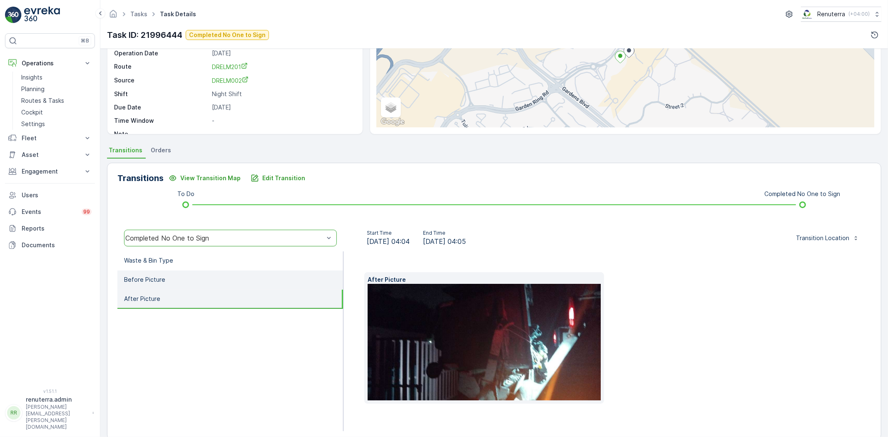
click at [217, 277] on li "Before Picture" at bounding box center [230, 280] width 226 height 19
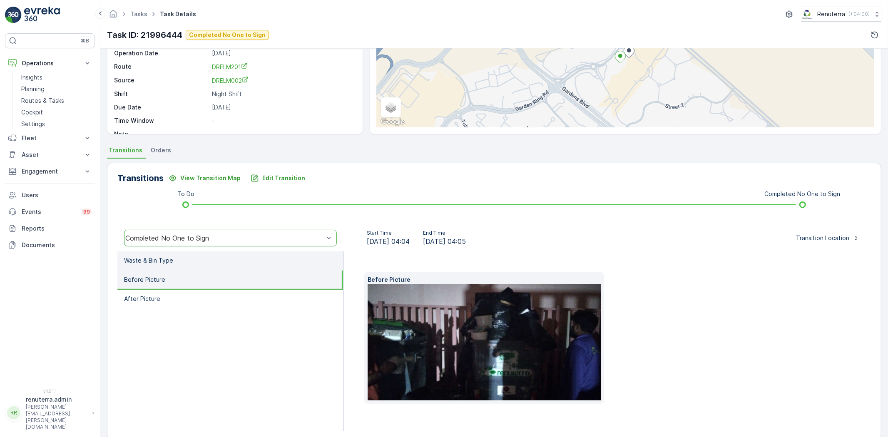
click at [196, 263] on li "Waste & Bin Type" at bounding box center [230, 261] width 226 height 19
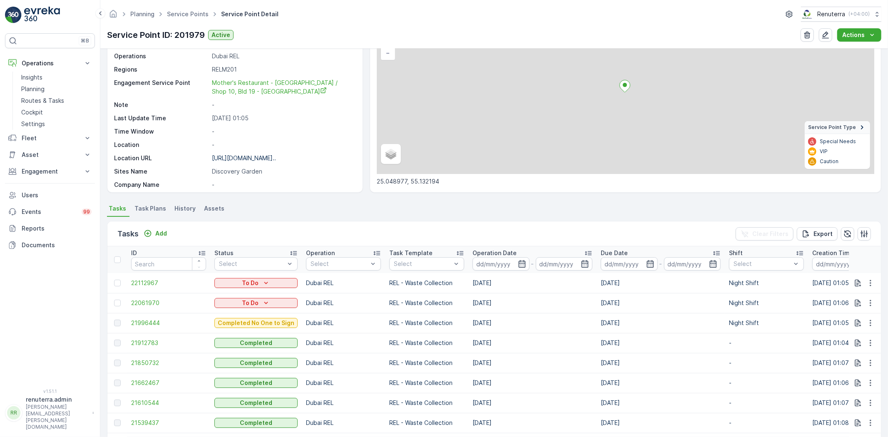
scroll to position [139, 0]
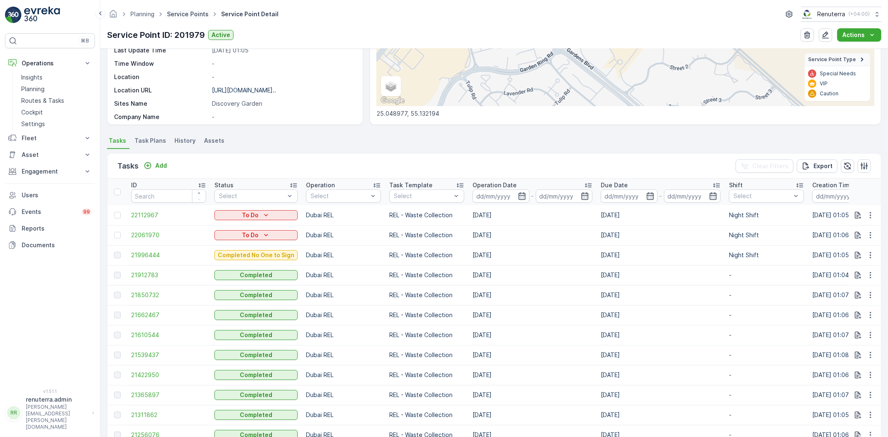
click at [185, 15] on link "Service Points" at bounding box center [188, 13] width 42 height 7
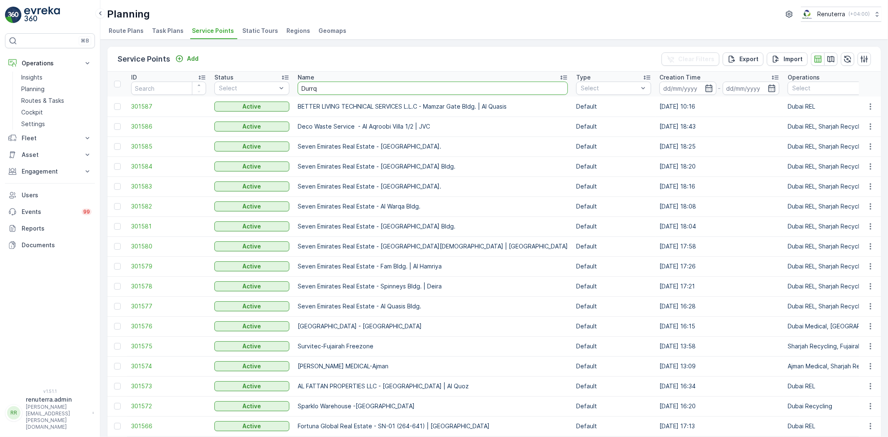
type input "Durrqa"
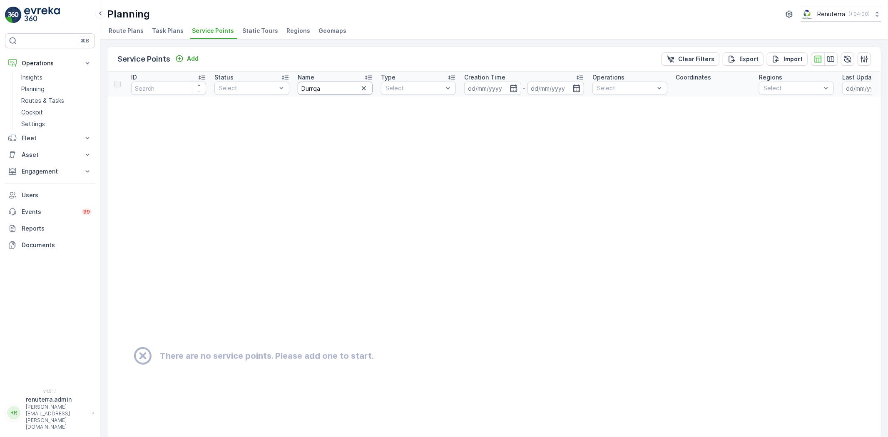
click at [318, 89] on input "Durrqa" at bounding box center [335, 88] width 75 height 13
type input "Durra"
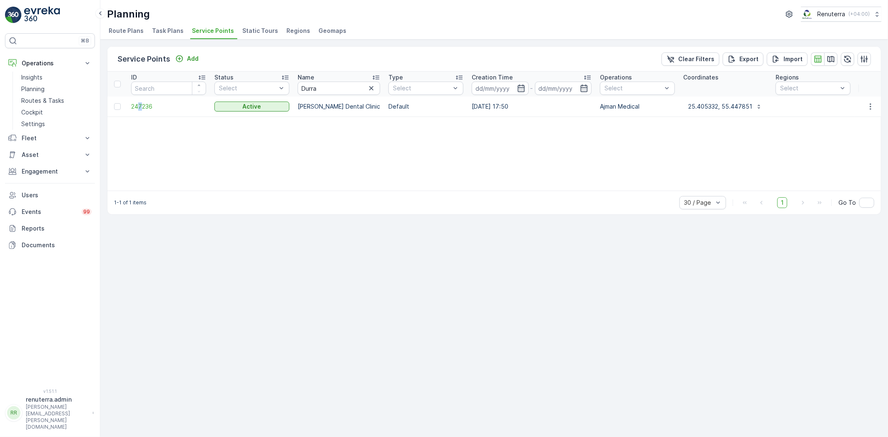
click at [139, 111] on td "247236" at bounding box center [168, 107] width 83 height 20
click at [138, 108] on span "247236" at bounding box center [168, 106] width 75 height 8
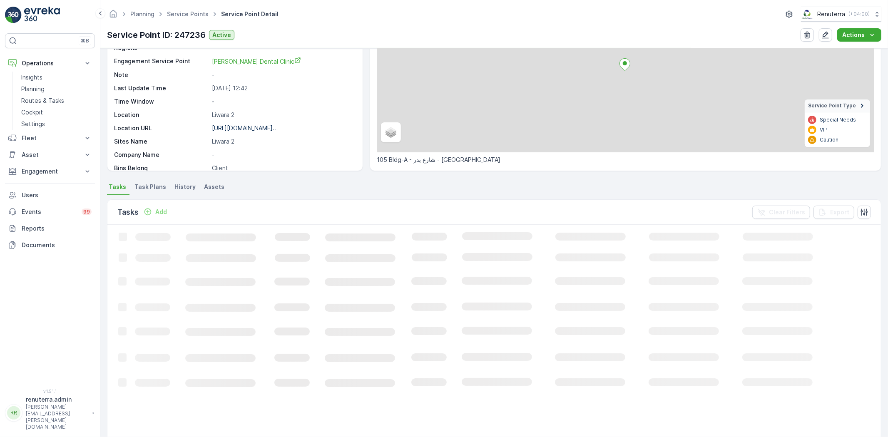
scroll to position [92, 0]
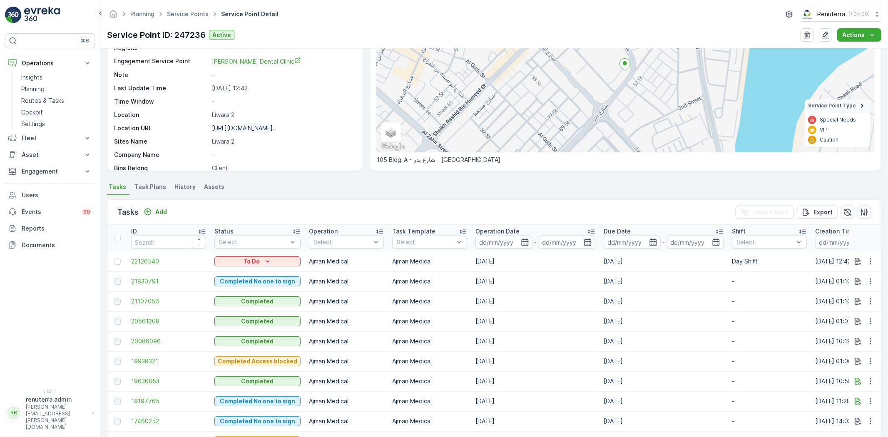
click at [124, 260] on td at bounding box center [117, 262] width 20 height 20
click at [117, 261] on div at bounding box center [117, 261] width 7 height 7
click at [114, 258] on input "checkbox" at bounding box center [114, 258] width 0 height 0
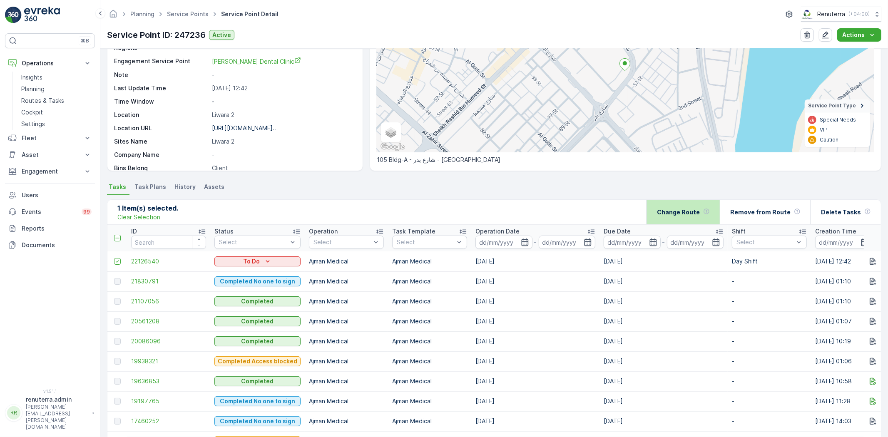
click at [710, 218] on div "Change Route" at bounding box center [683, 212] width 53 height 25
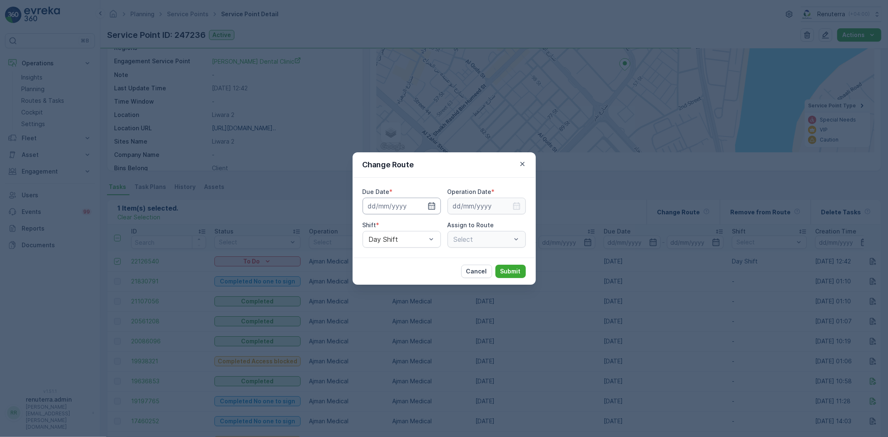
type input "[DATE]"
click at [410, 212] on input "[DATE]" at bounding box center [402, 206] width 78 height 17
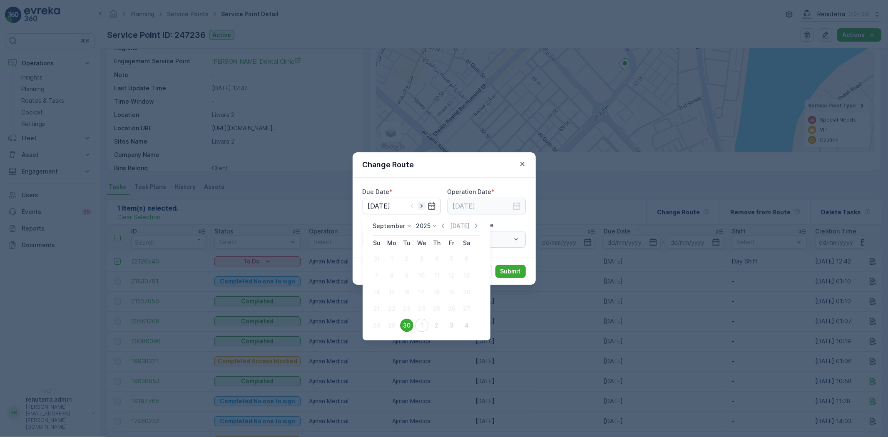
click at [418, 206] on icon "button" at bounding box center [422, 206] width 8 height 8
type input "[DATE]"
click at [471, 199] on input at bounding box center [487, 206] width 78 height 17
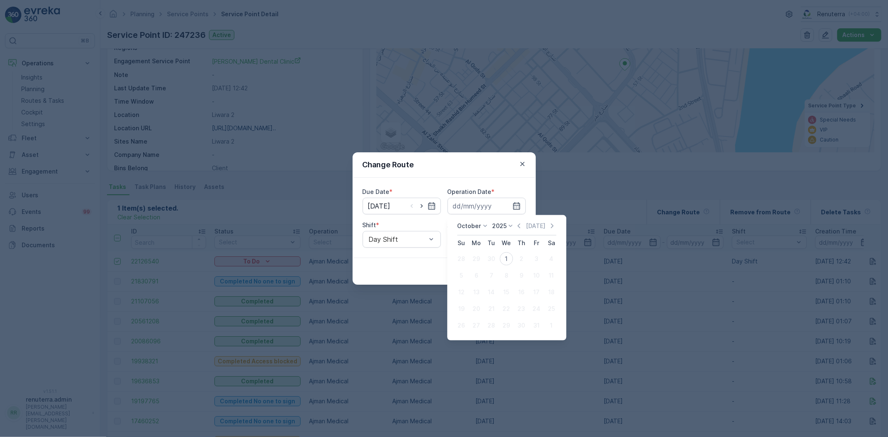
click at [514, 252] on tr "28 29 30 1 2 3 4" at bounding box center [506, 259] width 105 height 17
click at [506, 259] on div "1" at bounding box center [506, 258] width 13 height 13
type input "[DATE]"
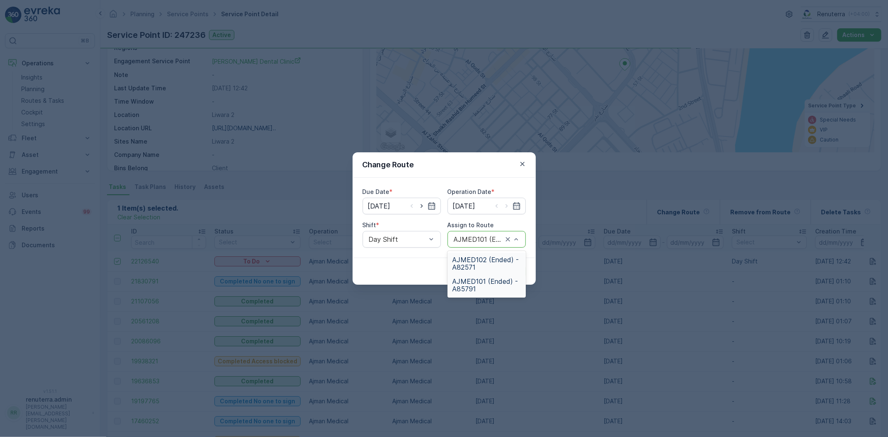
click at [489, 246] on div "AJMED101 (Ended) - A85791" at bounding box center [487, 239] width 78 height 17
drag, startPoint x: 479, startPoint y: 296, endPoint x: 494, endPoint y: 277, distance: 23.7
click at [479, 295] on span "AJMED101 (Dispatched) - A85791" at bounding box center [487, 295] width 68 height 22
click at [504, 264] on div "Cancel Submit" at bounding box center [444, 271] width 183 height 27
click at [508, 268] on p "Submit" at bounding box center [511, 271] width 20 height 8
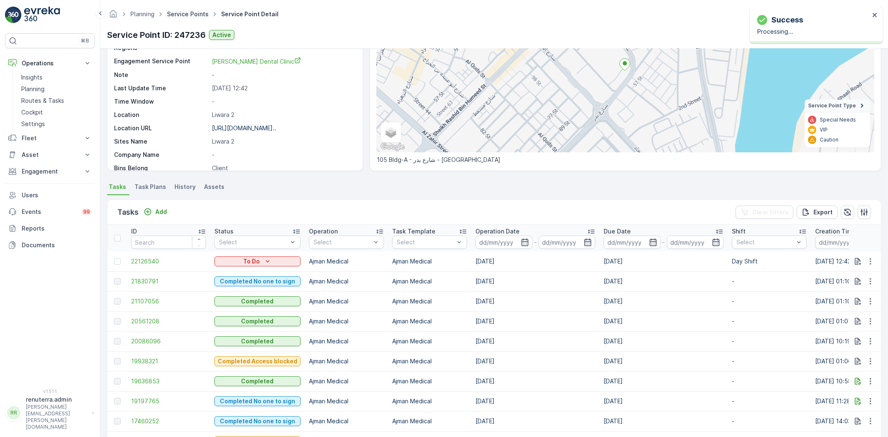
click at [187, 15] on link "Service Points" at bounding box center [188, 13] width 42 height 7
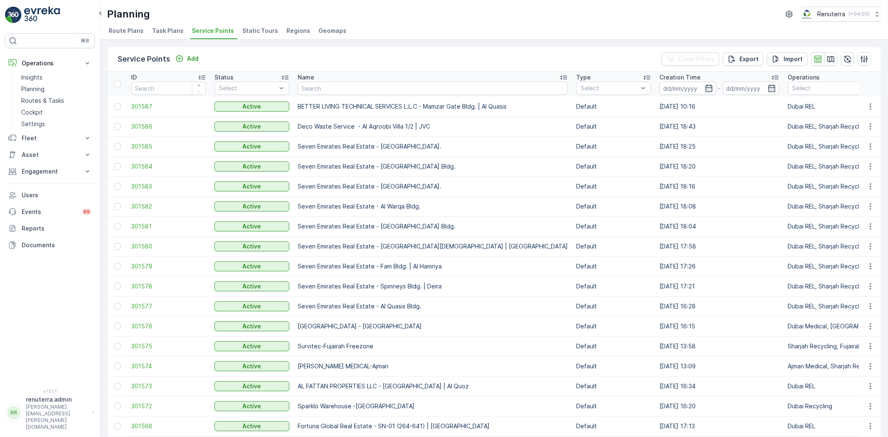
click at [321, 88] on input "text" at bounding box center [433, 88] width 270 height 13
type input "Fake"
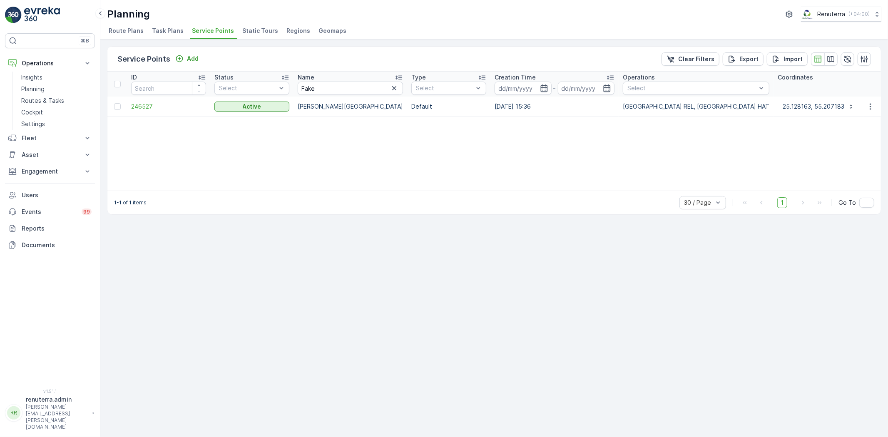
click at [159, 111] on td "246527" at bounding box center [168, 107] width 83 height 20
click at [147, 106] on span "246527" at bounding box center [168, 106] width 75 height 8
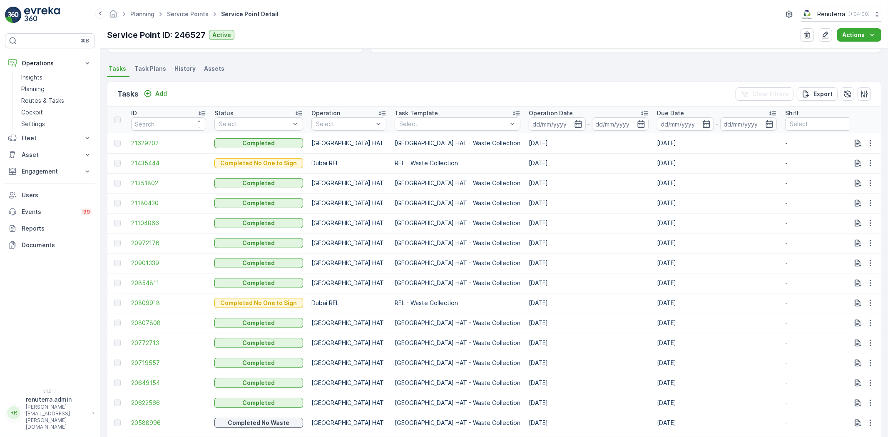
scroll to position [92, 0]
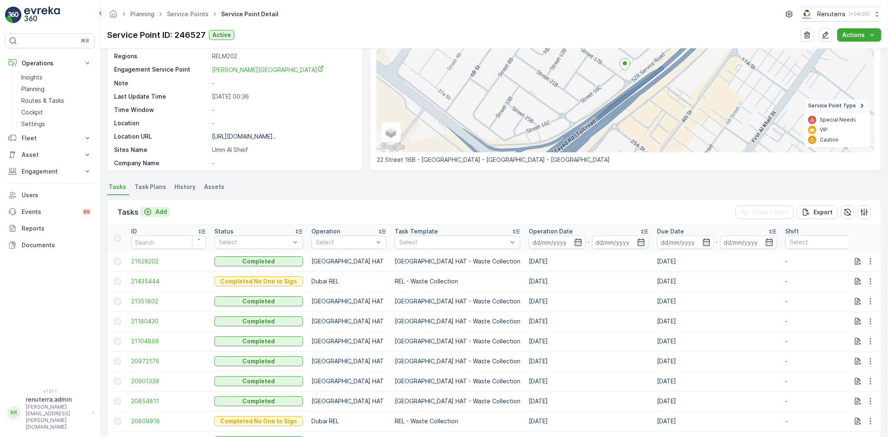
click at [164, 214] on p "Add" at bounding box center [161, 212] width 12 height 8
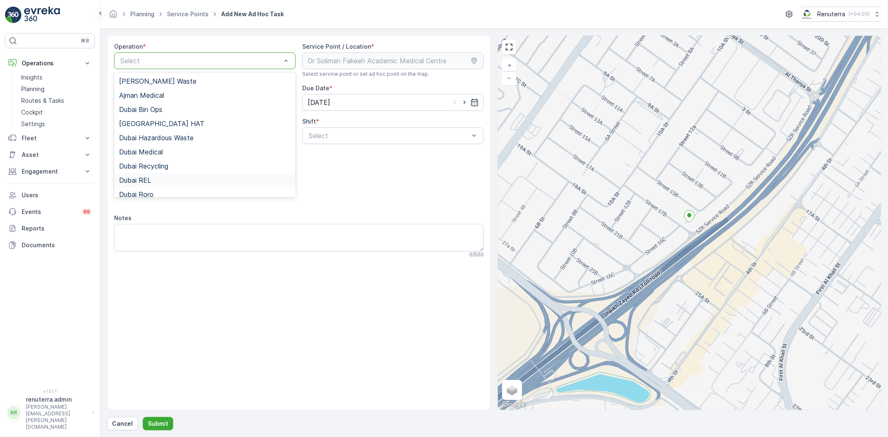
click at [157, 186] on div "Dubai REL" at bounding box center [205, 180] width 182 height 14
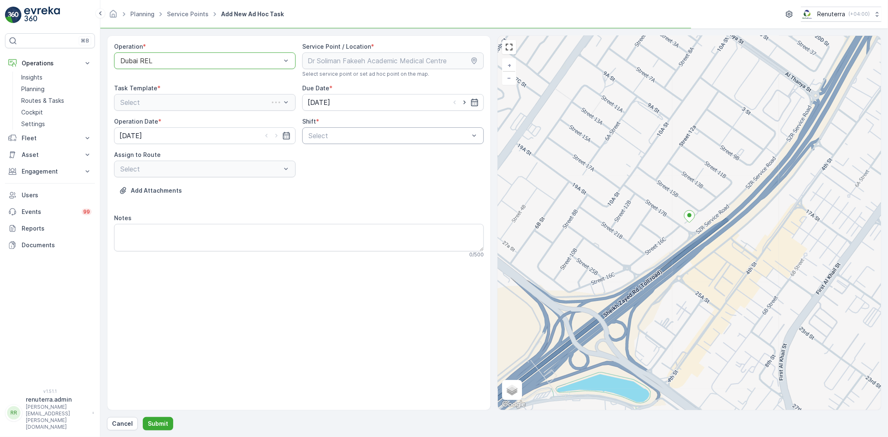
click at [359, 141] on div "Select" at bounding box center [393, 135] width 182 height 17
click at [356, 156] on div "Day Shift" at bounding box center [393, 155] width 172 height 7
click at [235, 180] on div "Operation * option Dubai REL, selected. Dubai REL Service Point / Location * Se…" at bounding box center [299, 153] width 370 height 222
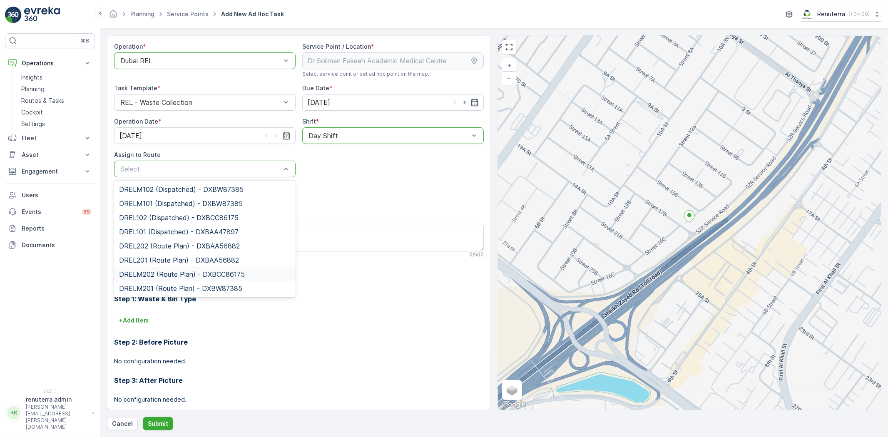
click at [161, 271] on span "DRELM202 (Route Plan) - DXBCC86175" at bounding box center [182, 274] width 126 height 7
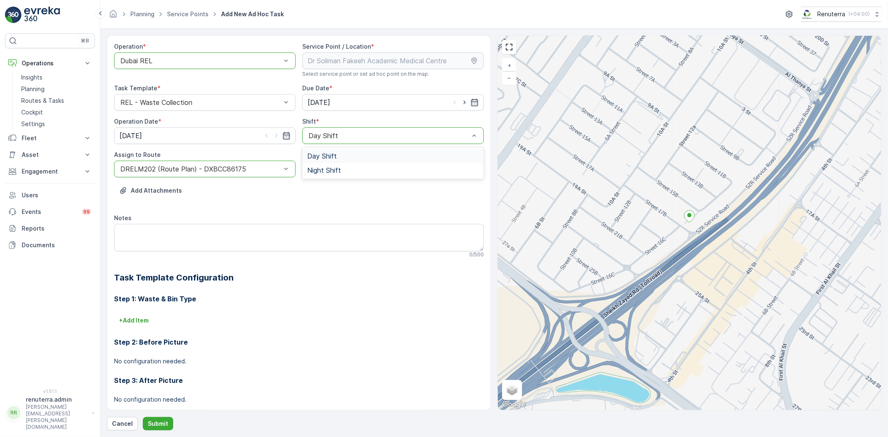
click at [318, 132] on div at bounding box center [389, 135] width 162 height 7
click at [331, 170] on span "Night Shift" at bounding box center [324, 170] width 34 height 7
click at [222, 168] on div at bounding box center [201, 168] width 162 height 7
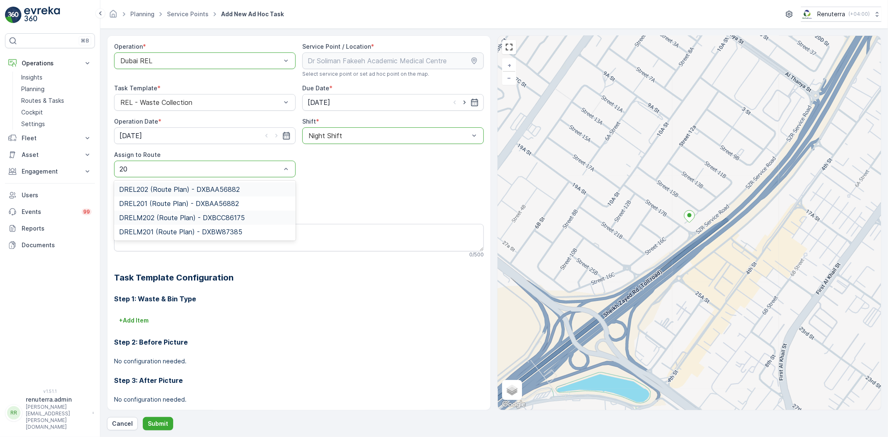
type input "202"
click at [207, 201] on span "DRELM202 (Route Plan) - DXBCC86175" at bounding box center [182, 203] width 126 height 7
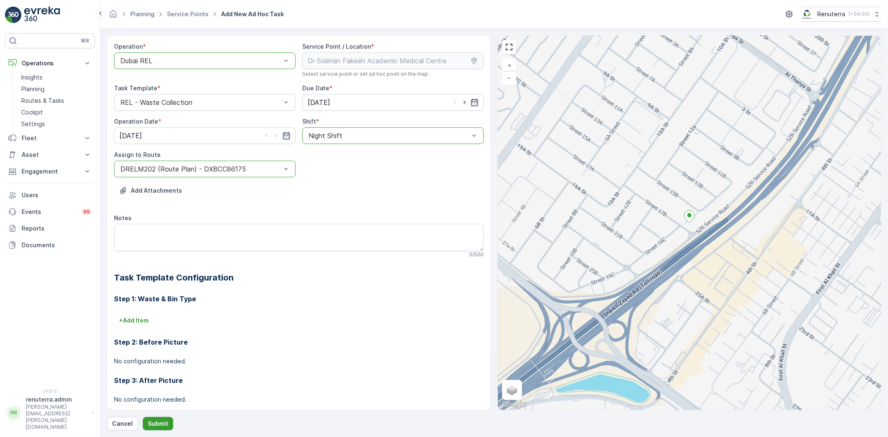
click at [158, 423] on p "Submit" at bounding box center [158, 424] width 20 height 8
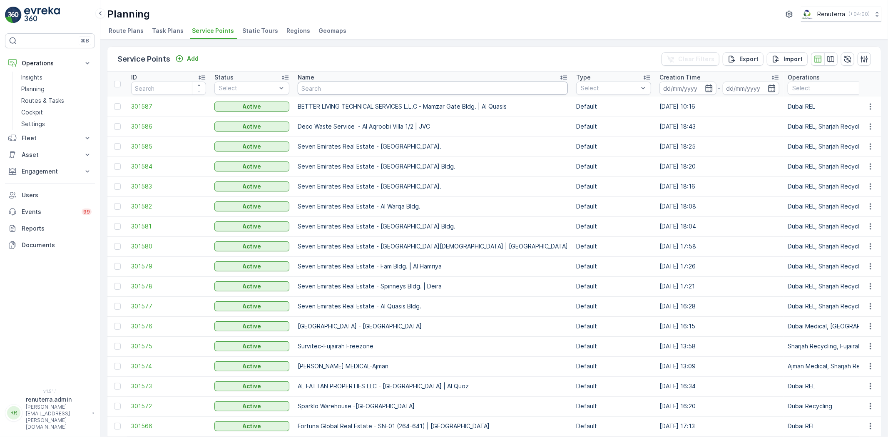
click at [316, 85] on input "text" at bounding box center [433, 88] width 270 height 13
click at [329, 97] on td "BETTER LIVING TECHNICAL SERVICES L.L.C - Mamzar Gate Bldg. | Al Quasis" at bounding box center [433, 107] width 279 height 20
click at [319, 86] on input "text" at bounding box center [433, 88] width 270 height 13
type input "C"
type input "manar"
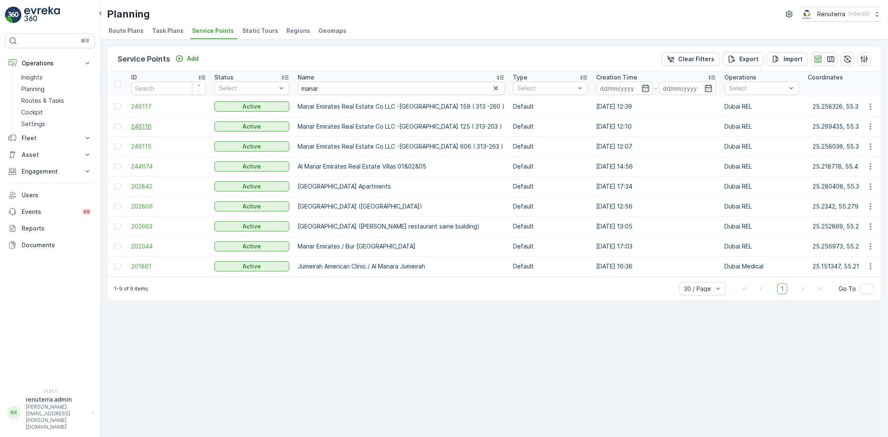
click at [147, 124] on span "246116" at bounding box center [168, 126] width 75 height 8
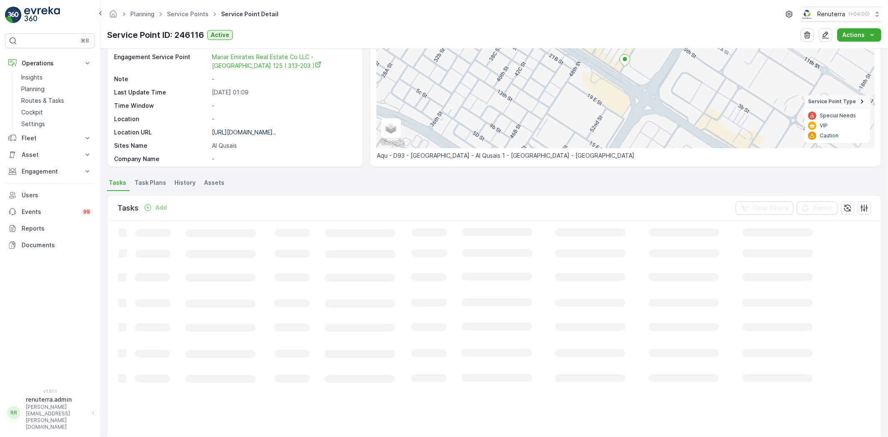
scroll to position [139, 0]
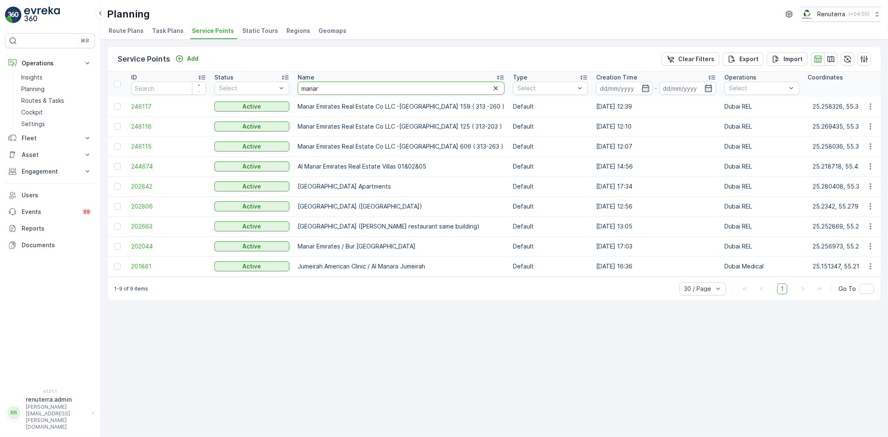
drag, startPoint x: 325, startPoint y: 87, endPoint x: 301, endPoint y: 83, distance: 24.0
click at [304, 85] on input "manar" at bounding box center [401, 88] width 207 height 13
type input "m"
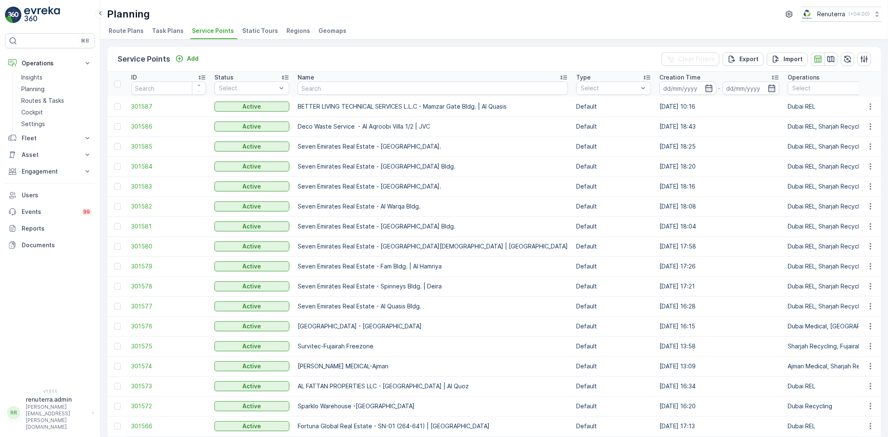
click at [311, 89] on input "text" at bounding box center [433, 88] width 270 height 13
type input "Haji"
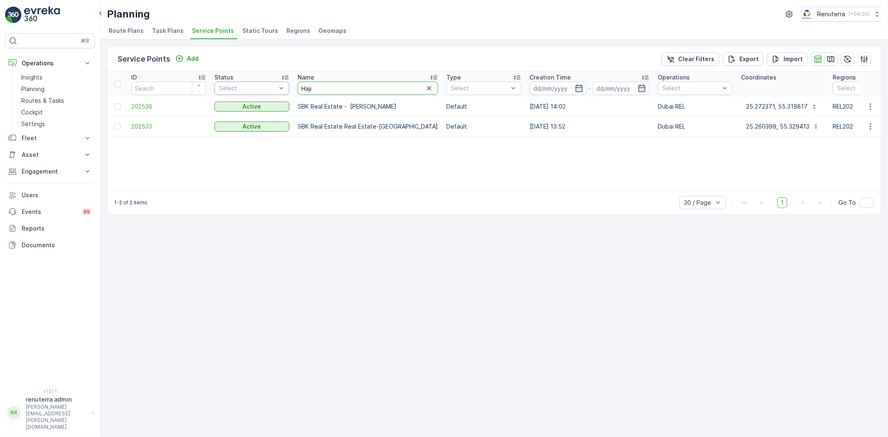
drag, startPoint x: 317, startPoint y: 90, endPoint x: 276, endPoint y: 90, distance: 40.4
type input "NOMAC"
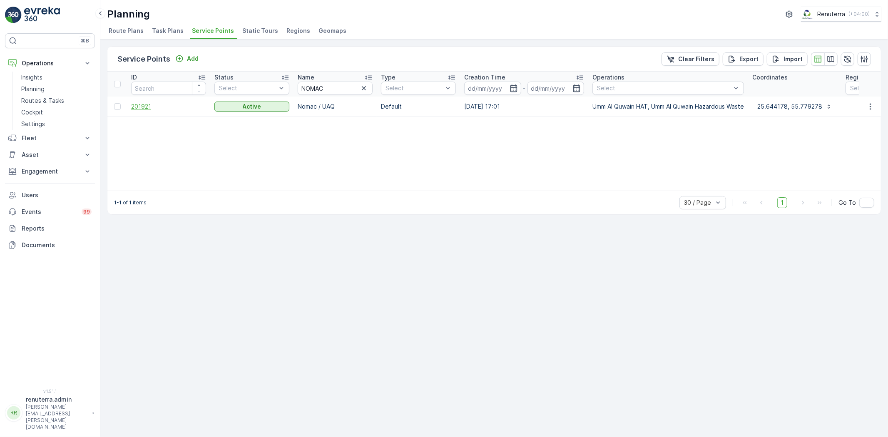
click at [148, 109] on span "201921" at bounding box center [168, 106] width 75 height 8
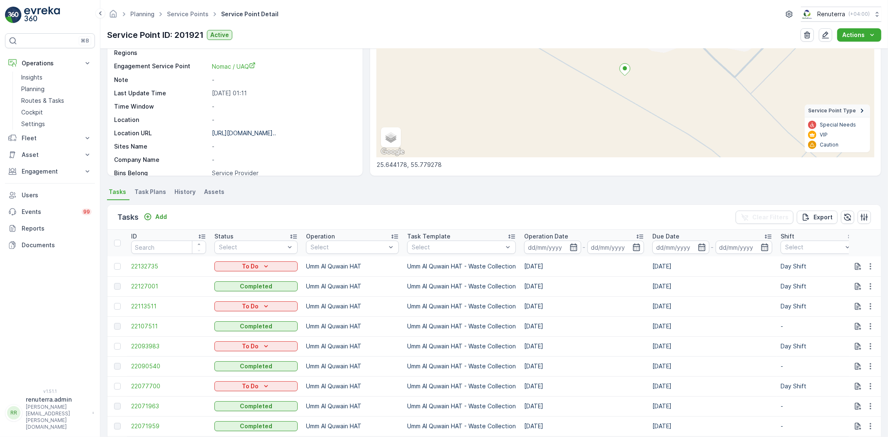
scroll to position [92, 0]
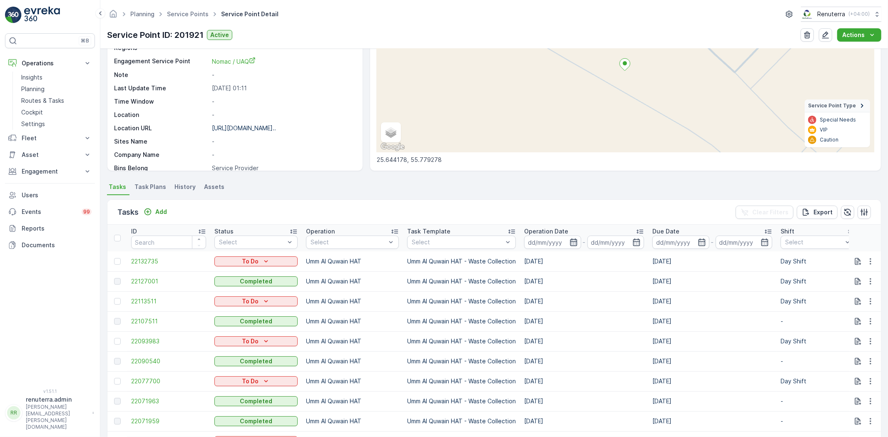
click at [572, 243] on icon "button" at bounding box center [574, 242] width 8 height 8
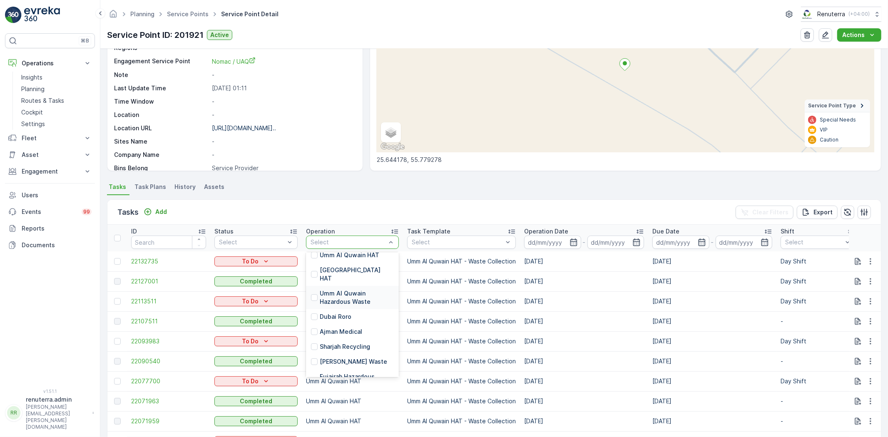
click at [348, 289] on p "Umm Al Quwain Hazardous Waste" at bounding box center [357, 297] width 74 height 17
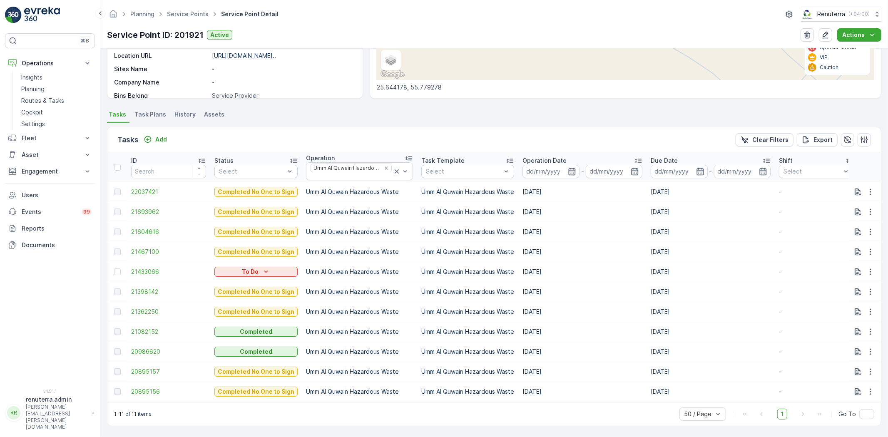
scroll to position [169, 0]
click at [568, 167] on icon "button" at bounding box center [572, 171] width 8 height 8
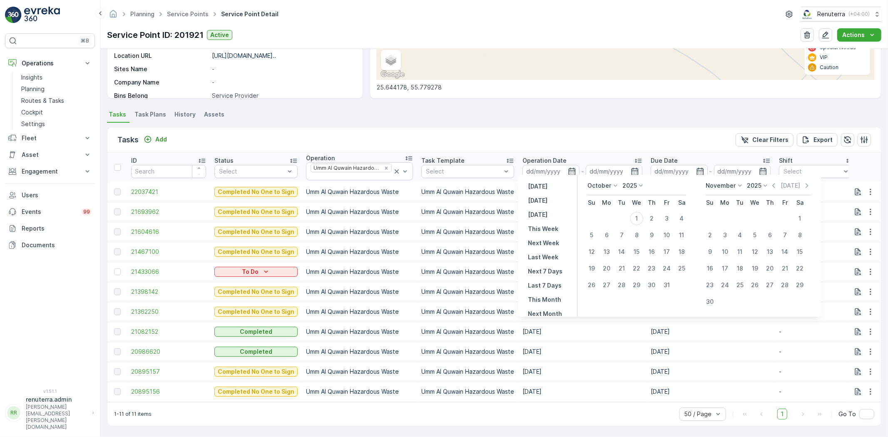
click at [776, 184] on icon "button" at bounding box center [774, 186] width 8 height 8
click at [604, 213] on div "1" at bounding box center [606, 218] width 13 height 13
type input "[DATE]"
click at [623, 282] on div "30" at bounding box center [621, 285] width 13 height 13
type input "[DATE]"
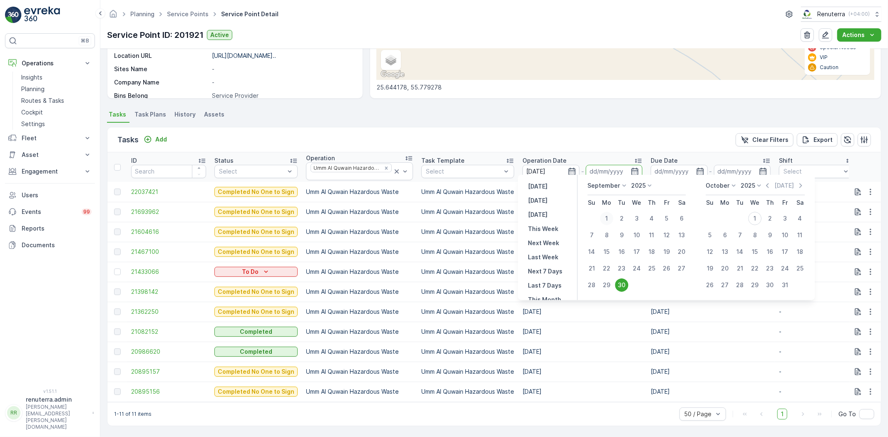
click at [607, 219] on div "1" at bounding box center [606, 218] width 13 height 13
type input "[DATE]"
click at [623, 277] on td "30" at bounding box center [621, 285] width 15 height 17
click at [624, 281] on div "30" at bounding box center [621, 285] width 13 height 13
type input "[DATE]"
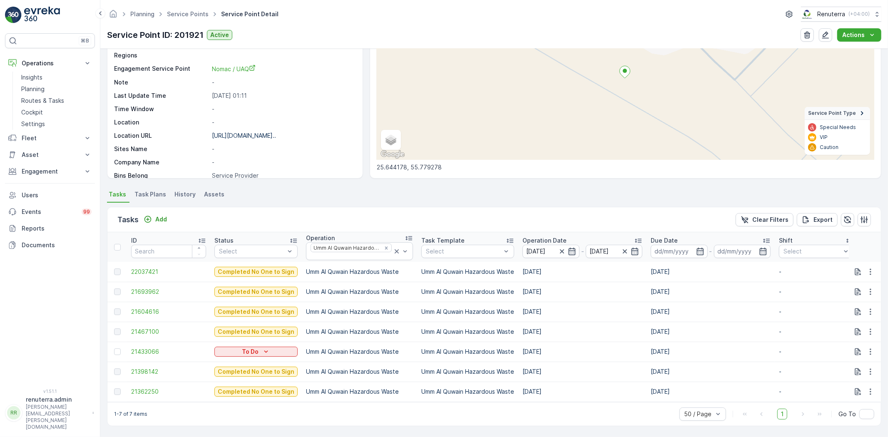
scroll to position [89, 0]
click at [132, 348] on span "21433066" at bounding box center [168, 352] width 75 height 8
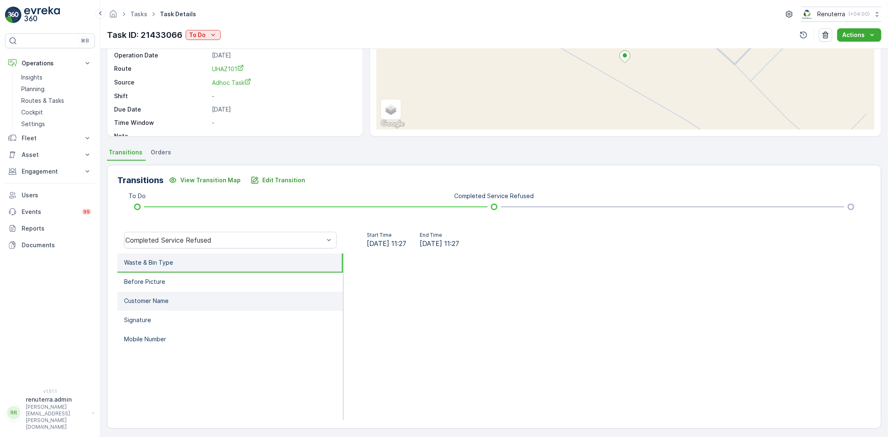
scroll to position [87, 0]
click at [250, 285] on li "Before Picture" at bounding box center [230, 280] width 226 height 19
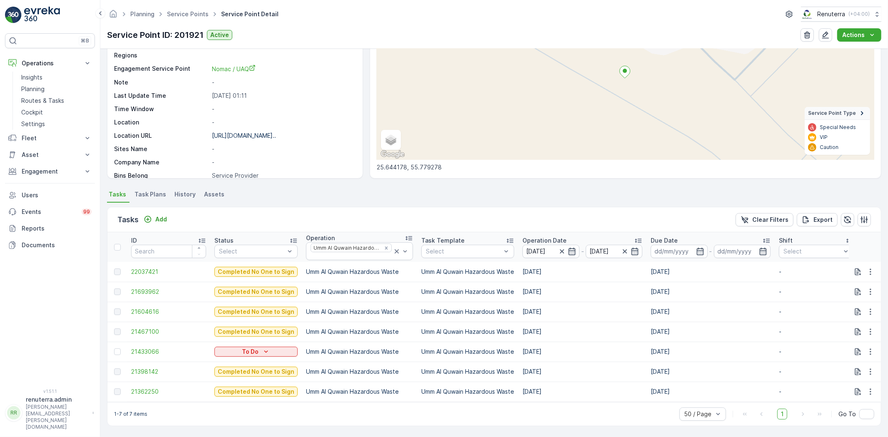
scroll to position [89, 0]
click at [119, 349] on div at bounding box center [117, 352] width 7 height 7
click at [114, 349] on input "checkbox" at bounding box center [114, 349] width 0 height 0
click at [135, 388] on span "21362250" at bounding box center [168, 392] width 75 height 8
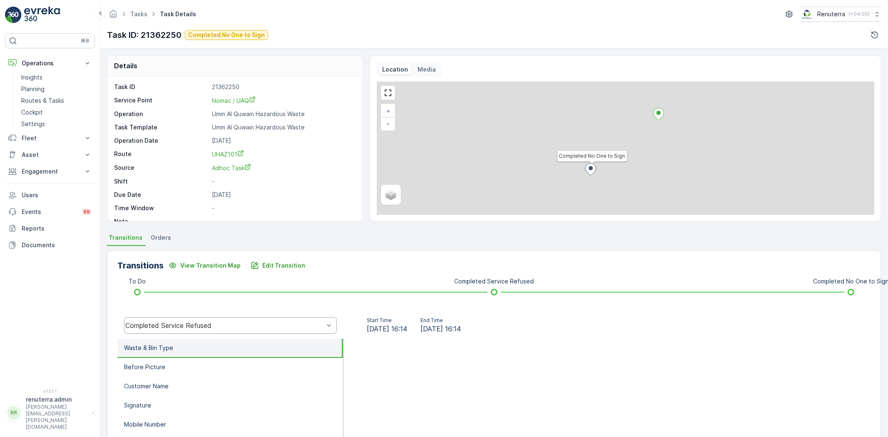
click at [189, 331] on div "Completed Service Refused" at bounding box center [230, 325] width 213 height 17
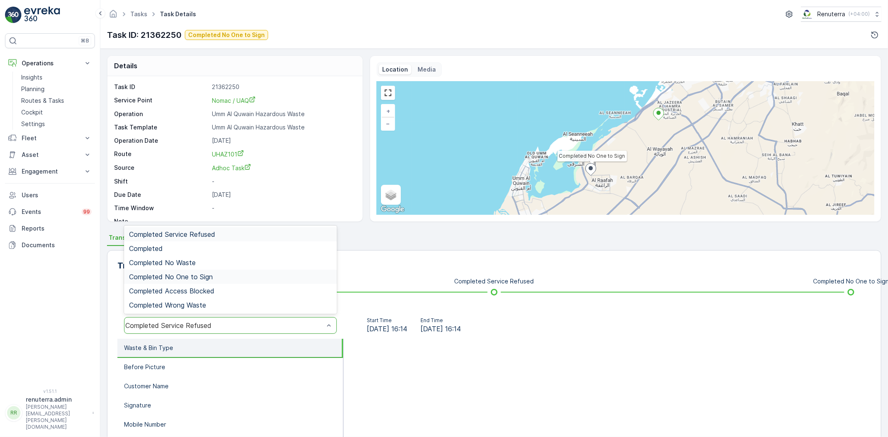
click at [195, 277] on span "Completed No One to Sign" at bounding box center [171, 276] width 84 height 7
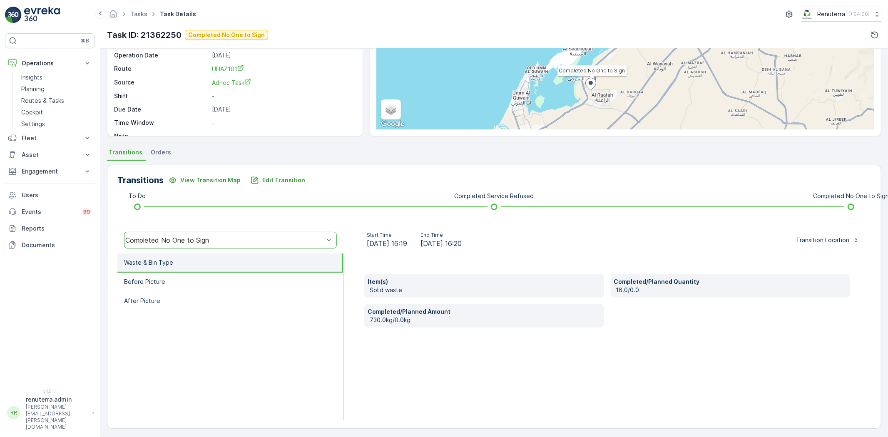
scroll to position [87, 0]
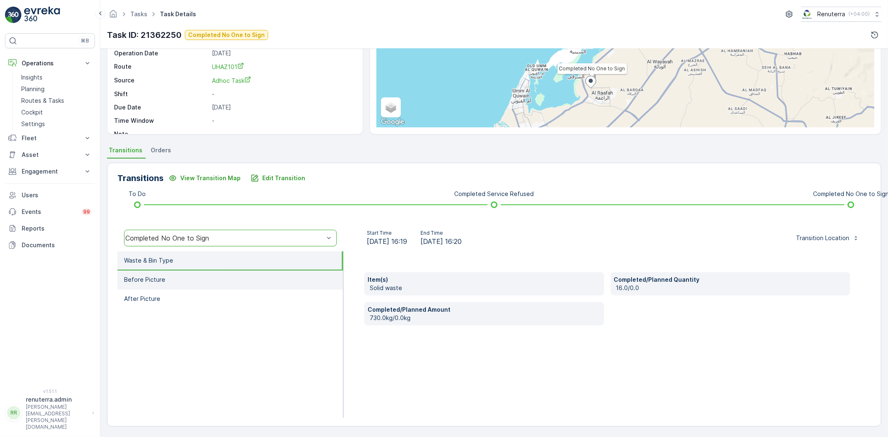
click at [197, 282] on li "Before Picture" at bounding box center [230, 280] width 226 height 19
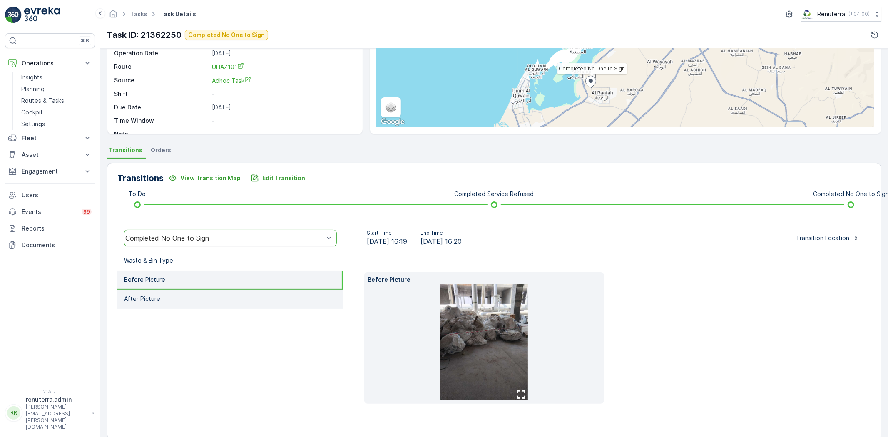
click at [225, 296] on li "After Picture" at bounding box center [230, 299] width 226 height 19
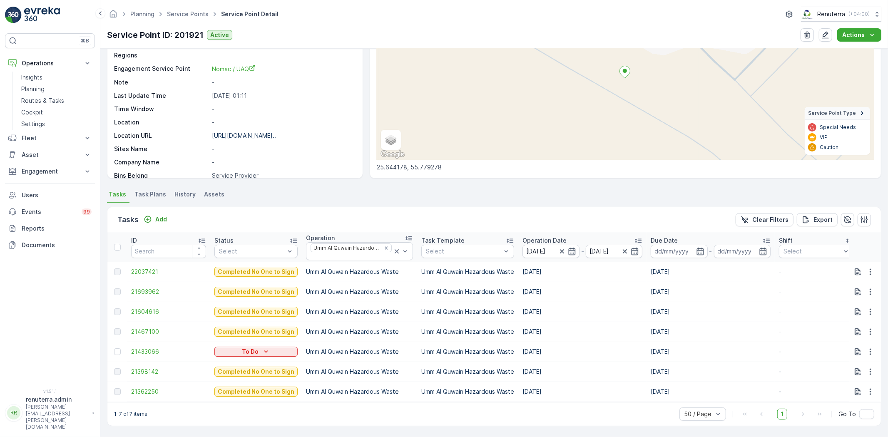
scroll to position [89, 0]
click at [156, 368] on span "21398142" at bounding box center [168, 372] width 75 height 8
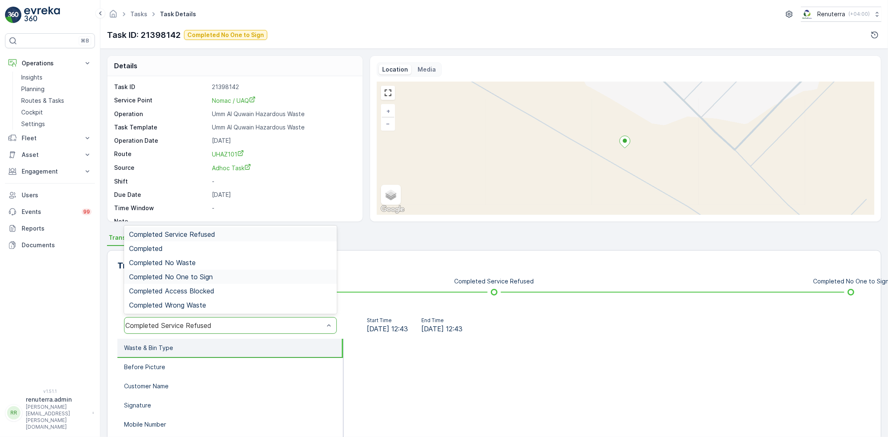
click at [194, 278] on span "Completed No One to Sign" at bounding box center [171, 276] width 84 height 7
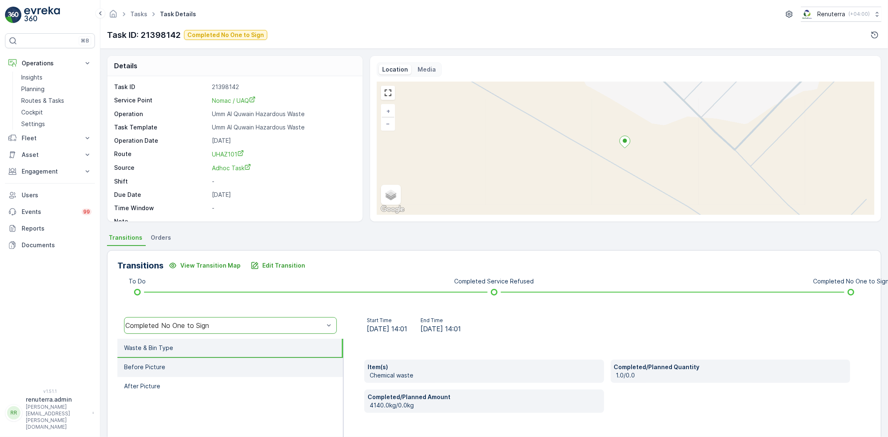
click at [199, 360] on li "Before Picture" at bounding box center [230, 367] width 226 height 19
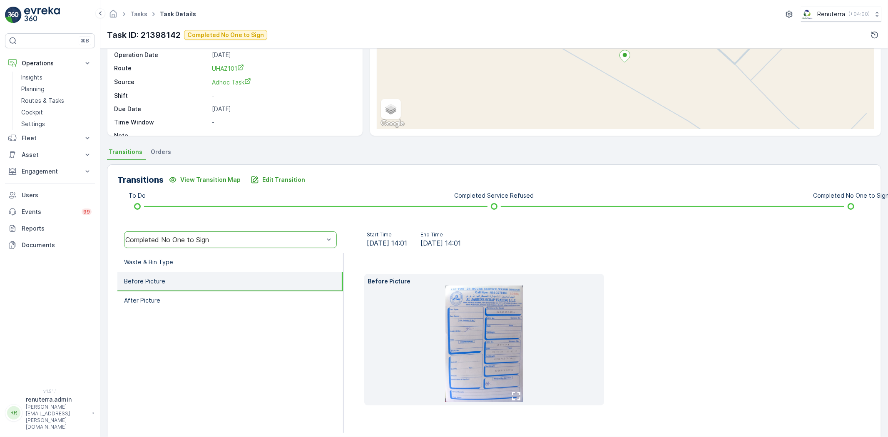
scroll to position [92, 0]
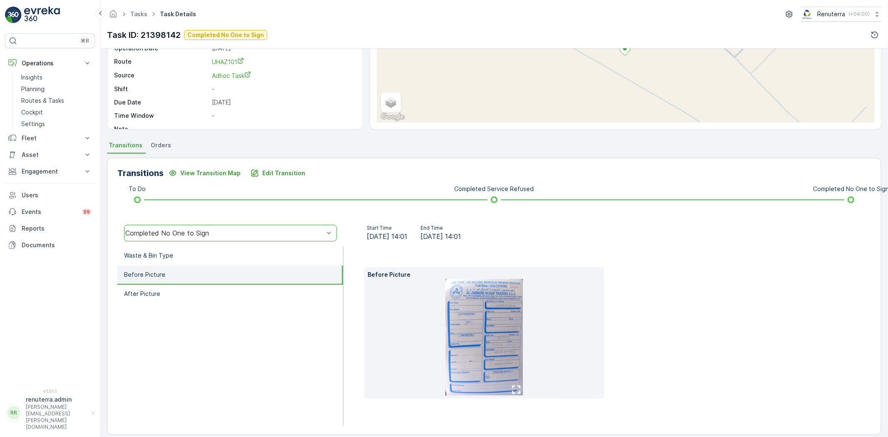
click at [487, 344] on img at bounding box center [484, 337] width 77 height 117
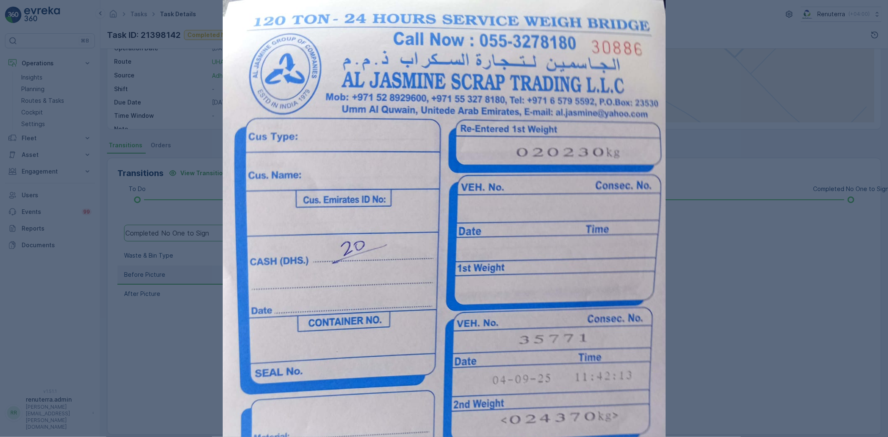
drag, startPoint x: 61, startPoint y: 73, endPoint x: 31, endPoint y: 53, distance: 36.3
click at [60, 72] on div at bounding box center [444, 218] width 888 height 437
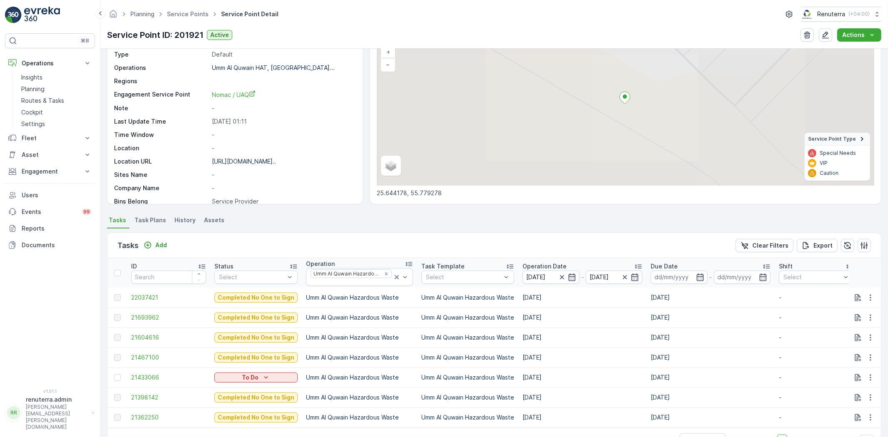
scroll to position [89, 0]
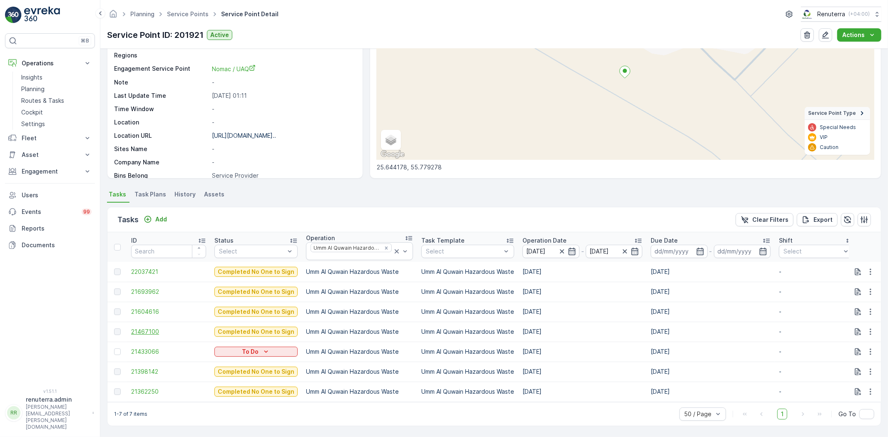
click at [160, 329] on span "21467100" at bounding box center [168, 332] width 75 height 8
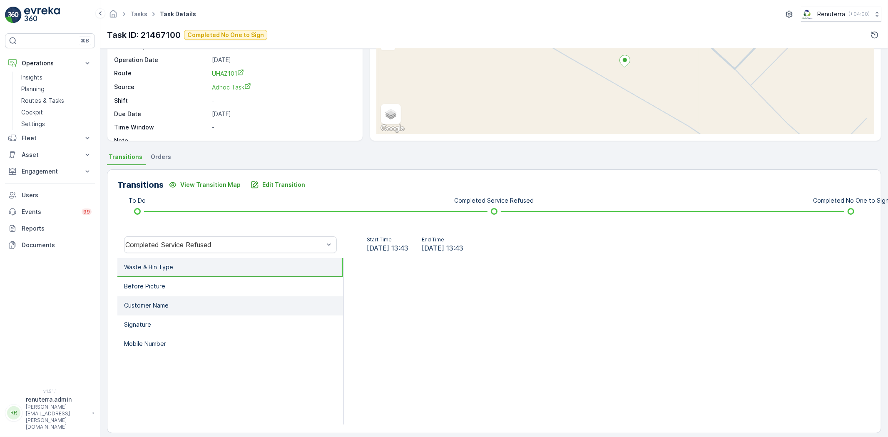
scroll to position [87, 0]
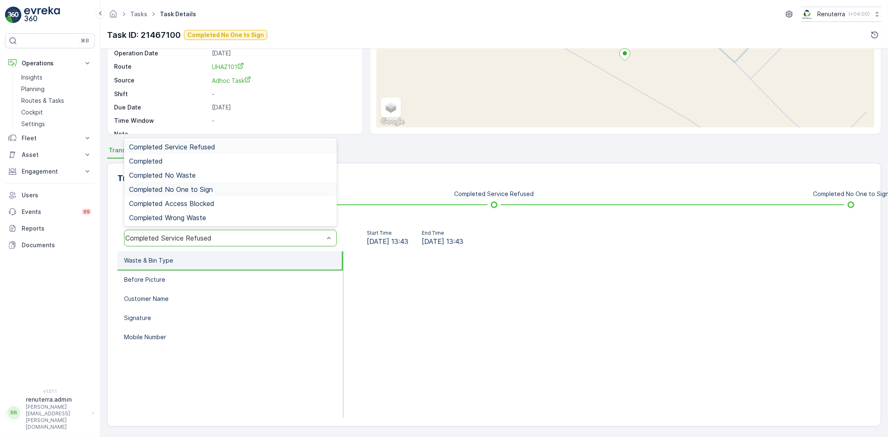
click at [186, 184] on div "Completed No One to Sign" at bounding box center [230, 189] width 213 height 14
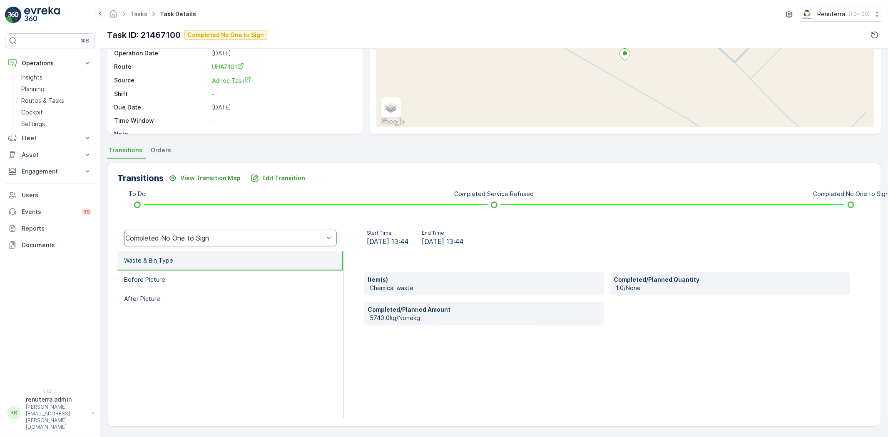
click at [185, 267] on li "Waste & Bin Type" at bounding box center [230, 261] width 226 height 19
click at [190, 276] on li "Before Picture" at bounding box center [230, 280] width 226 height 19
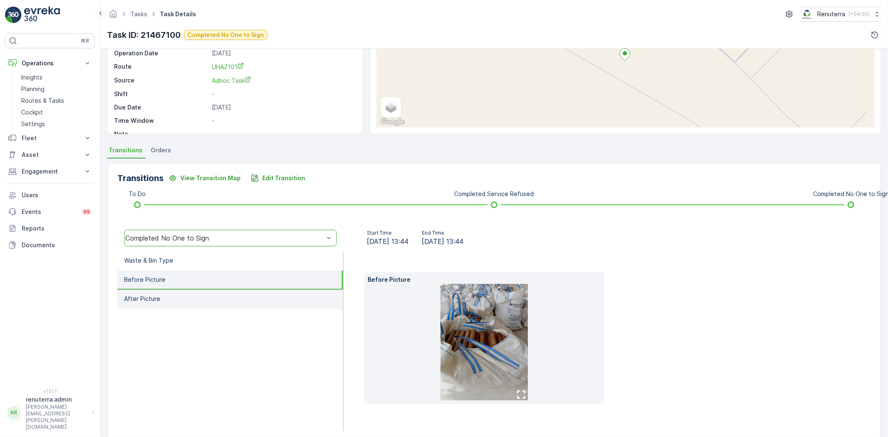
click at [210, 292] on li "After Picture" at bounding box center [230, 299] width 226 height 19
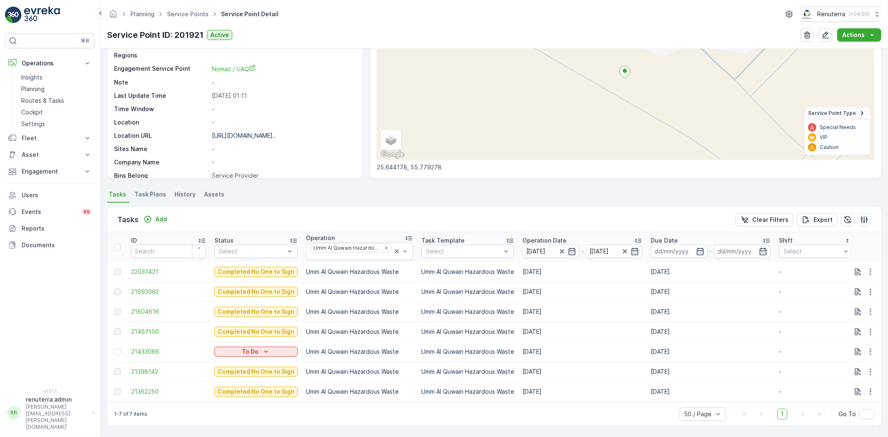
scroll to position [89, 0]
click at [147, 308] on span "21604616" at bounding box center [168, 312] width 75 height 8
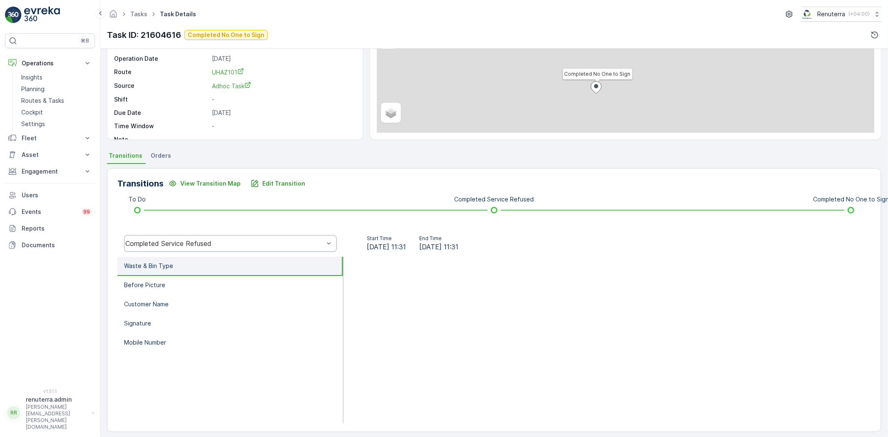
scroll to position [87, 0]
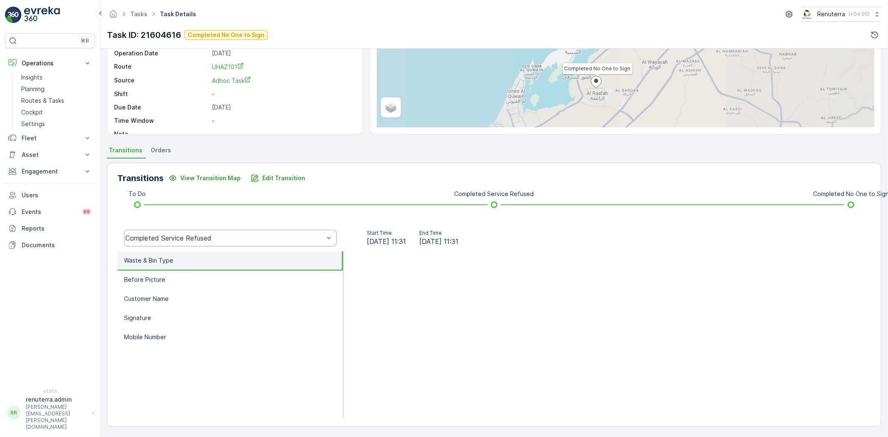
click at [192, 232] on div "Completed Service Refused" at bounding box center [230, 238] width 213 height 17
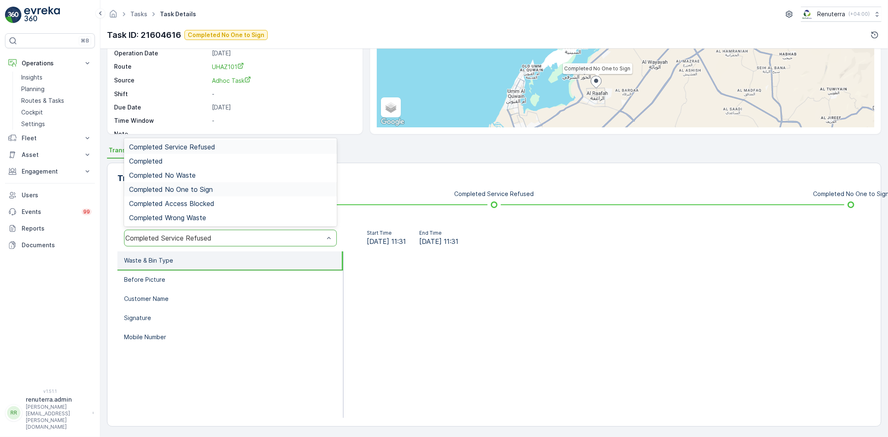
click at [180, 190] on span "Completed No One to Sign" at bounding box center [171, 189] width 84 height 7
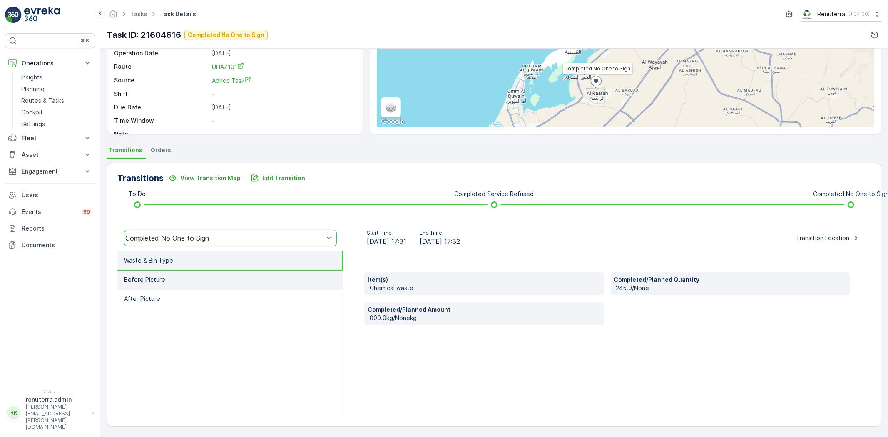
click at [232, 282] on li "Before Picture" at bounding box center [230, 280] width 226 height 19
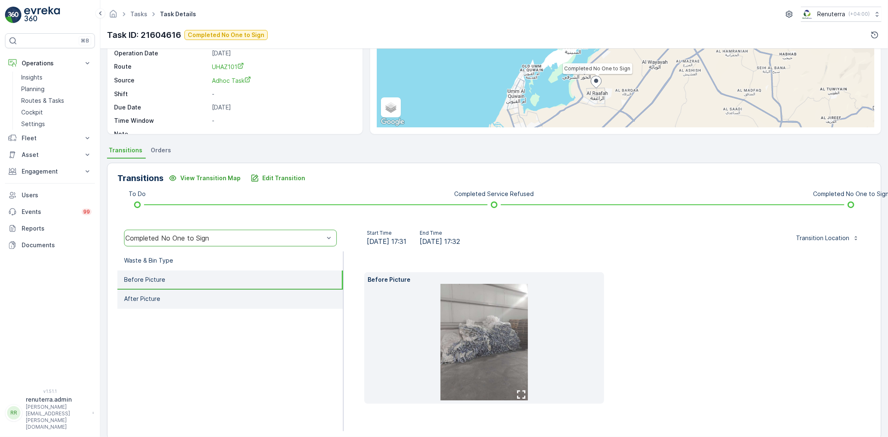
click at [236, 302] on li "After Picture" at bounding box center [230, 299] width 226 height 19
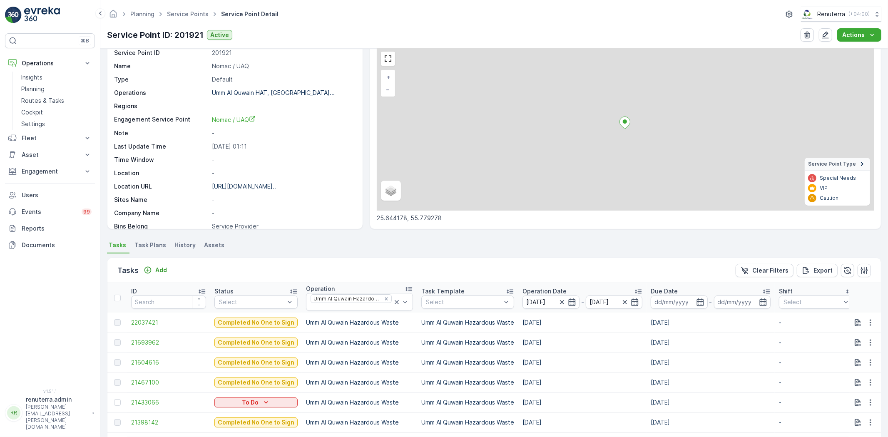
scroll to position [89, 0]
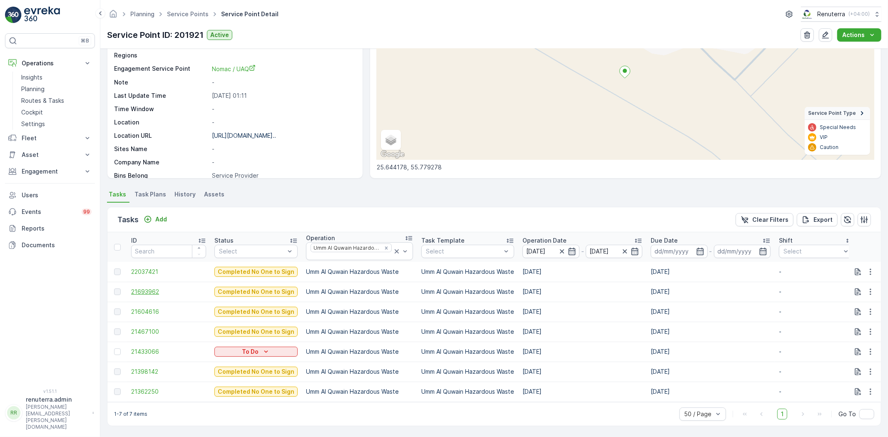
click at [137, 289] on span "21693962" at bounding box center [168, 292] width 75 height 8
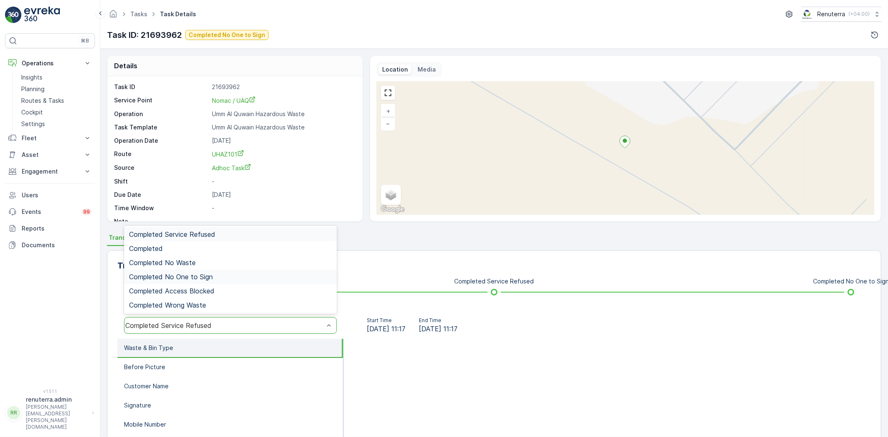
click at [201, 275] on span "Completed No One to Sign" at bounding box center [171, 276] width 84 height 7
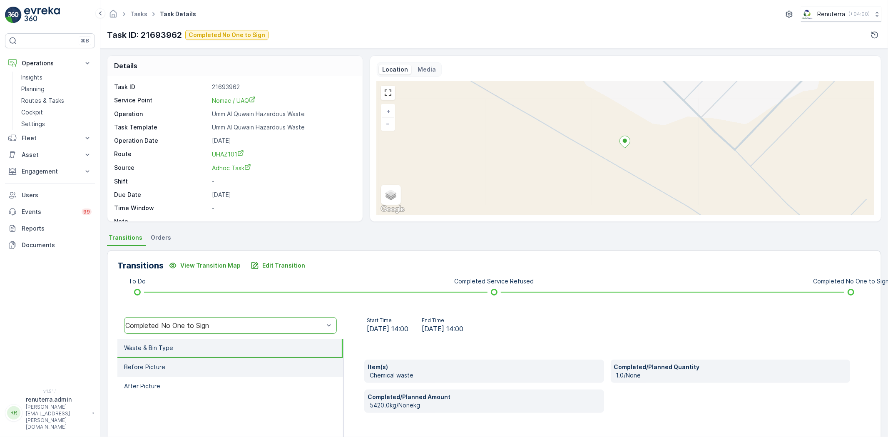
scroll to position [46, 0]
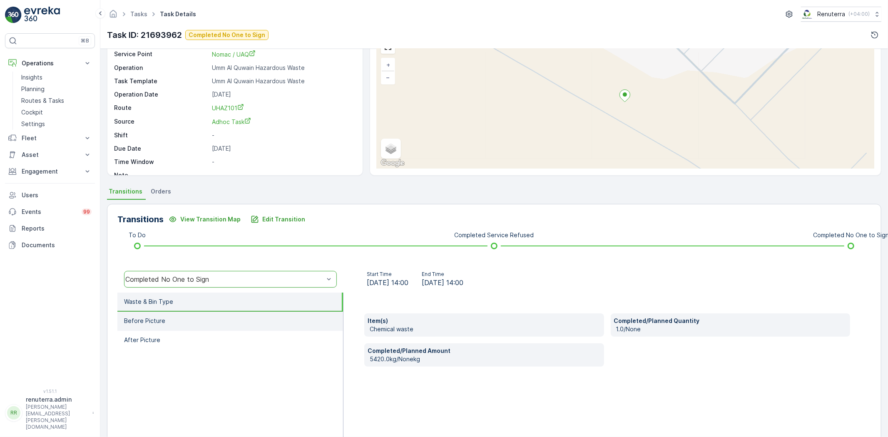
click at [204, 316] on li "Before Picture" at bounding box center [230, 321] width 226 height 19
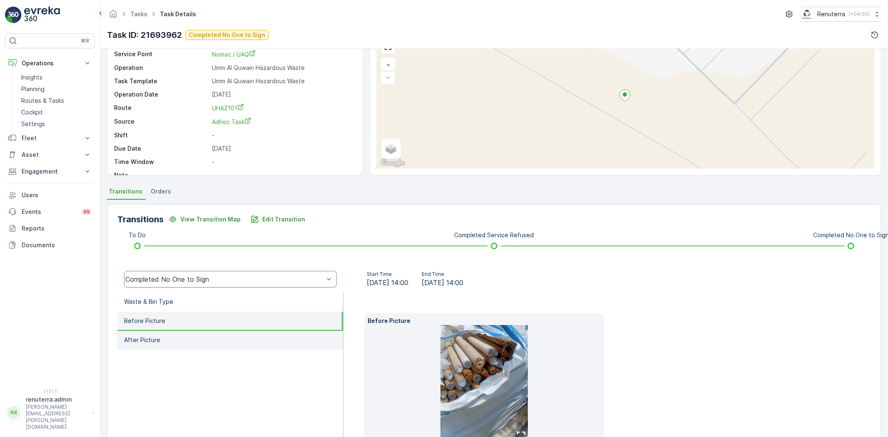
click at [255, 331] on li "After Picture" at bounding box center [230, 340] width 226 height 19
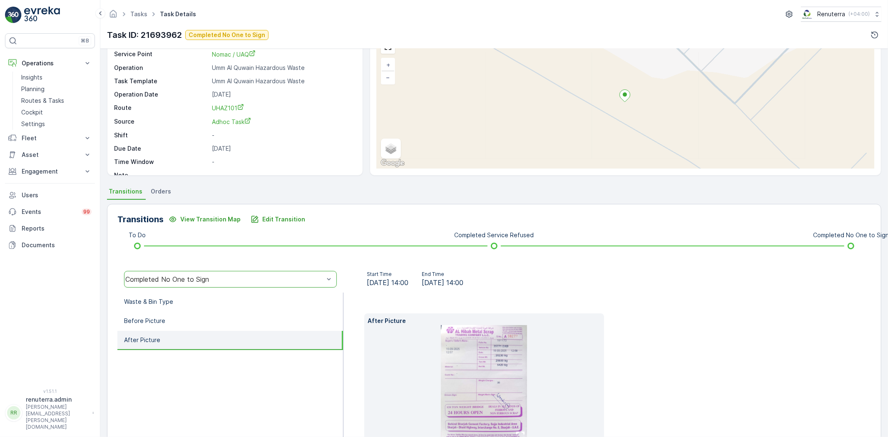
click at [461, 375] on img at bounding box center [484, 383] width 86 height 117
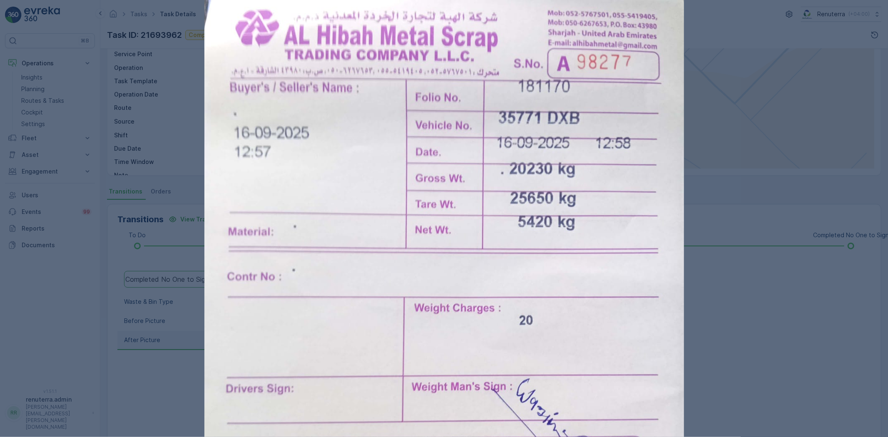
click at [124, 135] on div at bounding box center [444, 218] width 888 height 437
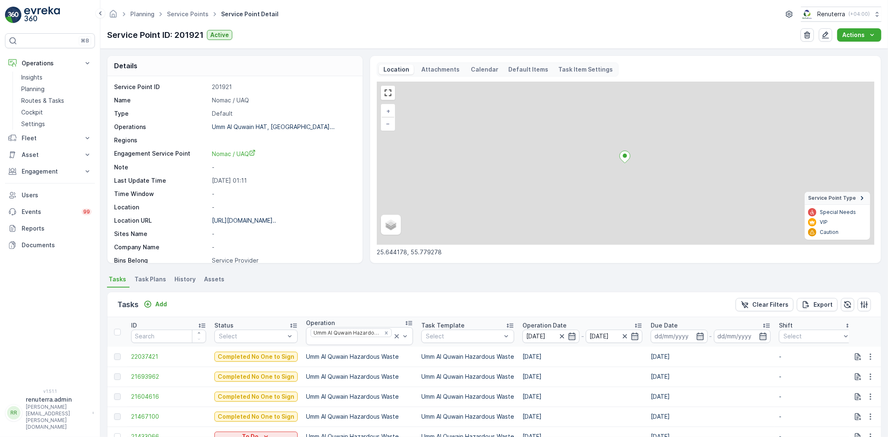
scroll to position [89, 0]
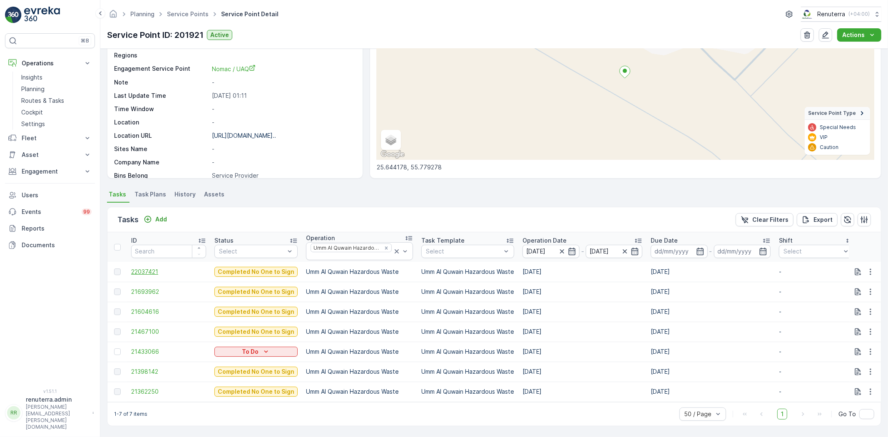
click at [157, 268] on span "22037421" at bounding box center [168, 272] width 75 height 8
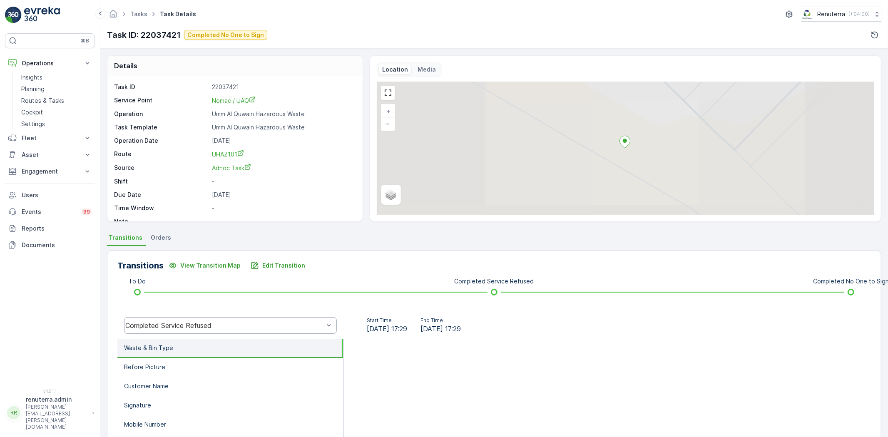
click at [238, 321] on div "Completed Service Refused" at bounding box center [230, 325] width 213 height 17
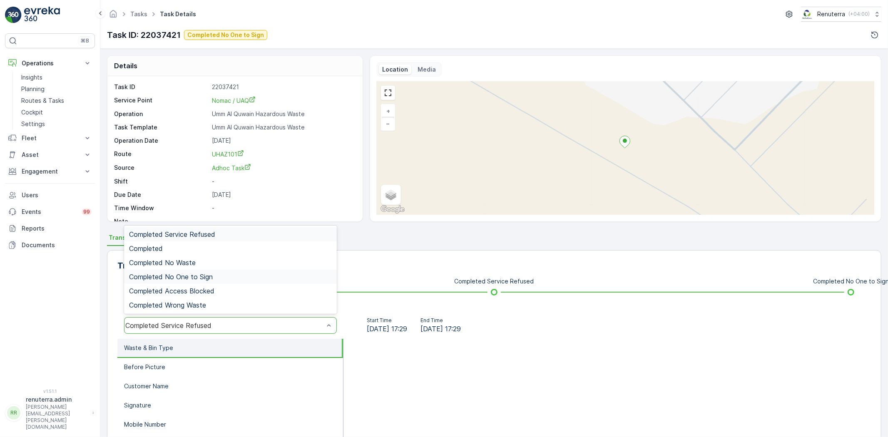
click at [205, 277] on span "Completed No One to Sign" at bounding box center [171, 276] width 84 height 7
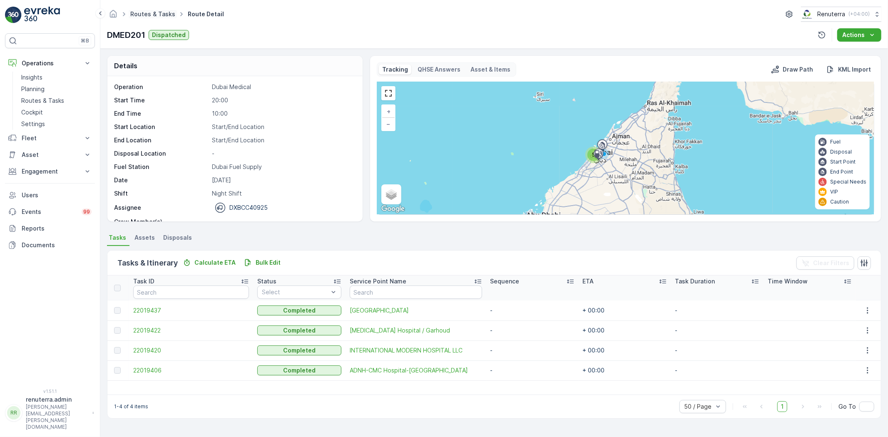
click at [151, 13] on link "Routes & Tasks" at bounding box center [152, 13] width 45 height 7
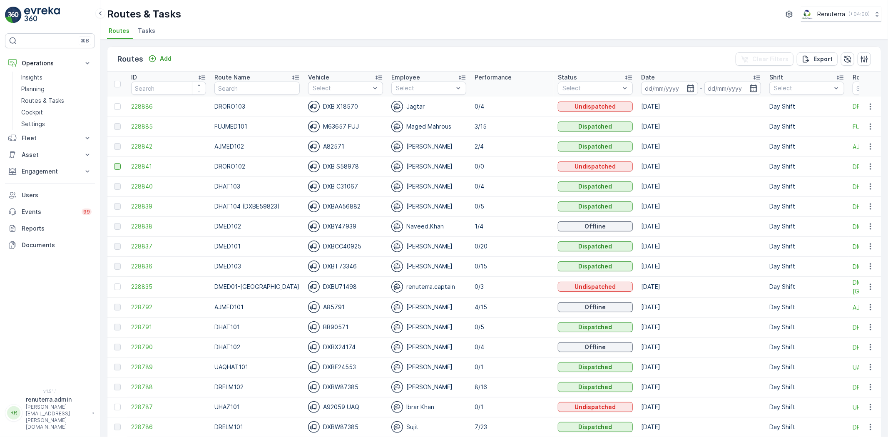
click at [121, 165] on div at bounding box center [117, 166] width 7 height 7
click at [114, 163] on input "checkbox" at bounding box center [114, 163] width 0 height 0
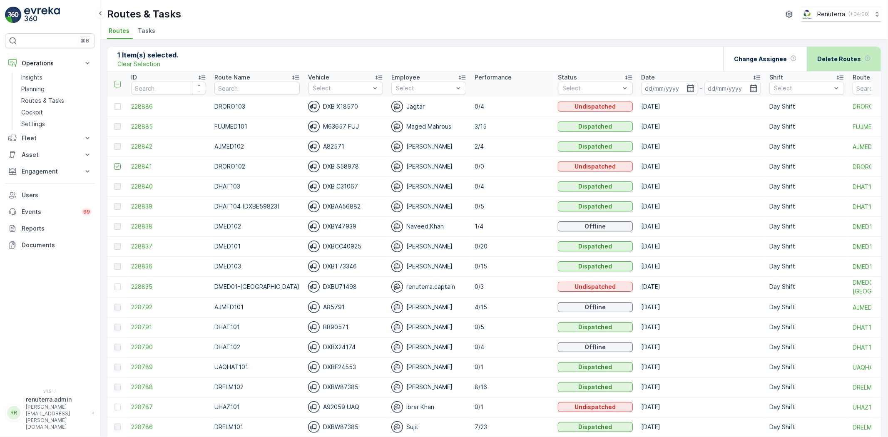
click at [831, 59] on p "Delete Routes" at bounding box center [840, 59] width 44 height 8
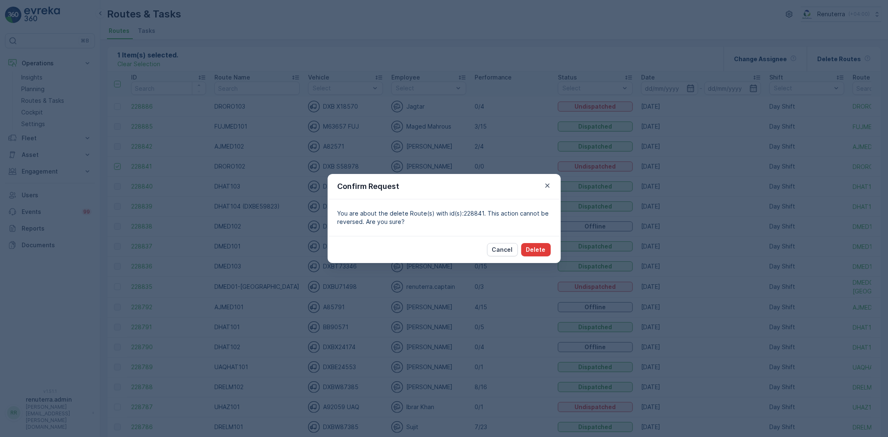
click at [526, 254] on button "Delete" at bounding box center [536, 249] width 30 height 13
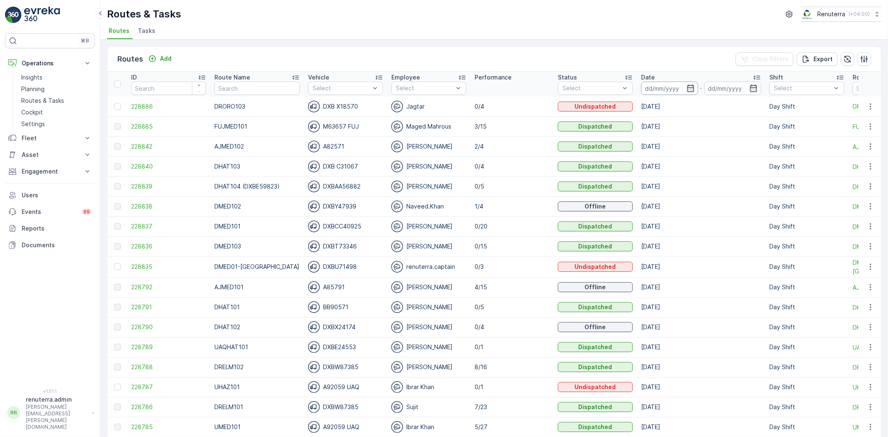
click at [687, 85] on icon "button" at bounding box center [690, 88] width 7 height 7
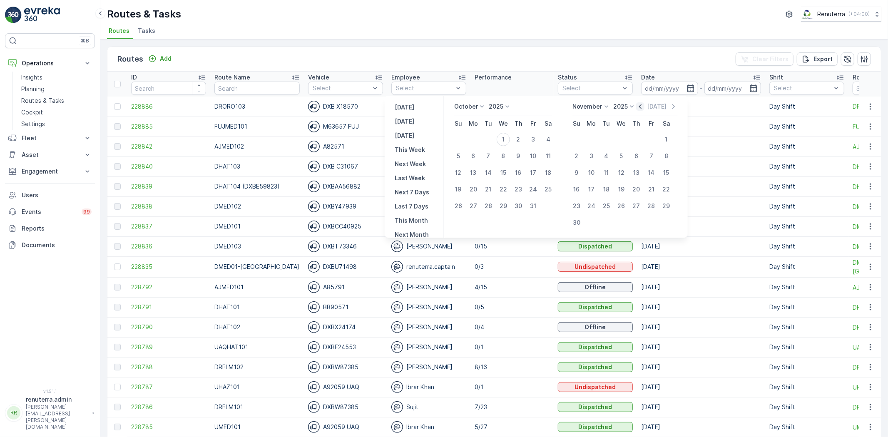
click at [644, 105] on icon "button" at bounding box center [640, 106] width 8 height 8
click at [499, 202] on div "30" at bounding box center [494, 206] width 13 height 13
type input "[DATE]"
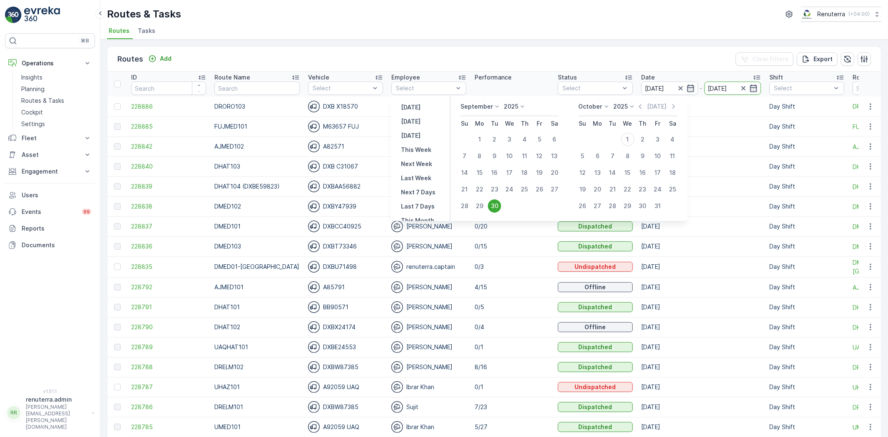
click at [494, 206] on div "30" at bounding box center [494, 206] width 13 height 13
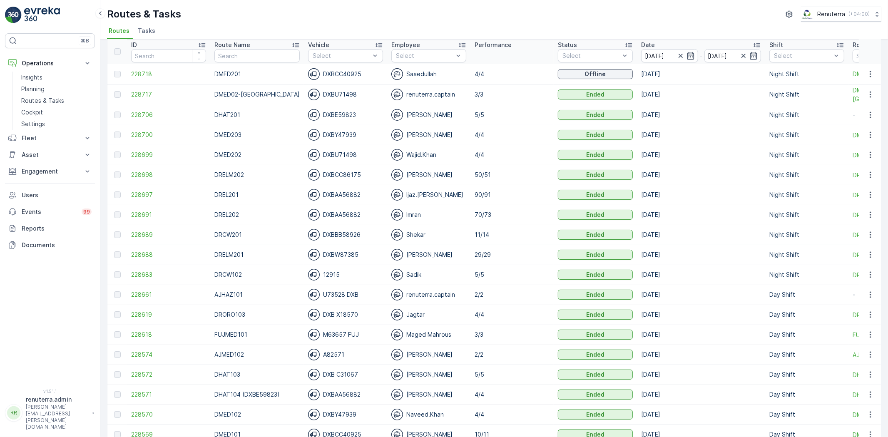
scroll to position [92, 0]
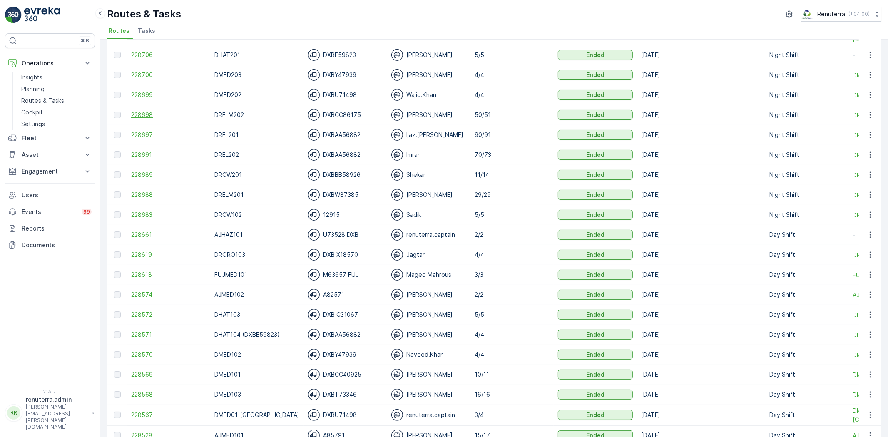
click at [159, 114] on span "228698" at bounding box center [168, 115] width 75 height 8
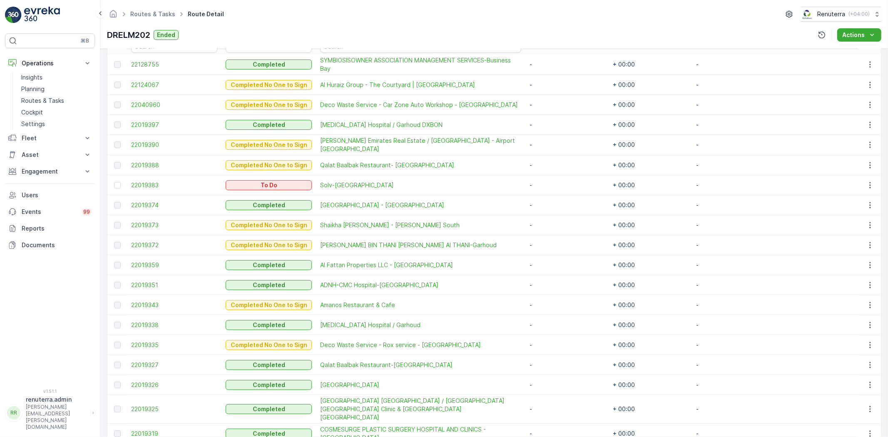
scroll to position [113, 0]
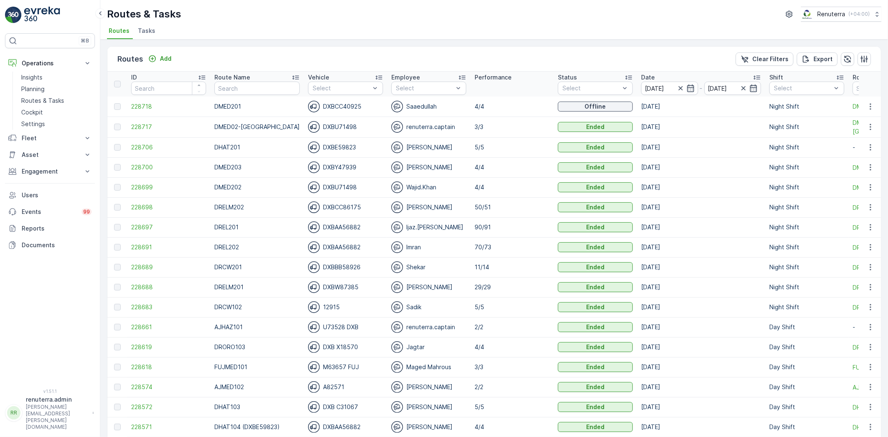
drag, startPoint x: 160, startPoint y: 218, endPoint x: 157, endPoint y: 222, distance: 5.2
click at [160, 217] on td "228697" at bounding box center [168, 227] width 83 height 20
click at [158, 224] on span "228697" at bounding box center [168, 227] width 75 height 8
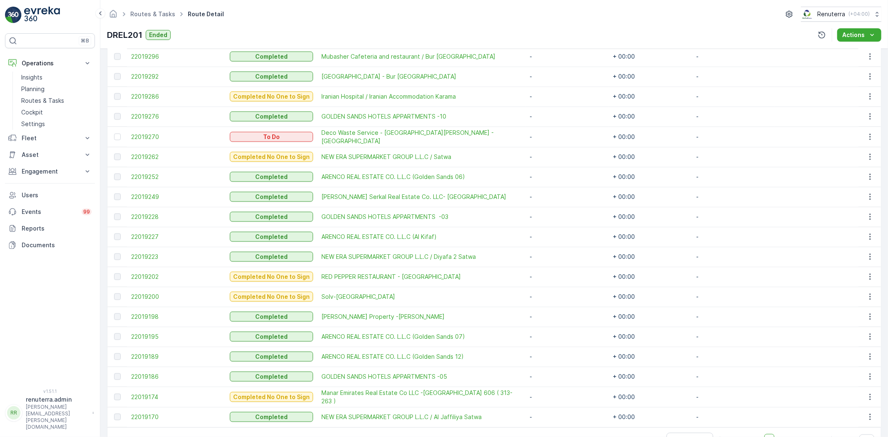
scroll to position [880, 0]
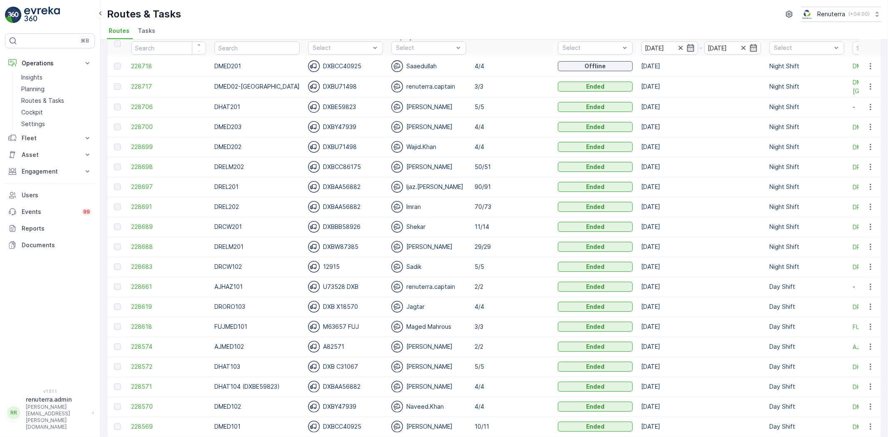
scroll to position [139, 0]
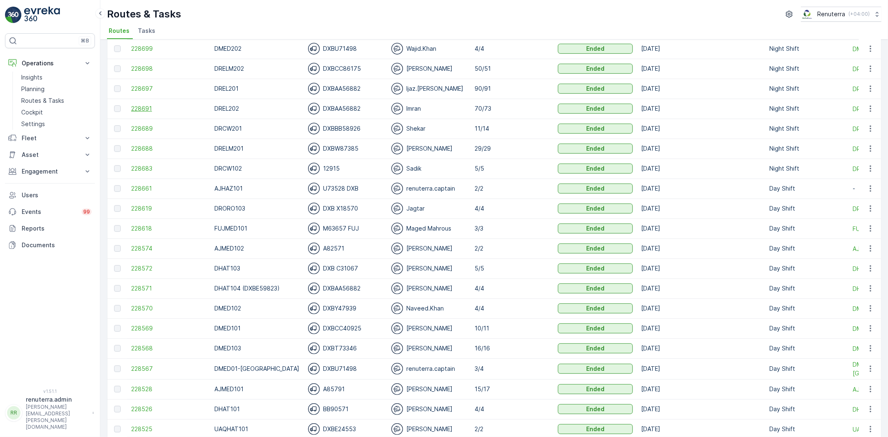
click at [155, 110] on span "228691" at bounding box center [168, 109] width 75 height 8
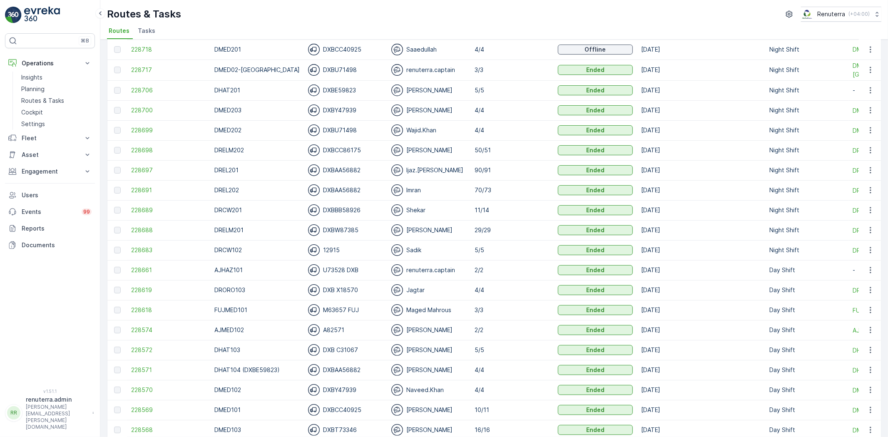
scroll to position [92, 0]
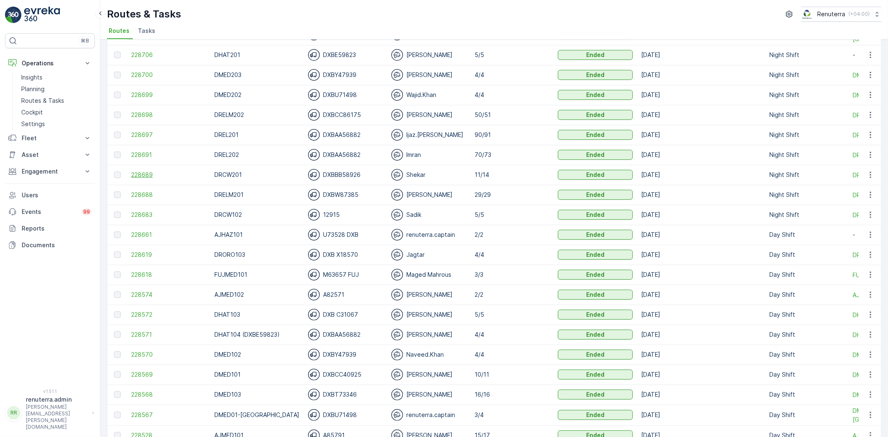
click at [135, 174] on span "228689" at bounding box center [168, 175] width 75 height 8
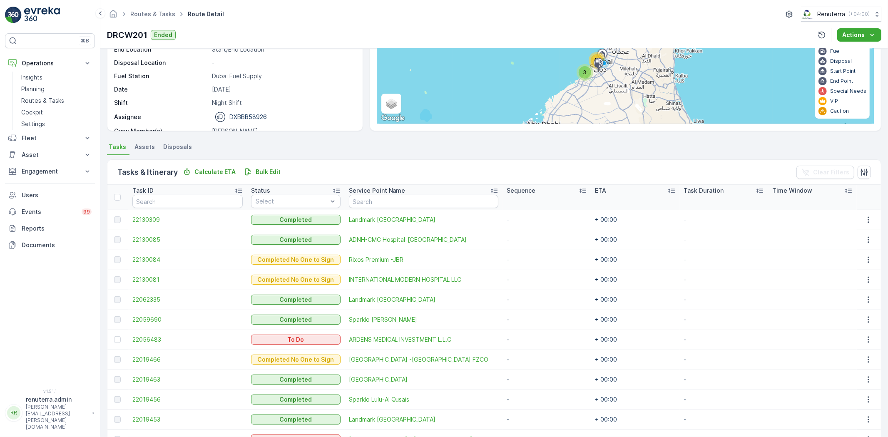
scroll to position [178, 0]
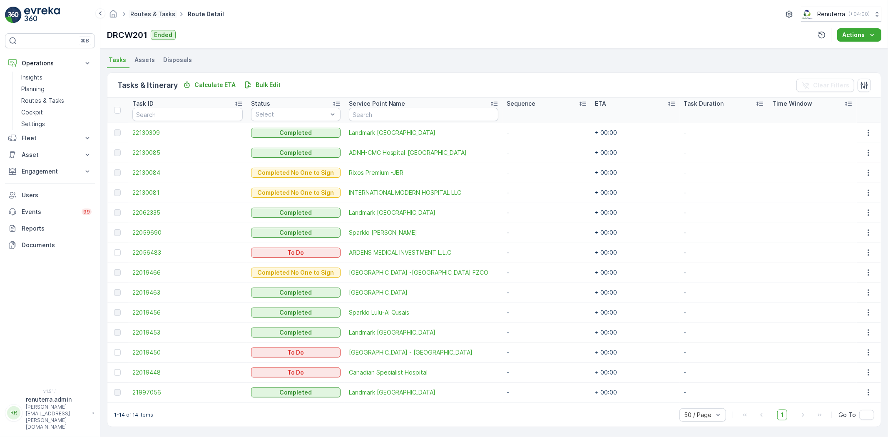
click at [154, 13] on link "Routes & Tasks" at bounding box center [152, 13] width 45 height 7
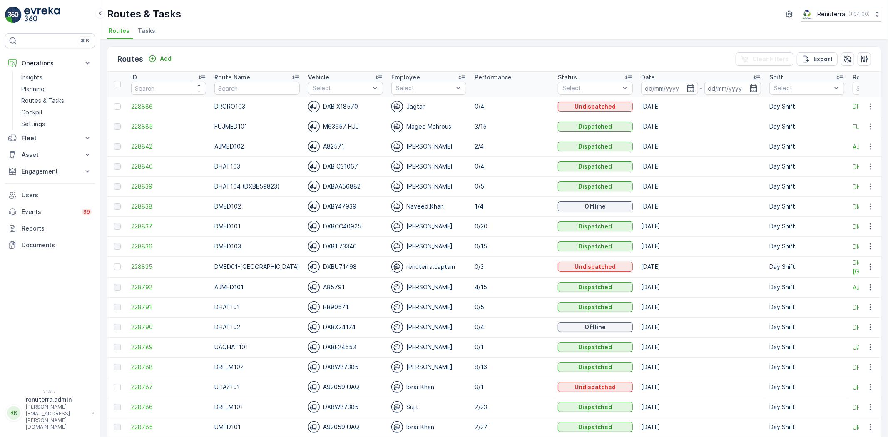
click at [271, 94] on th "Route Name" at bounding box center [257, 84] width 94 height 25
click at [269, 92] on input "text" at bounding box center [257, 88] width 85 height 13
type input "DREL101"
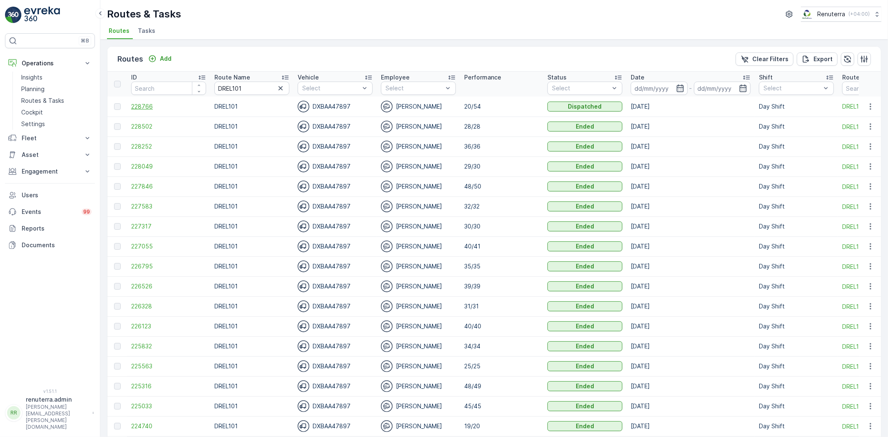
click at [153, 105] on span "228766" at bounding box center [168, 106] width 75 height 8
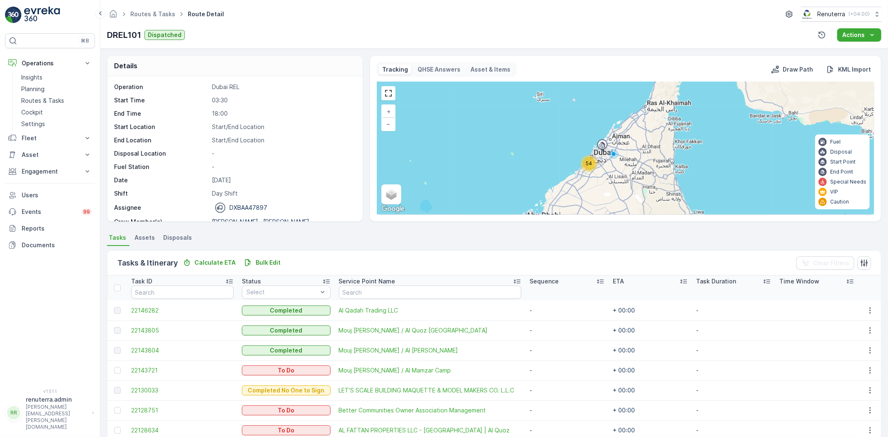
click at [586, 164] on span "54" at bounding box center [589, 163] width 6 height 6
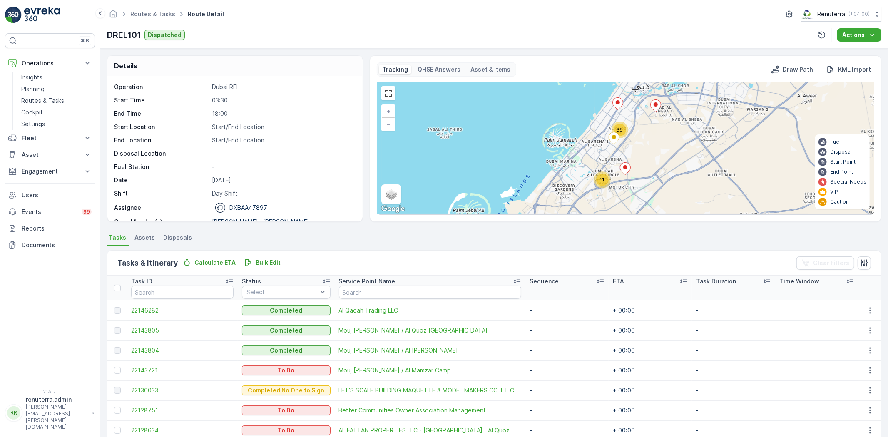
click at [604, 178] on span "11" at bounding box center [602, 180] width 5 height 6
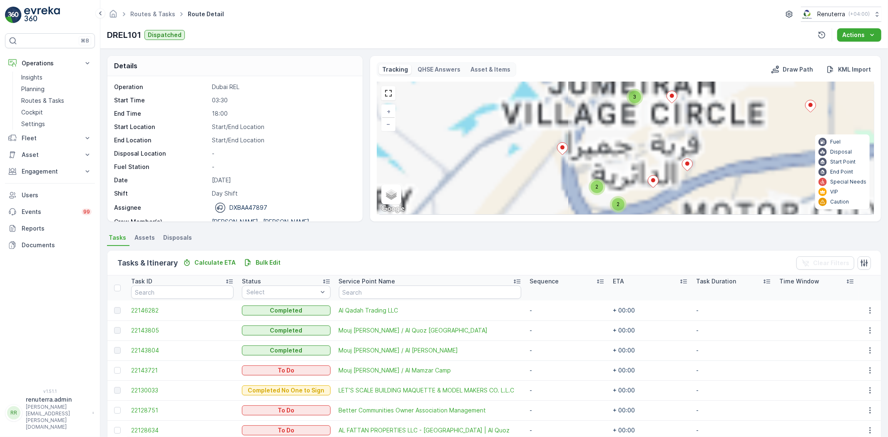
drag, startPoint x: 616, startPoint y: 168, endPoint x: 671, endPoint y: 155, distance: 57.4
click at [668, 155] on div "11 39 3 2 2 2 4 3 3 2 5 3 2 + − Satellite Roadmap Terrain Hybrid Leaflet Keyboa…" at bounding box center [625, 148] width 497 height 132
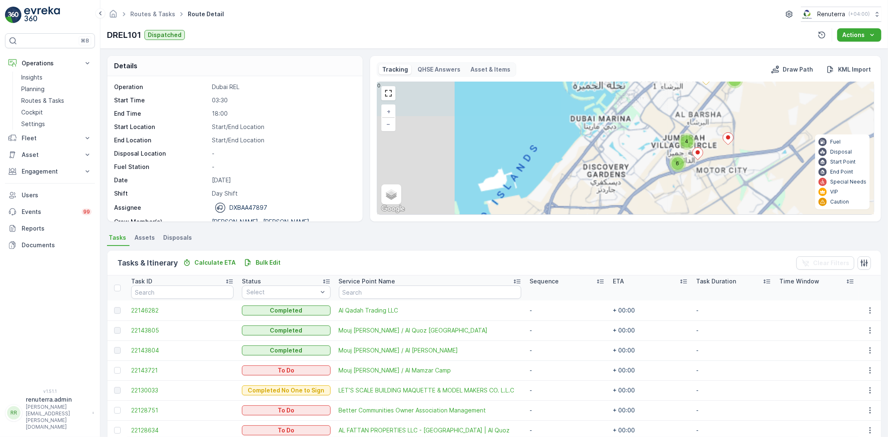
drag, startPoint x: 665, startPoint y: 161, endPoint x: 618, endPoint y: 190, distance: 54.9
click at [621, 185] on div "4 6 2 6 5 16 8 + − Satellite Roadmap Terrain Hybrid Leaflet Keyboard shortcuts …" at bounding box center [625, 148] width 497 height 132
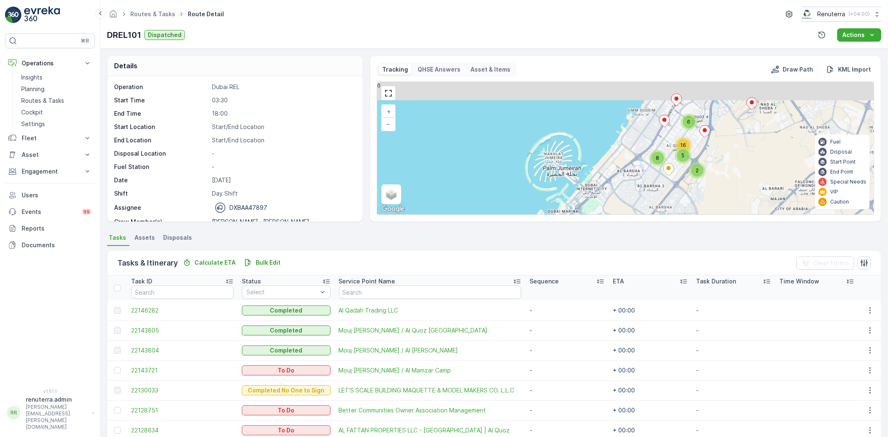
drag, startPoint x: 615, startPoint y: 148, endPoint x: 584, endPoint y: 158, distance: 32.0
click at [620, 168] on div "4 6 2 6 5 16 8 + − Satellite Roadmap Terrain Hybrid Leaflet Keyboard shortcuts …" at bounding box center [625, 148] width 497 height 132
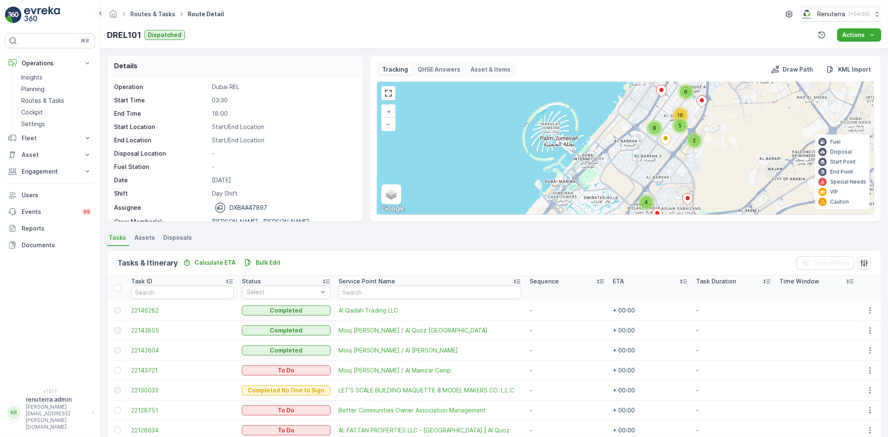
click at [165, 16] on ul "Routes & Tasks" at bounding box center [157, 14] width 57 height 12
click at [164, 15] on link "Routes & Tasks" at bounding box center [152, 13] width 45 height 7
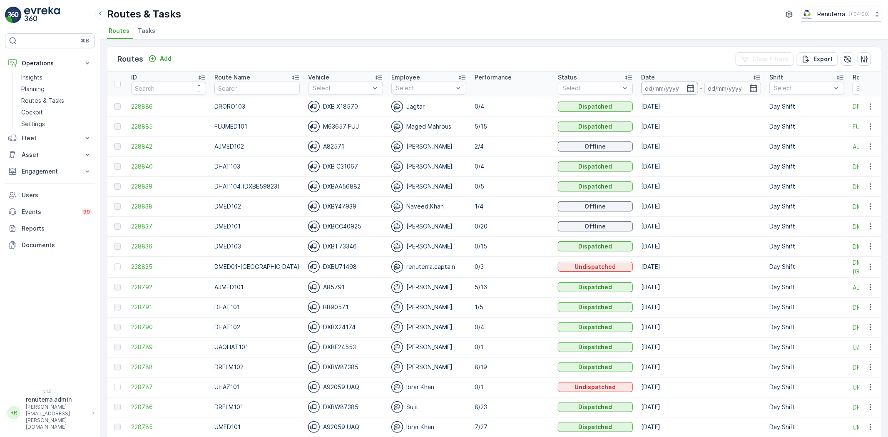
click at [648, 90] on input at bounding box center [669, 88] width 57 height 13
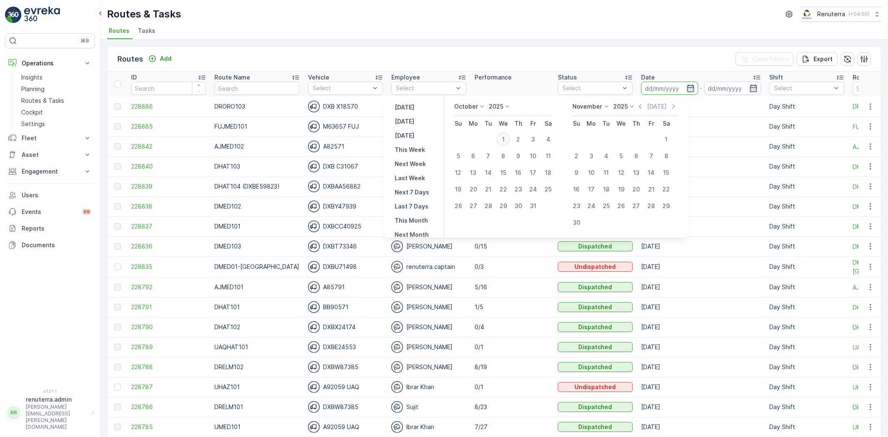
click at [506, 139] on div "1" at bounding box center [503, 139] width 13 height 13
type input "[DATE]"
click at [506, 139] on div "1" at bounding box center [503, 139] width 13 height 13
type input "[DATE]"
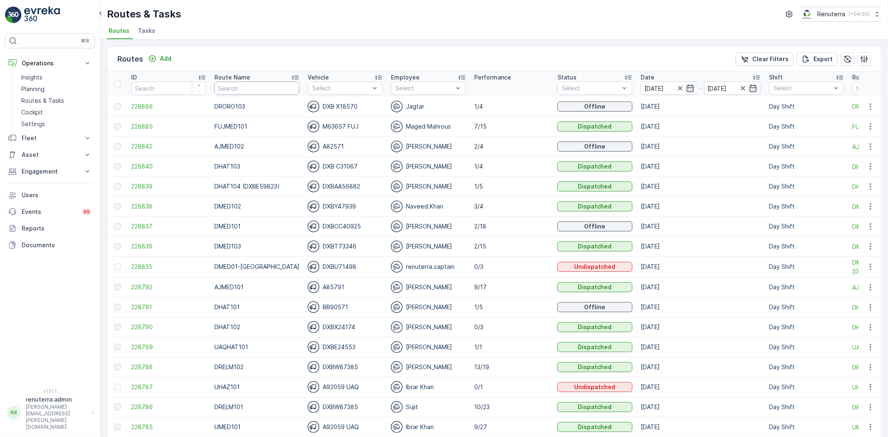
click at [215, 90] on input "text" at bounding box center [257, 88] width 85 height 13
type input "DMED101"
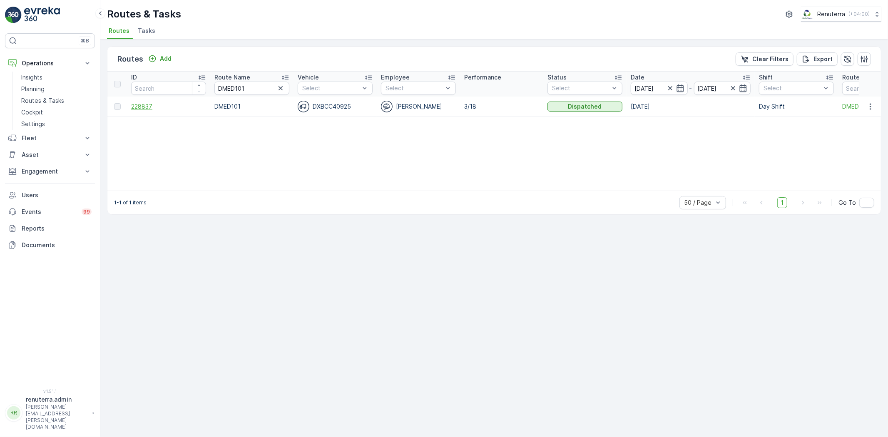
click at [142, 106] on span "228837" at bounding box center [168, 106] width 75 height 8
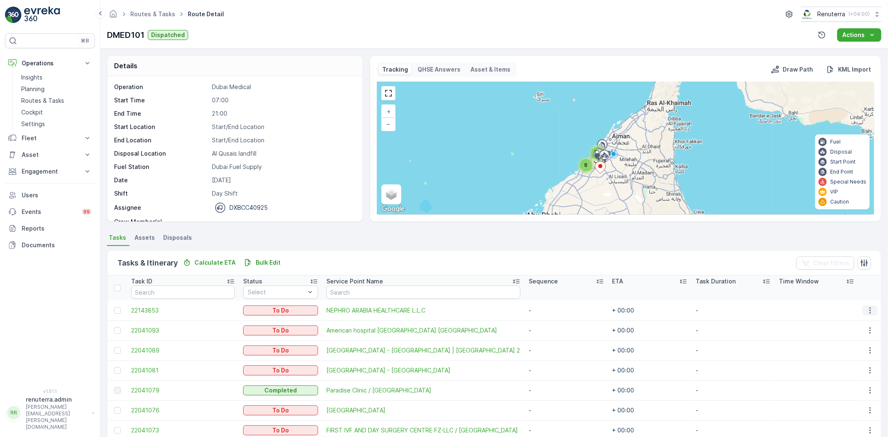
click at [871, 309] on icon "button" at bounding box center [870, 311] width 8 height 8
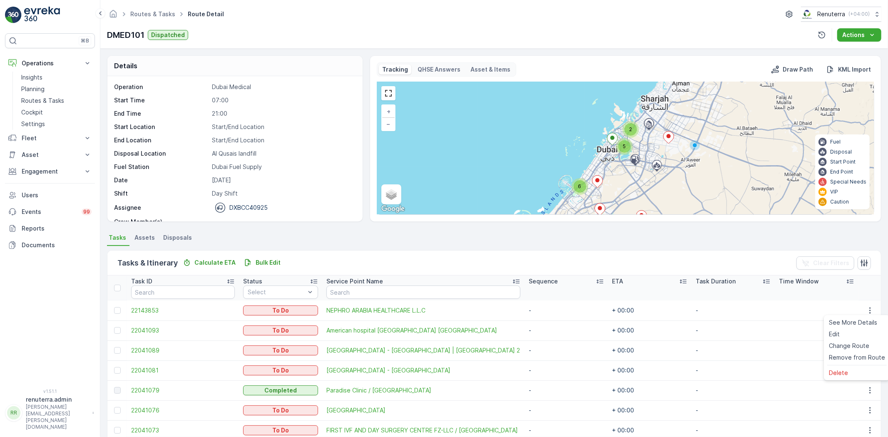
click at [628, 146] on div "5" at bounding box center [625, 146] width 12 height 12
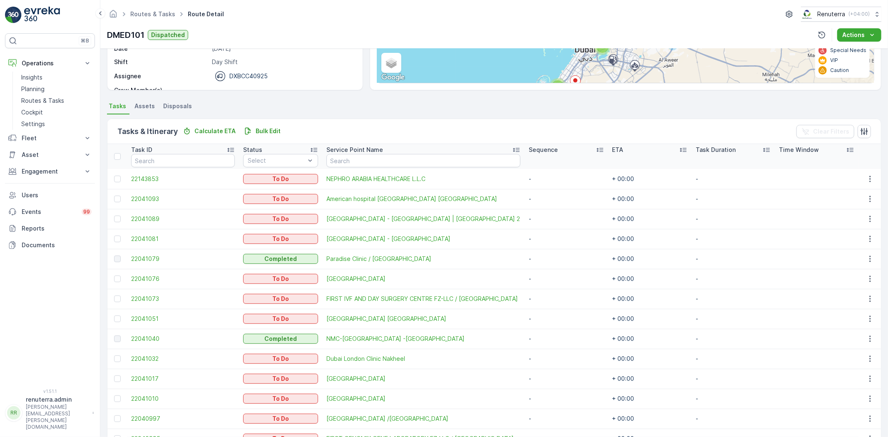
scroll to position [119, 0]
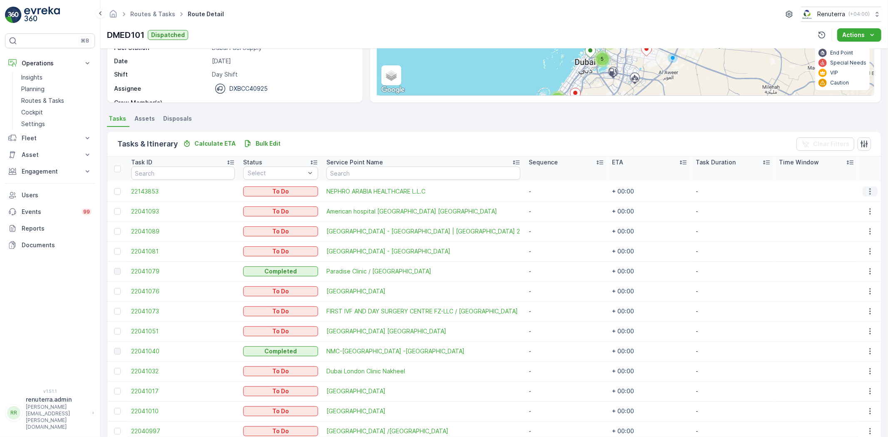
click at [866, 189] on icon "button" at bounding box center [870, 191] width 8 height 8
click at [847, 224] on span "Change Route" at bounding box center [849, 226] width 40 height 8
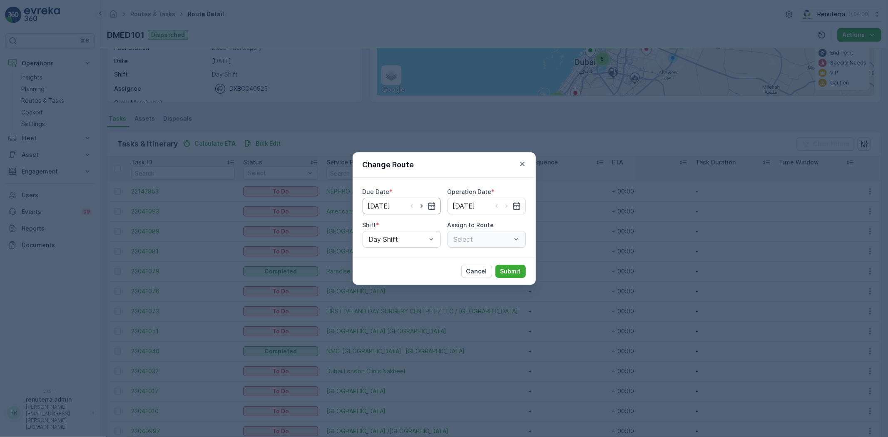
type input "[DATE]"
click at [457, 237] on div "Select" at bounding box center [487, 239] width 78 height 17
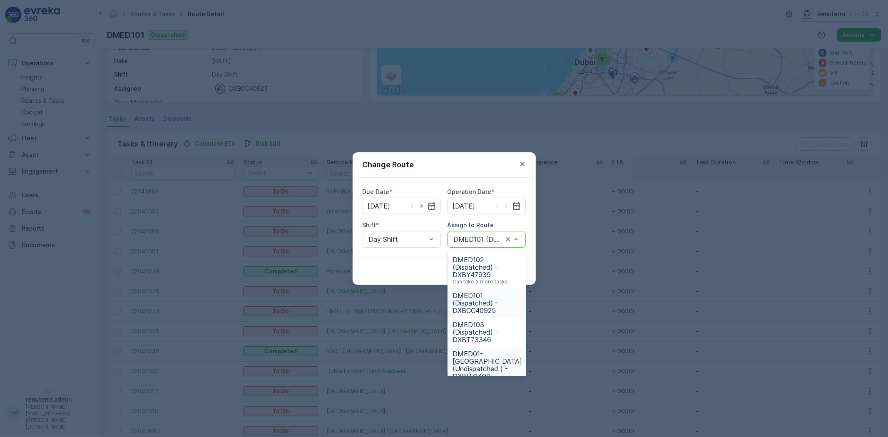
drag, startPoint x: 479, startPoint y: 354, endPoint x: 482, endPoint y: 350, distance: 5.1
click at [480, 354] on span "DMED01-Khawaneej Yard (Undispatched ) - DXBU71498" at bounding box center [488, 365] width 70 height 30
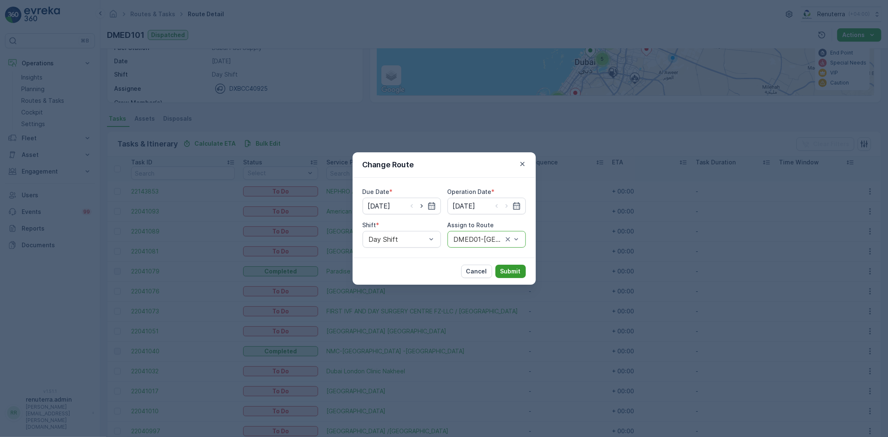
click at [508, 267] on p "Submit" at bounding box center [511, 271] width 20 height 8
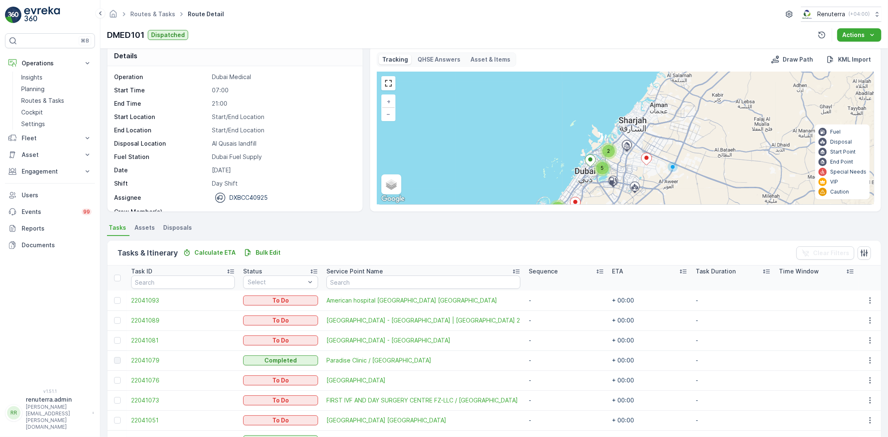
scroll to position [0, 0]
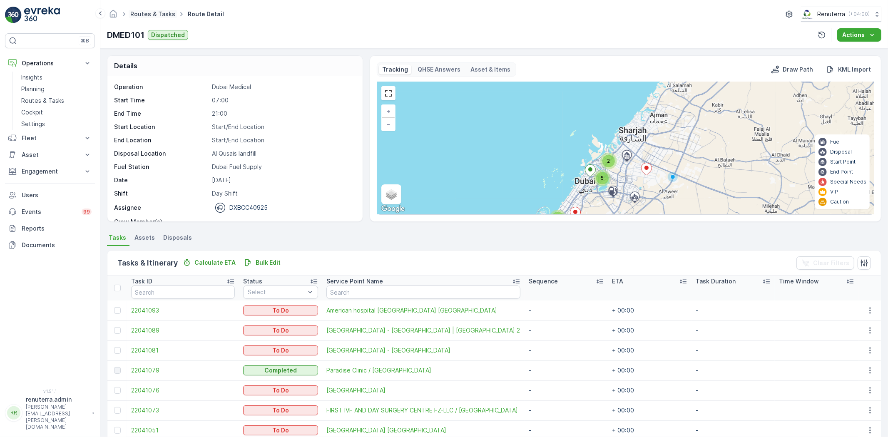
click at [151, 13] on link "Routes & Tasks" at bounding box center [152, 13] width 45 height 7
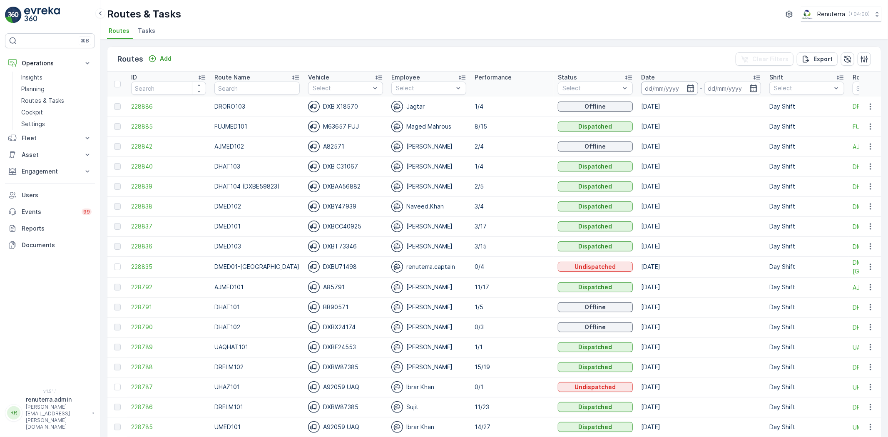
click at [648, 77] on div "Date" at bounding box center [701, 77] width 120 height 8
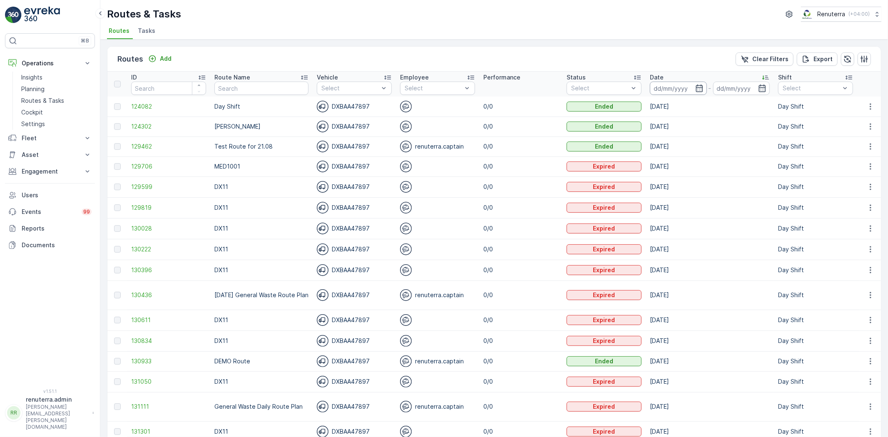
click at [659, 90] on input at bounding box center [678, 88] width 57 height 13
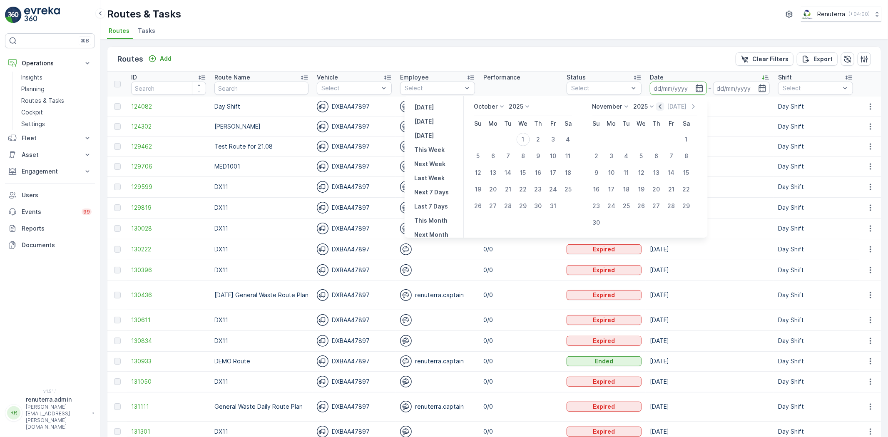
click at [663, 105] on icon "button" at bounding box center [660, 106] width 8 height 8
click at [579, 134] on div "6" at bounding box center [574, 139] width 13 height 13
type input "[DATE]"
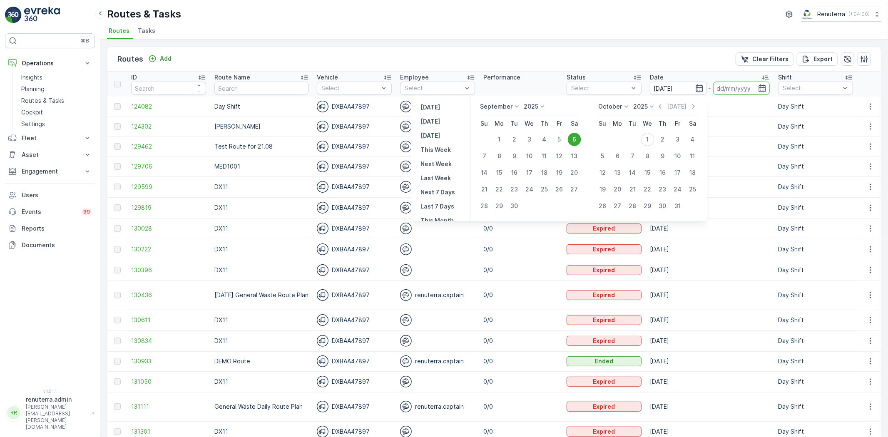
click at [579, 134] on div "6" at bounding box center [574, 139] width 13 height 13
type input "[DATE]"
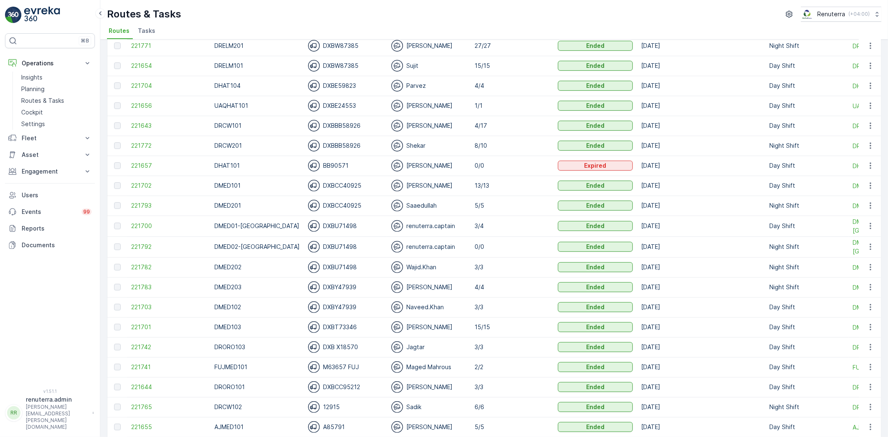
scroll to position [277, 0]
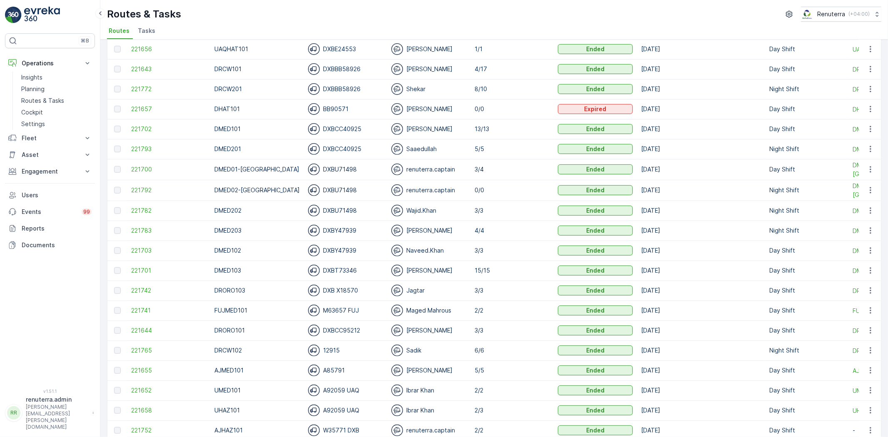
click at [145, 409] on span "221658" at bounding box center [168, 411] width 75 height 8
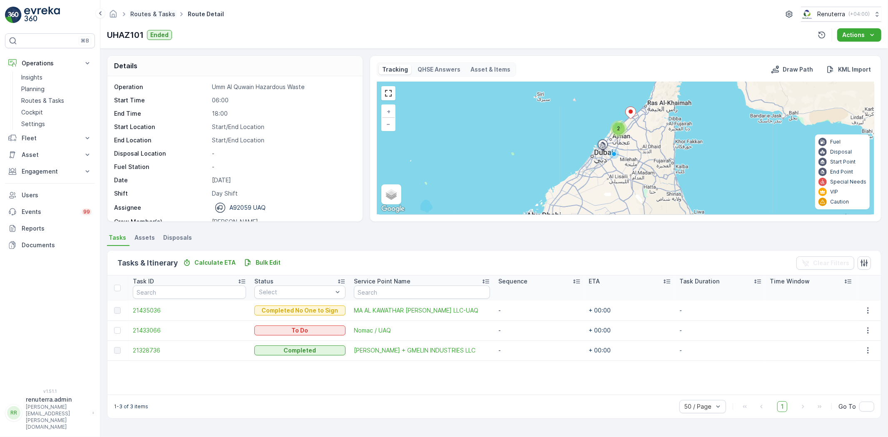
click at [171, 15] on link "Routes & Tasks" at bounding box center [152, 13] width 45 height 7
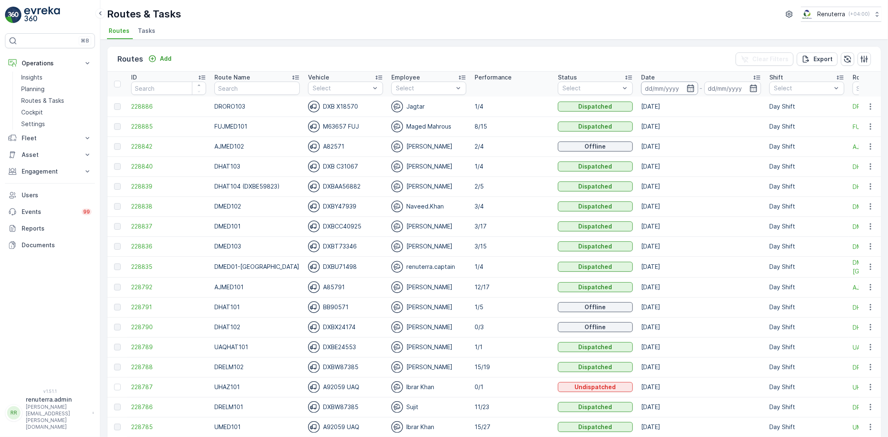
click at [655, 92] on input at bounding box center [669, 88] width 57 height 13
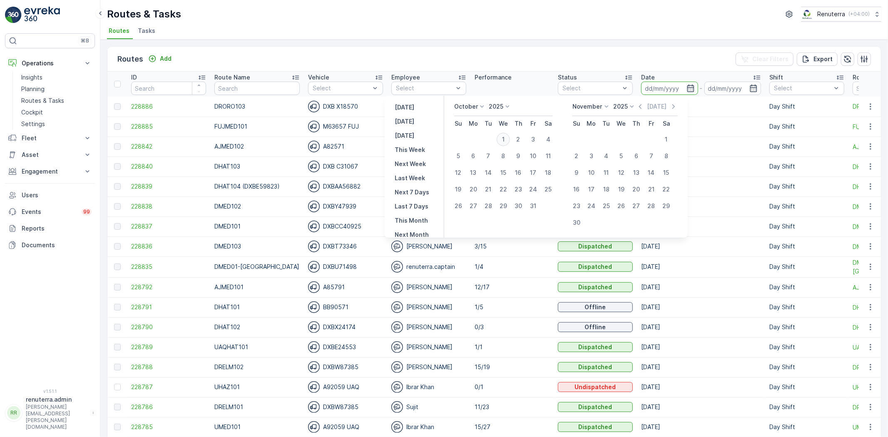
click at [510, 135] on div "1" at bounding box center [503, 139] width 13 height 13
type input "[DATE]"
click at [510, 135] on div "1" at bounding box center [503, 139] width 13 height 13
type input "[DATE]"
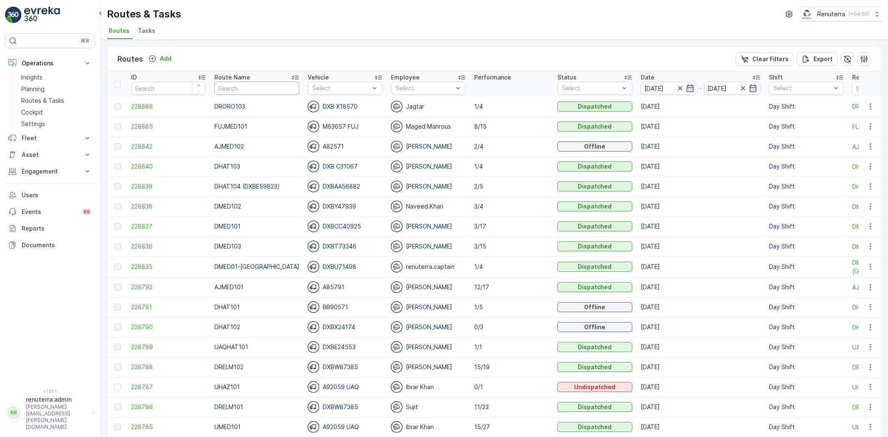
click at [236, 93] on input "text" at bounding box center [257, 88] width 85 height 13
type input "rel"
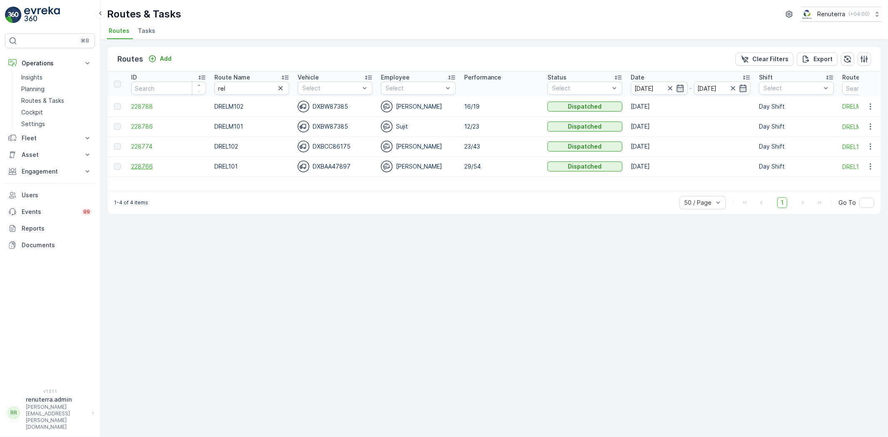
click at [136, 165] on span "228766" at bounding box center [168, 166] width 75 height 8
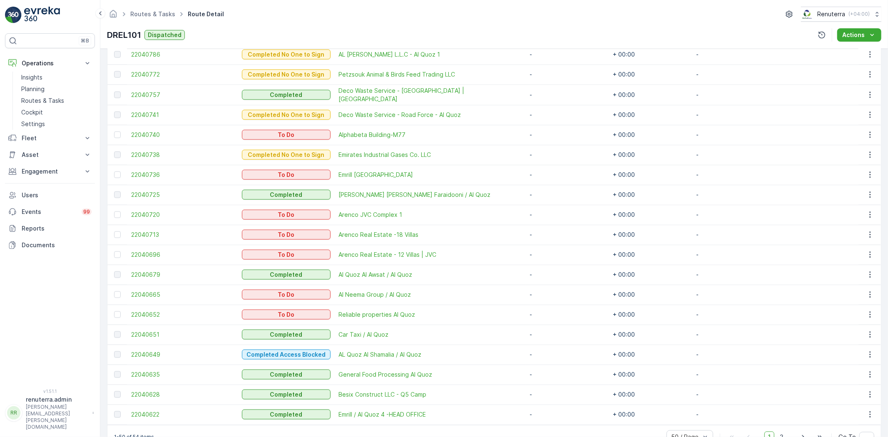
scroll to position [898, 0]
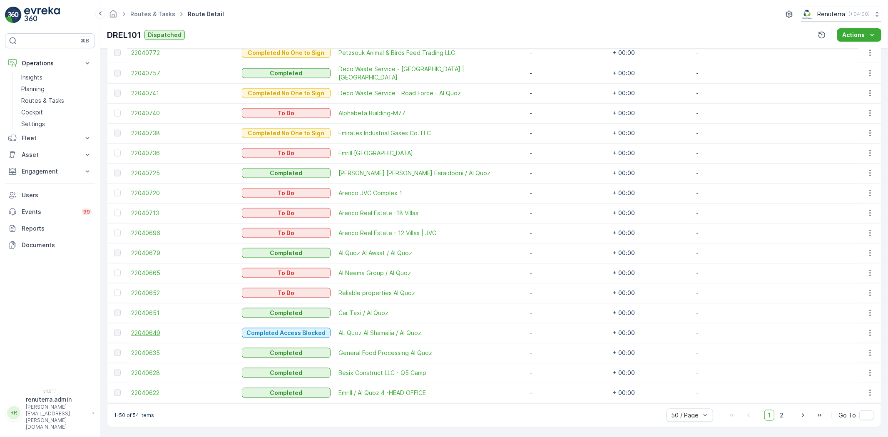
click at [140, 333] on span "22040649" at bounding box center [182, 333] width 102 height 8
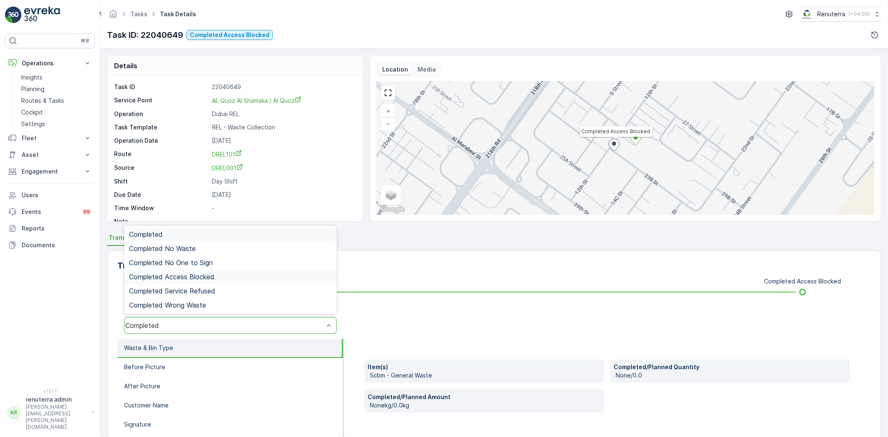
click at [202, 280] on span "Completed Access Blocked" at bounding box center [171, 276] width 85 height 7
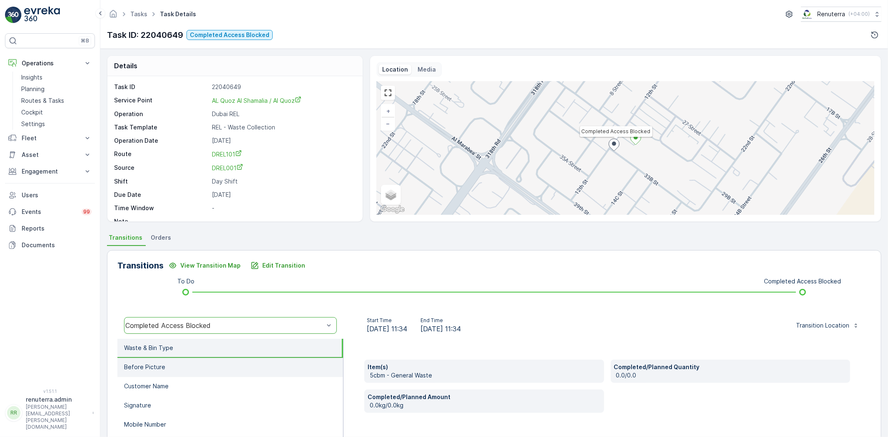
click at [190, 366] on li "Before Picture" at bounding box center [230, 367] width 226 height 19
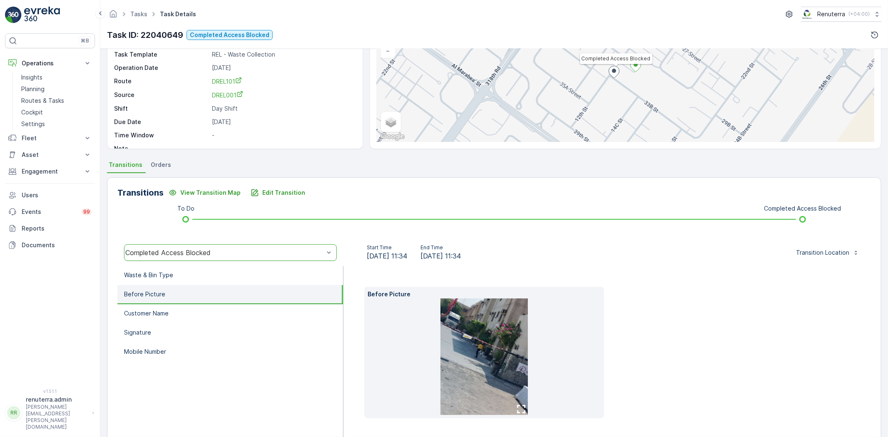
scroll to position [92, 0]
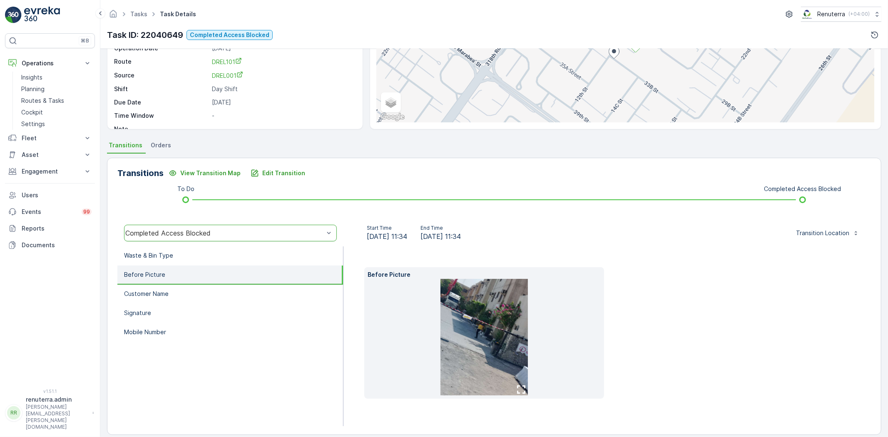
click at [489, 307] on img at bounding box center [484, 337] width 87 height 117
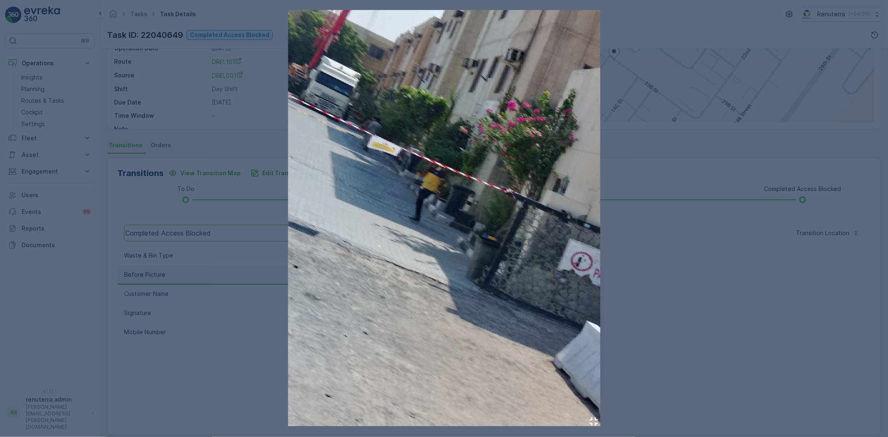
click at [748, 264] on div at bounding box center [444, 218] width 888 height 437
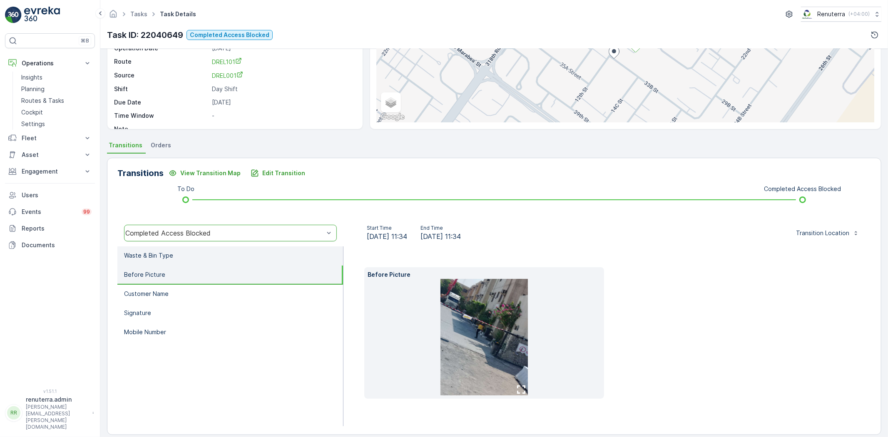
click at [182, 258] on li "Waste & Bin Type" at bounding box center [230, 256] width 226 height 19
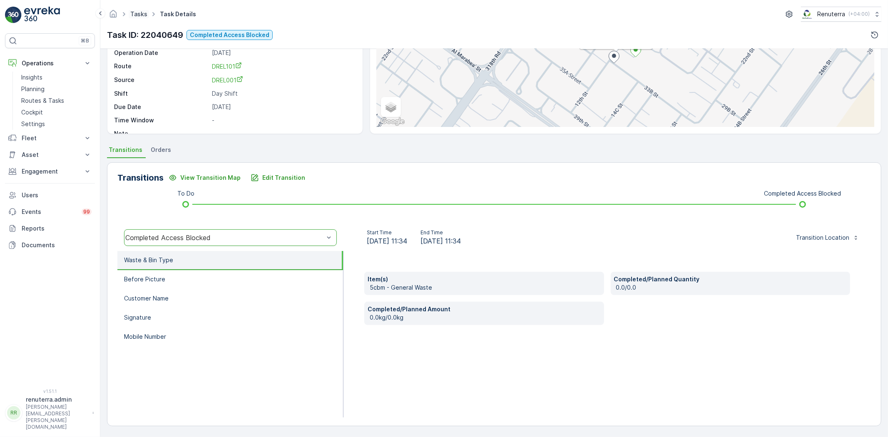
click at [140, 14] on link "Tasks" at bounding box center [138, 13] width 17 height 7
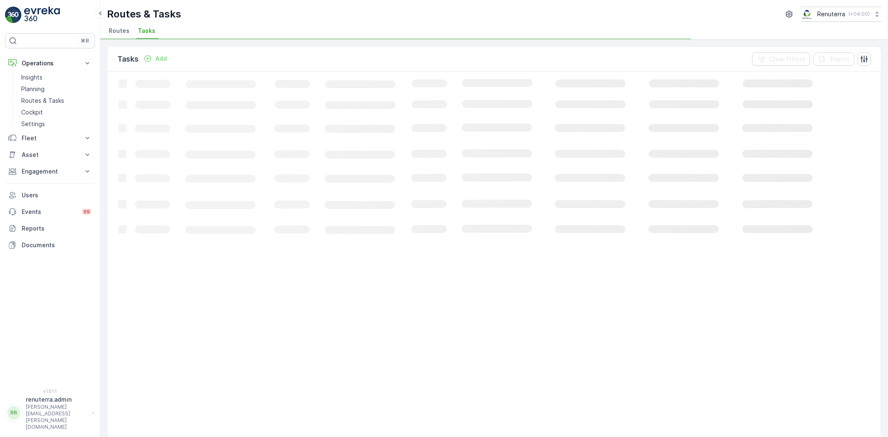
click at [122, 32] on span "Routes" at bounding box center [119, 31] width 21 height 8
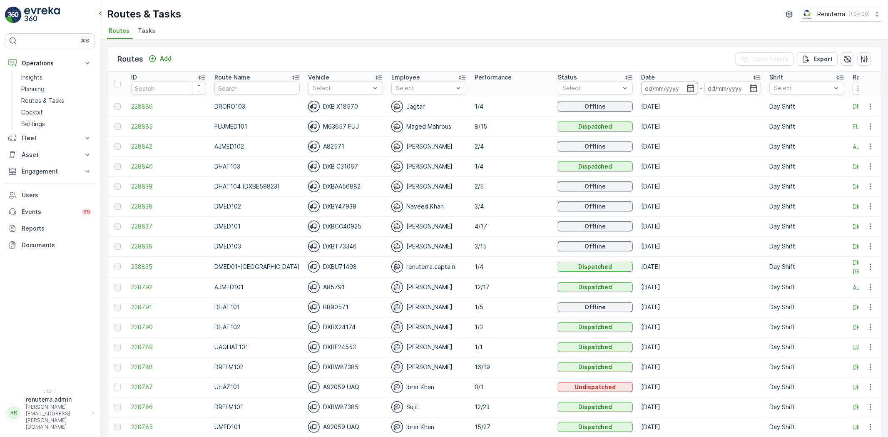
click at [642, 85] on input at bounding box center [669, 88] width 57 height 13
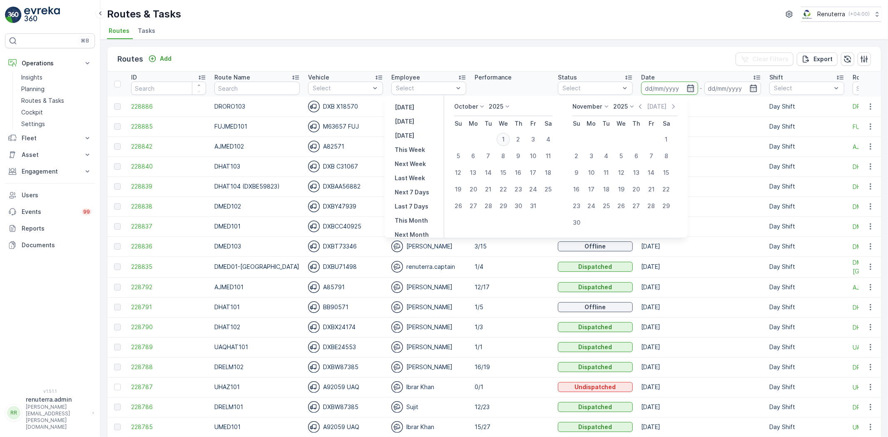
click at [507, 143] on div "1" at bounding box center [503, 139] width 13 height 13
type input "[DATE]"
click at [507, 143] on div "1" at bounding box center [503, 139] width 13 height 13
type input "[DATE]"
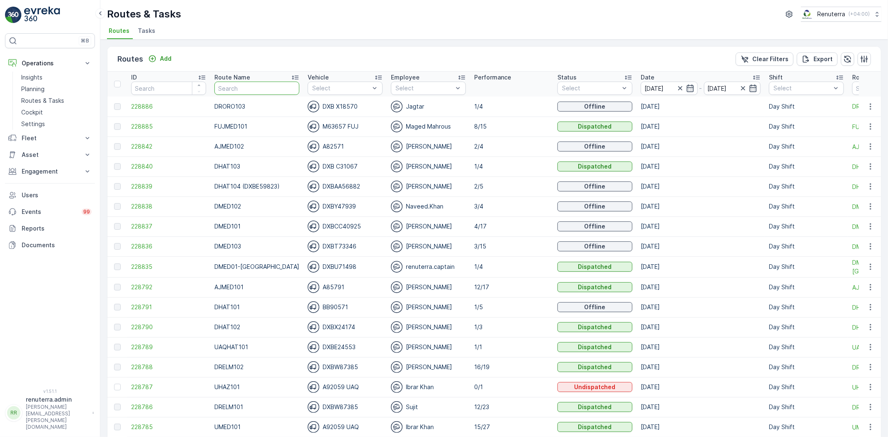
click at [240, 92] on input "text" at bounding box center [257, 88] width 85 height 13
type input "DRELM102"
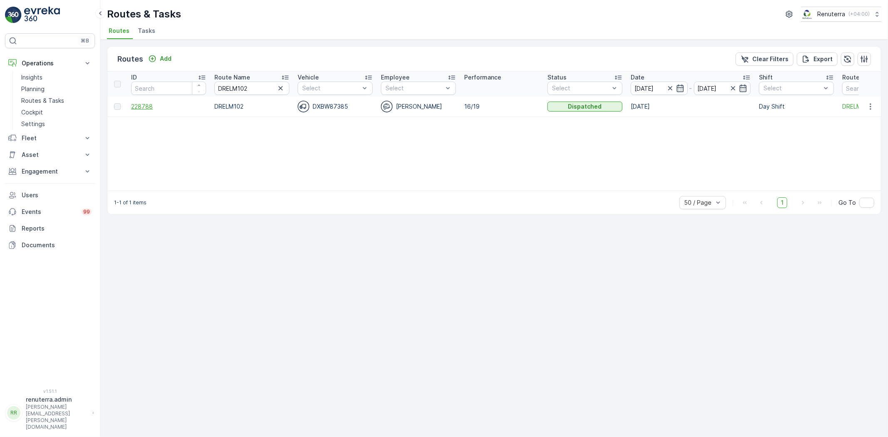
click at [156, 109] on span "228788" at bounding box center [168, 106] width 75 height 8
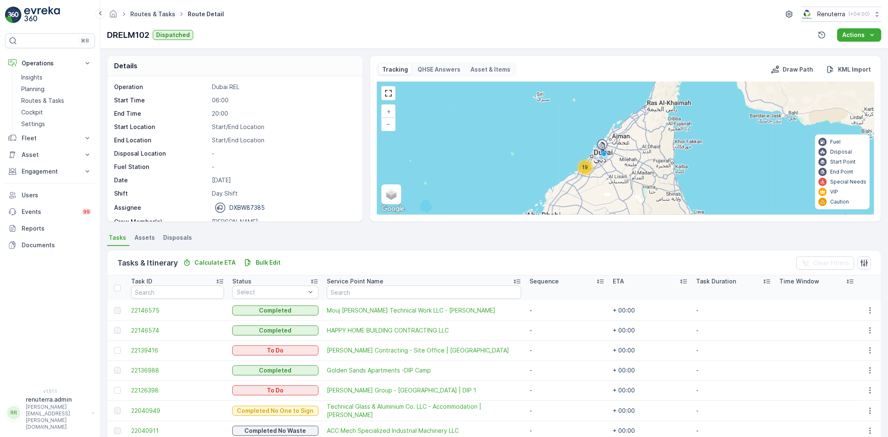
click at [142, 11] on link "Routes & Tasks" at bounding box center [152, 13] width 45 height 7
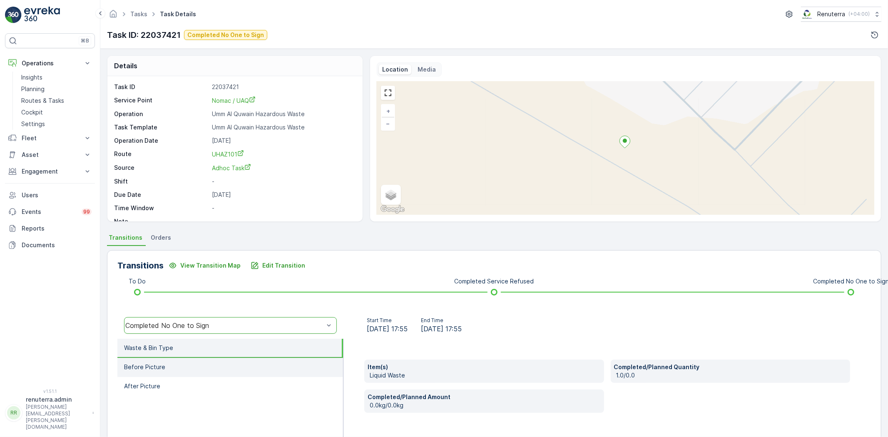
scroll to position [46, 0]
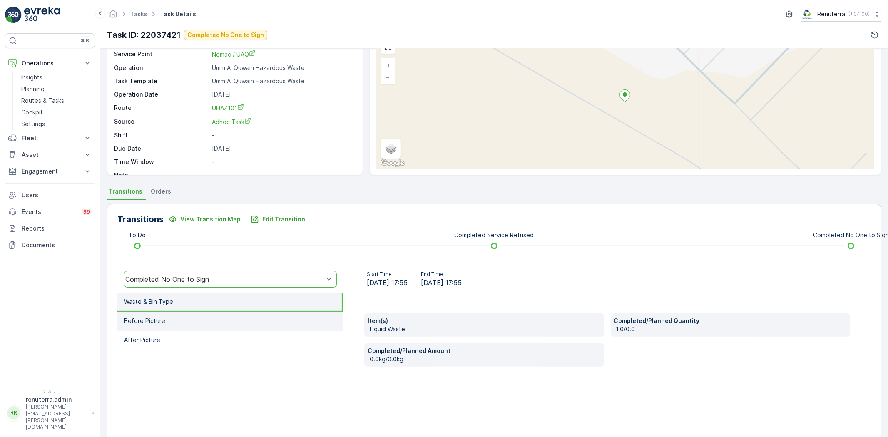
click at [199, 318] on li "Before Picture" at bounding box center [230, 321] width 226 height 19
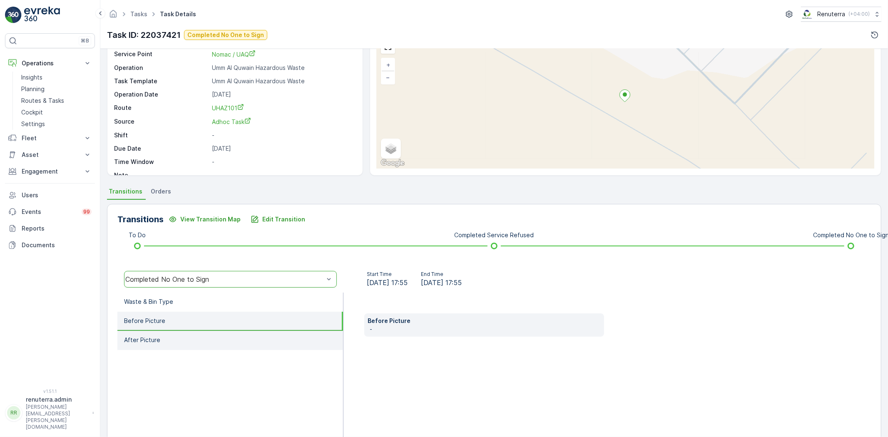
click at [213, 347] on li "After Picture" at bounding box center [230, 340] width 226 height 19
click at [199, 326] on li "Before Picture" at bounding box center [230, 321] width 226 height 19
drag, startPoint x: 190, startPoint y: 314, endPoint x: 182, endPoint y: 298, distance: 17.3
click at [188, 312] on li "Before Picture" at bounding box center [230, 321] width 226 height 19
click at [182, 298] on li "Waste & Bin Type" at bounding box center [230, 302] width 226 height 19
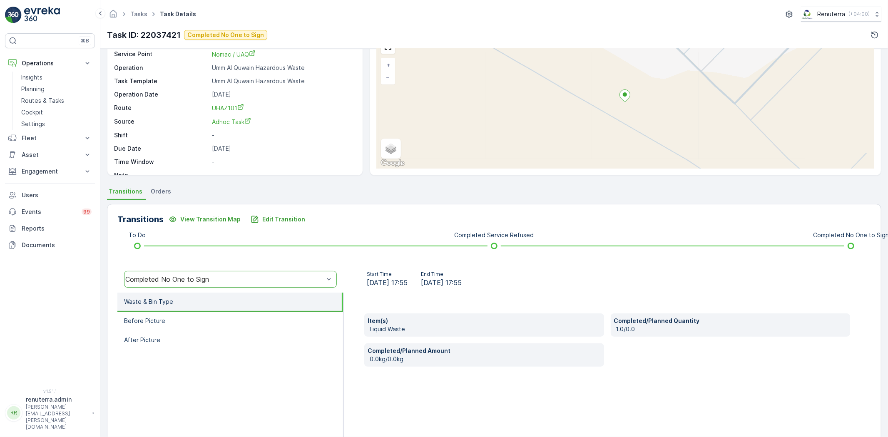
scroll to position [0, 0]
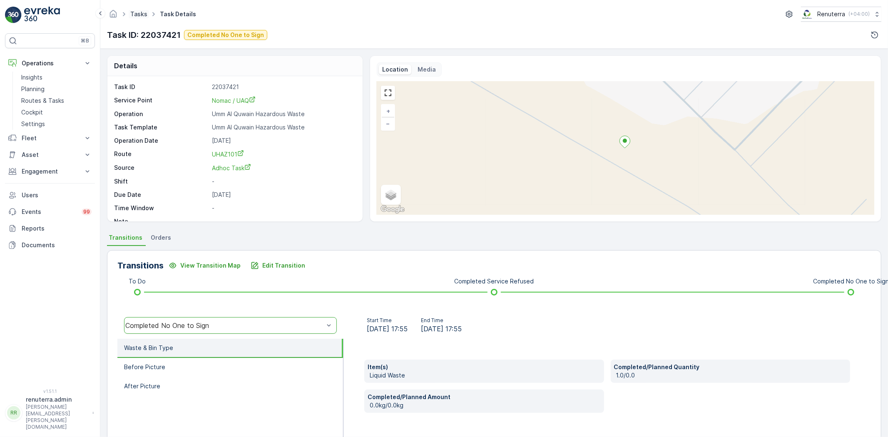
click at [139, 17] on link "Tasks" at bounding box center [138, 13] width 17 height 7
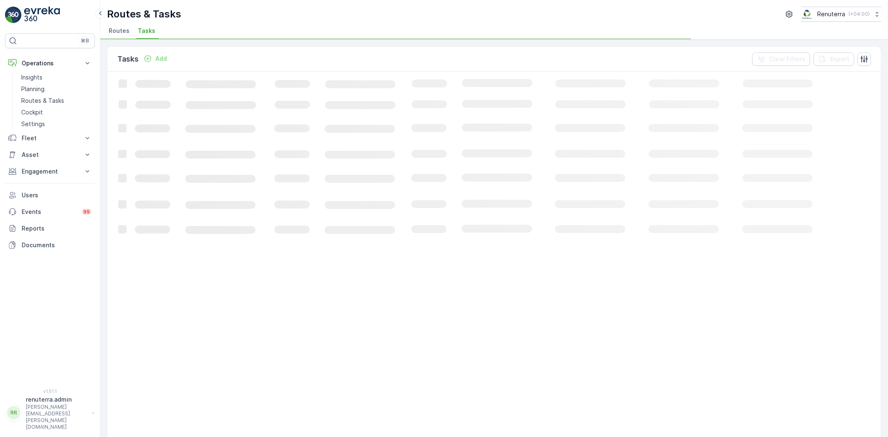
click at [126, 32] on span "Routes" at bounding box center [119, 31] width 21 height 8
click at [69, 88] on link "Planning" at bounding box center [56, 89] width 77 height 12
click at [192, 39] on div "Planning Renuterra ( +04:00 ) Route Plans Task Plans Service Points Static Tour…" at bounding box center [494, 20] width 788 height 40
click at [199, 32] on span "Service Points" at bounding box center [213, 31] width 42 height 8
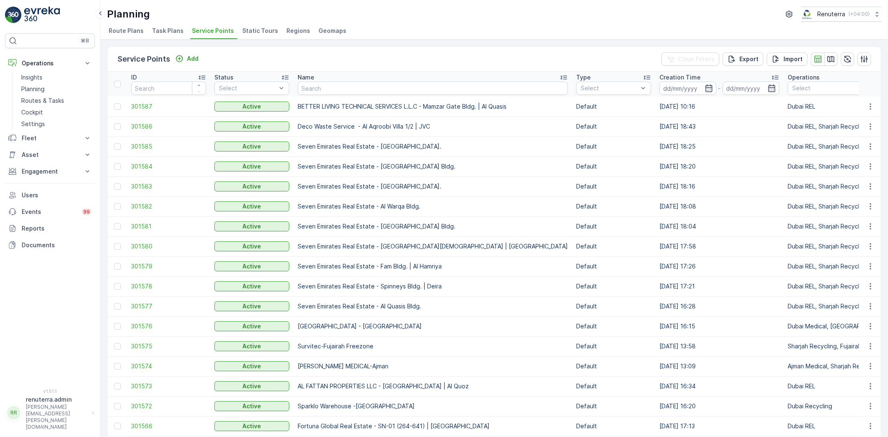
click at [344, 96] on th "Name" at bounding box center [433, 84] width 279 height 25
click at [339, 89] on input "text" at bounding box center [433, 88] width 270 height 13
click at [36, 89] on p "Planning" at bounding box center [32, 89] width 23 height 8
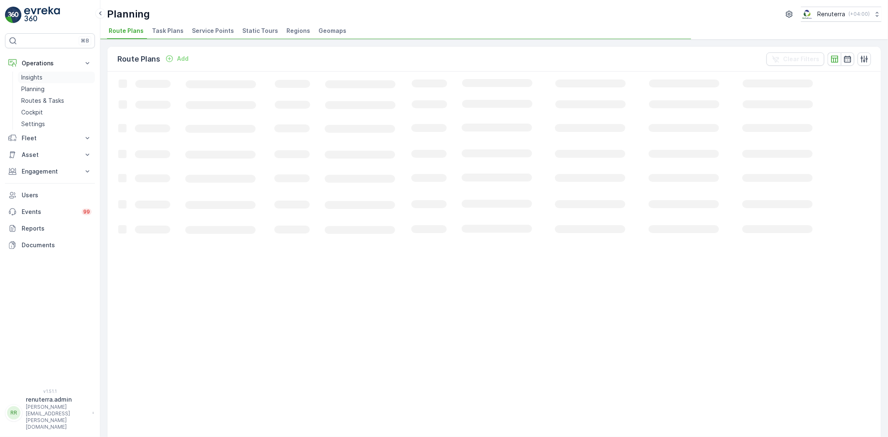
click at [47, 77] on link "Insights" at bounding box center [56, 78] width 77 height 12
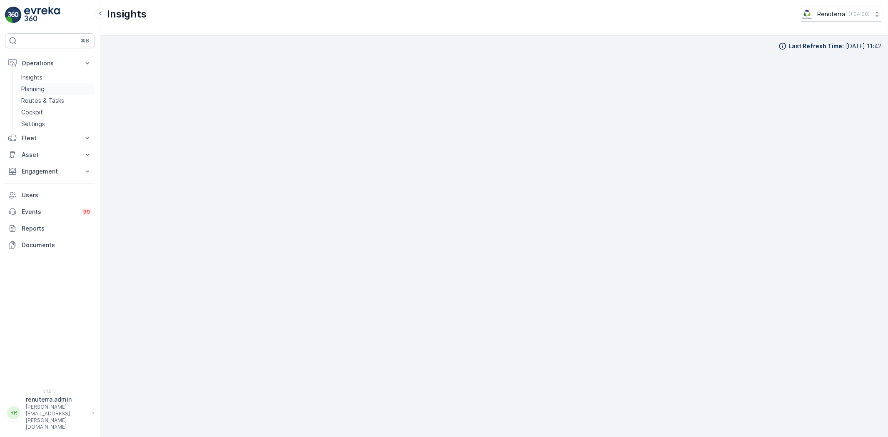
click at [47, 89] on link "Planning" at bounding box center [56, 89] width 77 height 12
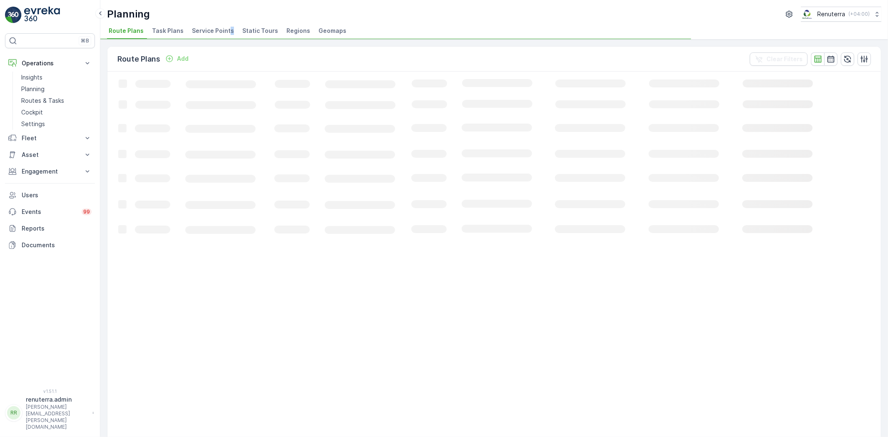
drag, startPoint x: 227, startPoint y: 30, endPoint x: 235, endPoint y: 31, distance: 8.5
click at [226, 29] on span "Service Points" at bounding box center [213, 31] width 42 height 8
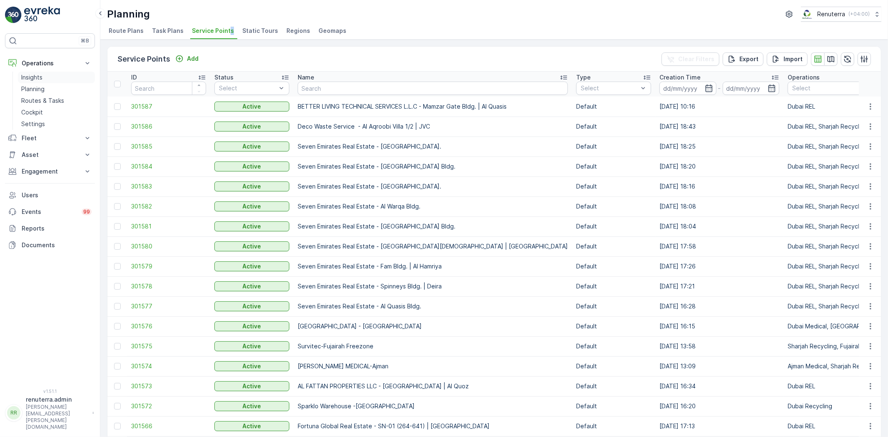
click at [24, 81] on p "Insights" at bounding box center [31, 77] width 21 height 8
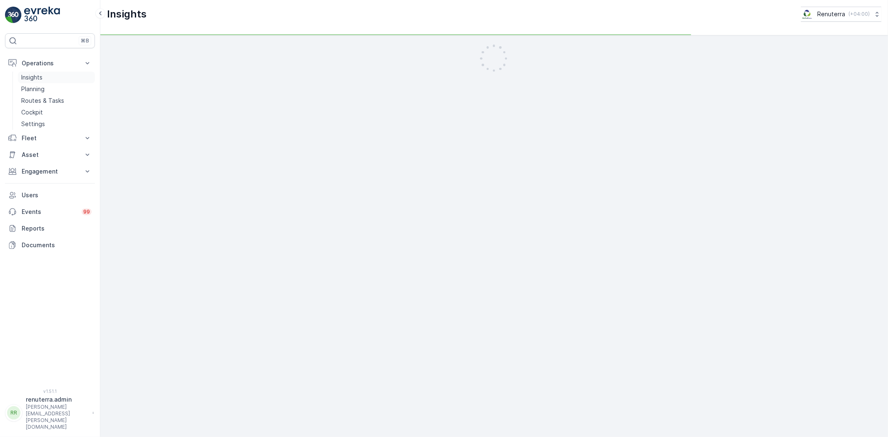
click at [27, 77] on p "Insights" at bounding box center [31, 77] width 21 height 8
click at [40, 85] on p "Planning" at bounding box center [32, 89] width 23 height 8
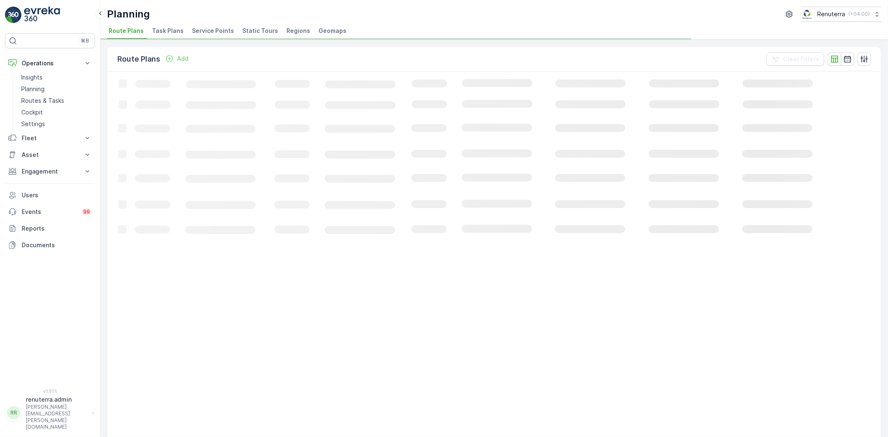
click at [196, 29] on span "Service Points" at bounding box center [213, 31] width 42 height 8
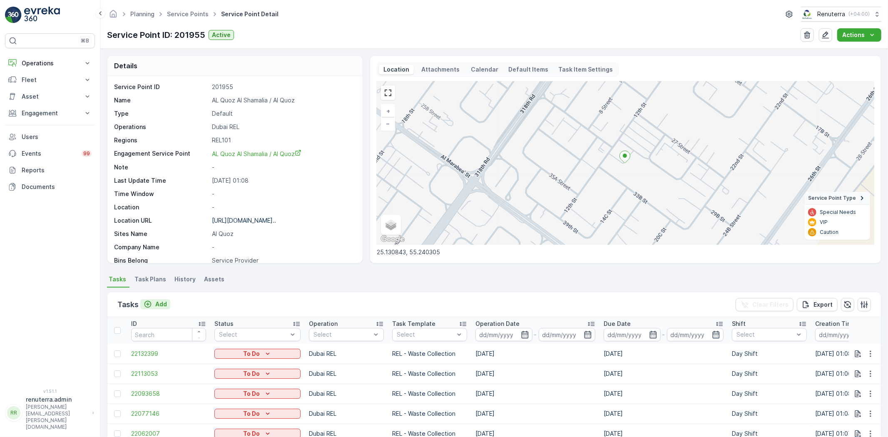
click at [161, 305] on p "Add" at bounding box center [161, 304] width 12 height 8
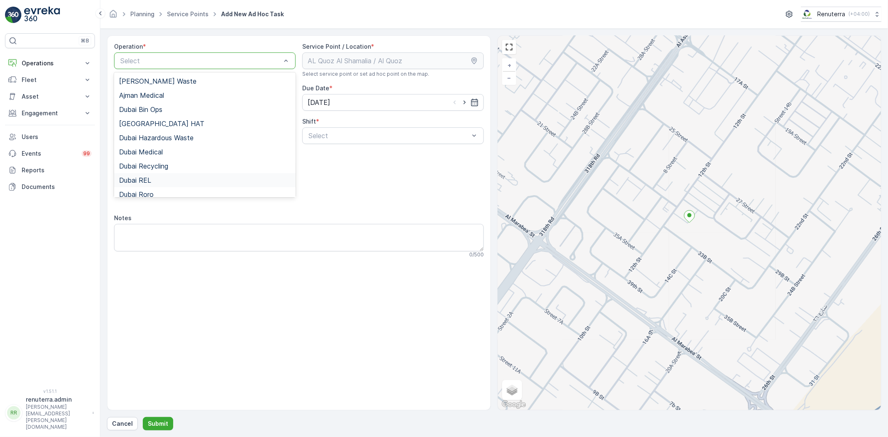
click at [147, 178] on span "Dubai REL" at bounding box center [135, 180] width 32 height 7
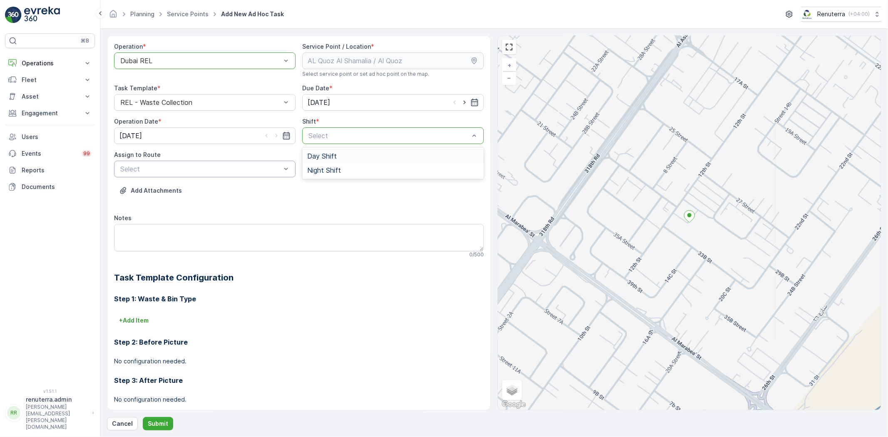
drag, startPoint x: 369, startPoint y: 138, endPoint x: 257, endPoint y: 161, distance: 114.4
click at [351, 152] on div "Day Shift" at bounding box center [393, 155] width 172 height 7
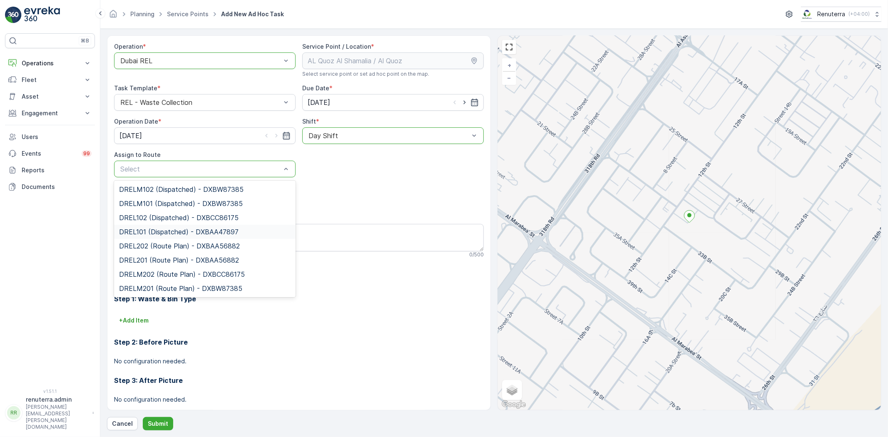
click at [147, 231] on span "DREL101 (Dispatched) - DXBAA47897" at bounding box center [179, 231] width 120 height 7
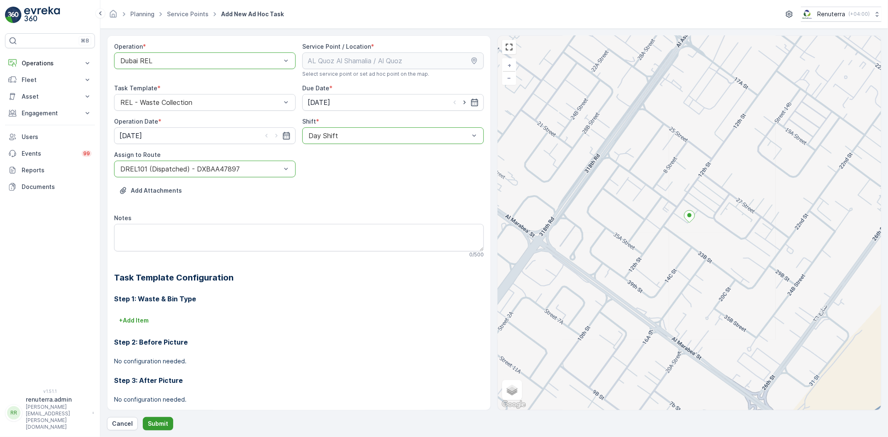
click at [148, 421] on p "Submit" at bounding box center [158, 424] width 20 height 8
